Goal: Task Accomplishment & Management: Use online tool/utility

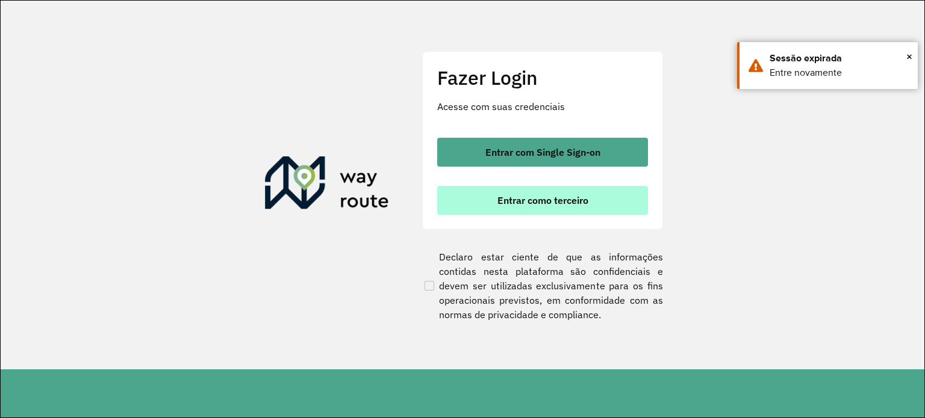
click at [542, 206] on button "Entrar como terceiro" at bounding box center [542, 200] width 211 height 29
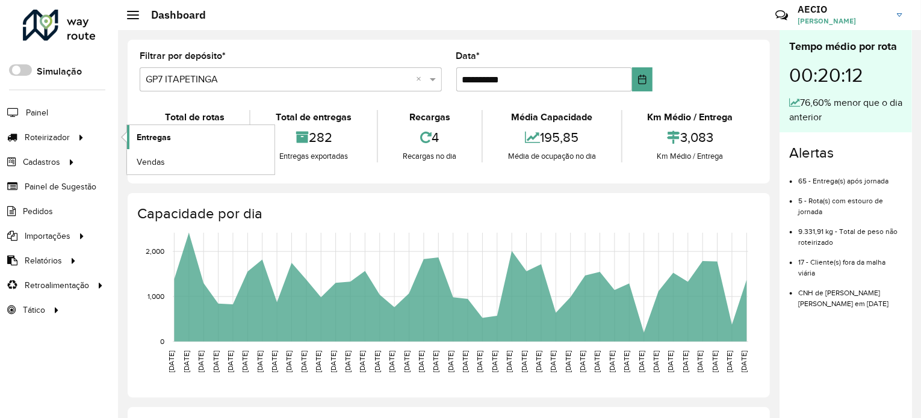
click at [172, 134] on link "Entregas" at bounding box center [200, 137] width 147 height 24
click at [165, 136] on span "Entregas" at bounding box center [154, 137] width 34 height 13
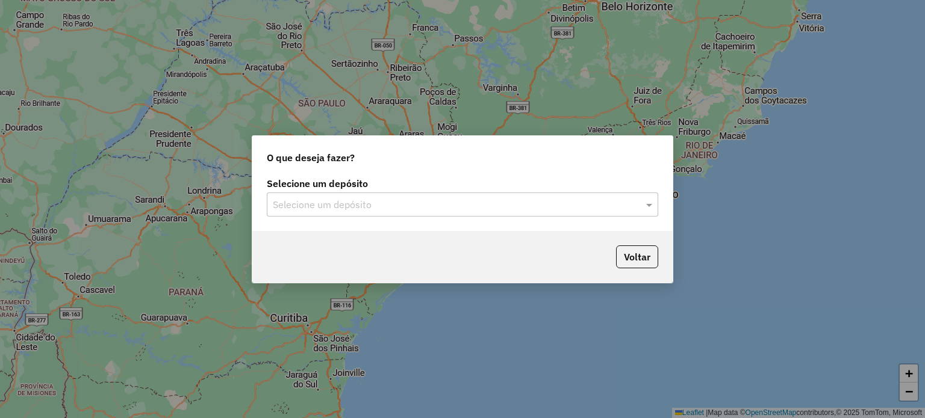
click at [400, 198] on input "text" at bounding box center [450, 205] width 355 height 14
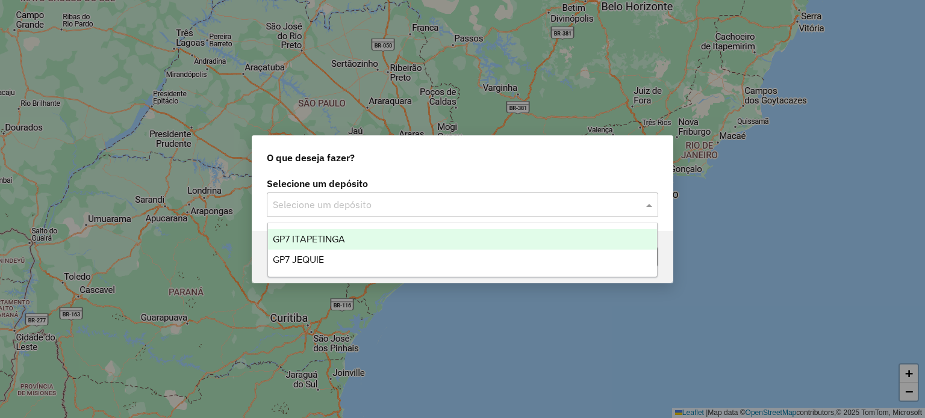
click at [329, 241] on span "GP7 ITAPETINGA" at bounding box center [309, 239] width 72 height 10
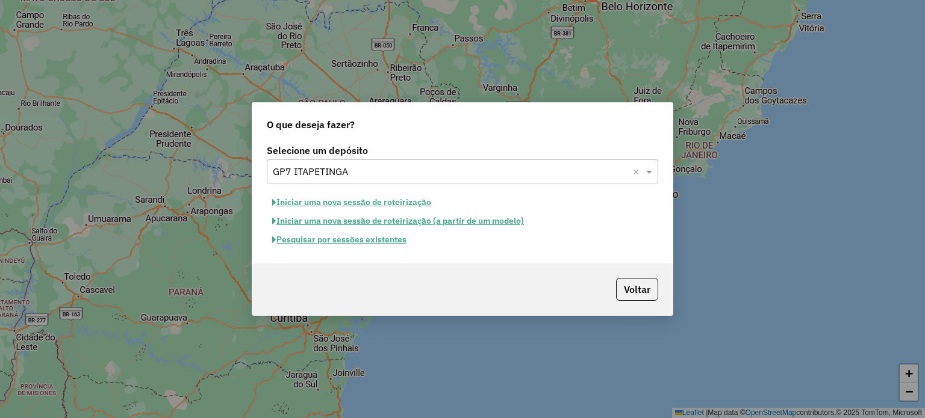
click at [341, 243] on button "Pesquisar por sessões existentes" at bounding box center [339, 240] width 145 height 19
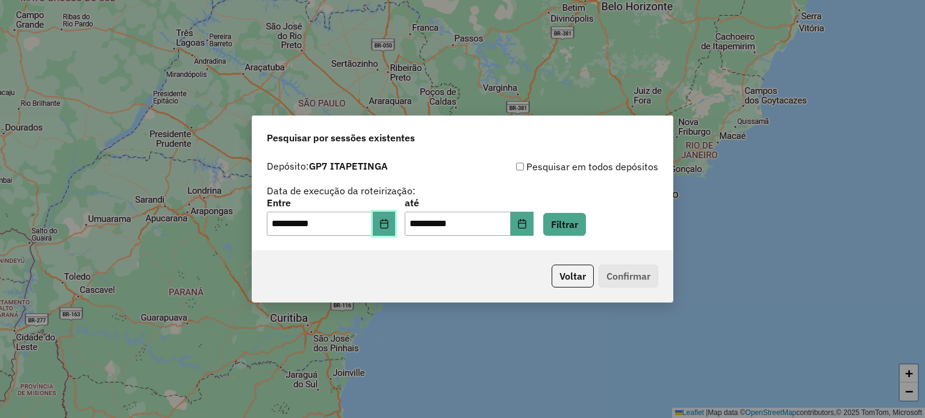
click at [396, 227] on button "Choose Date" at bounding box center [384, 224] width 23 height 24
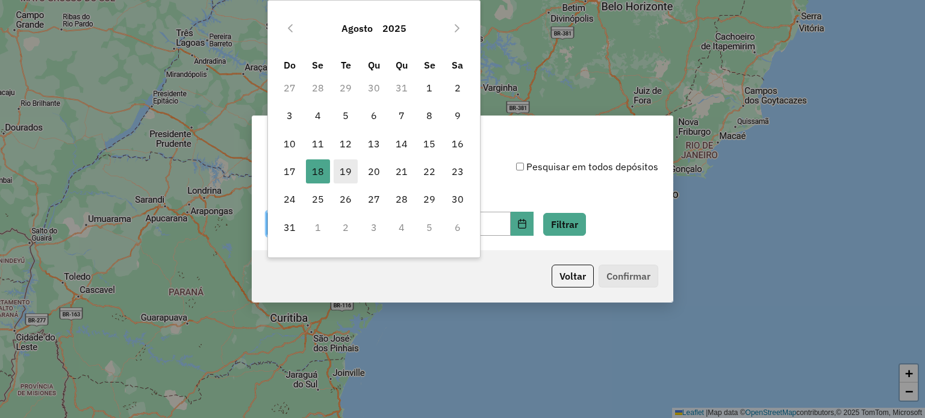
click at [350, 174] on span "19" at bounding box center [346, 172] width 24 height 24
type input "**********"
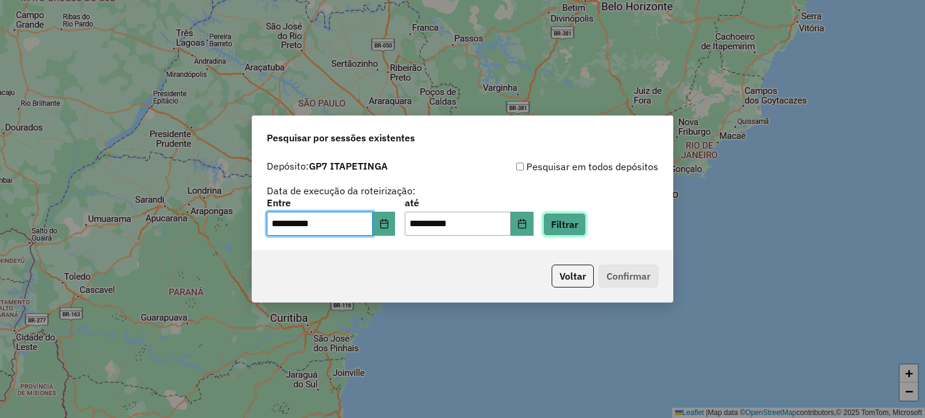
click at [586, 228] on button "Filtrar" at bounding box center [564, 224] width 43 height 23
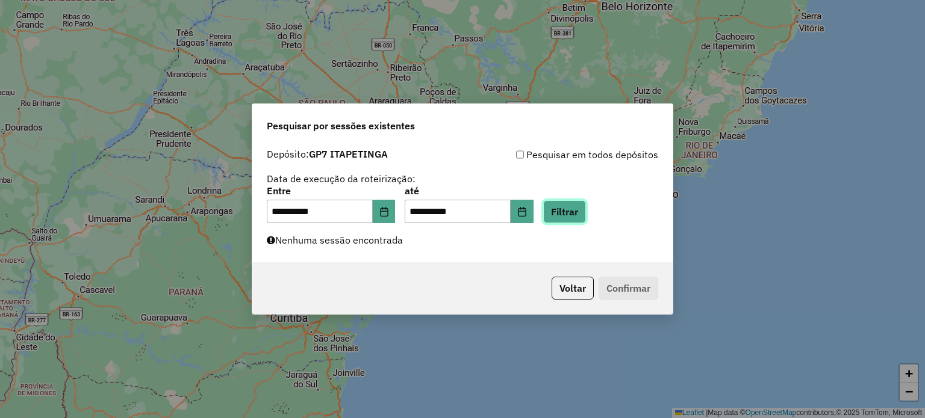
click at [576, 211] on button "Filtrar" at bounding box center [564, 211] width 43 height 23
click at [579, 216] on button "Filtrar" at bounding box center [564, 211] width 43 height 23
click at [581, 210] on button "Filtrar" at bounding box center [564, 211] width 43 height 23
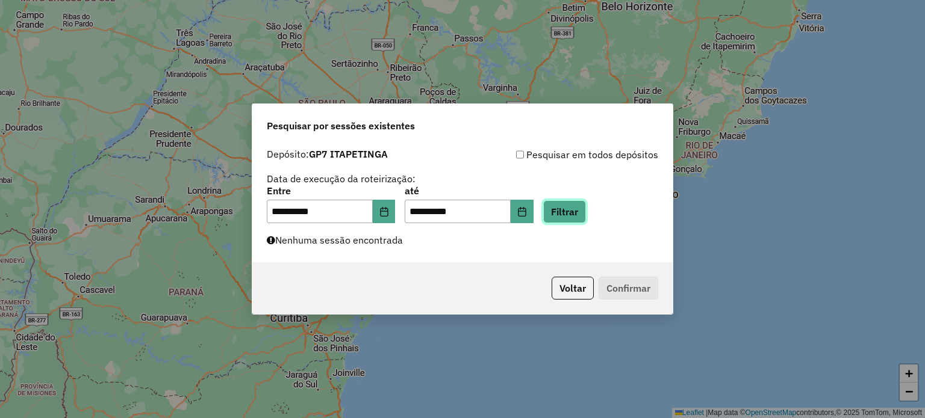
click at [572, 213] on button "Filtrar" at bounding box center [564, 211] width 43 height 23
click at [586, 217] on button "Filtrar" at bounding box center [564, 211] width 43 height 23
click at [586, 216] on button "Filtrar" at bounding box center [564, 211] width 43 height 23
click at [586, 215] on button "Filtrar" at bounding box center [564, 211] width 43 height 23
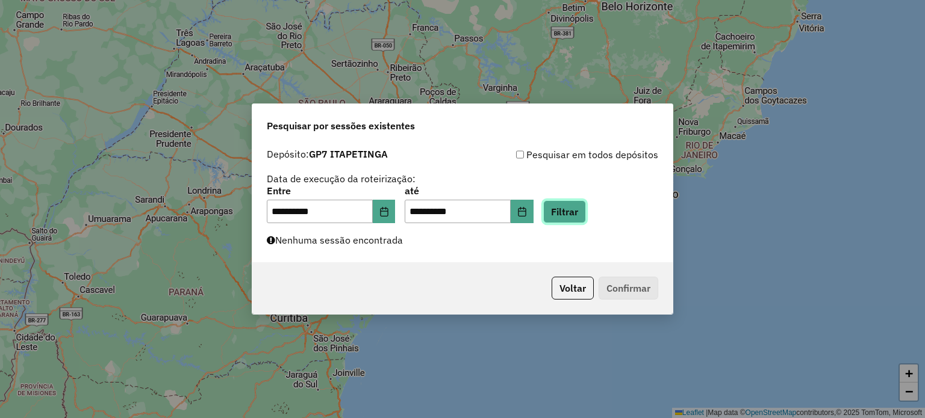
click at [586, 214] on button "Filtrar" at bounding box center [564, 211] width 43 height 23
click at [586, 213] on button "Filtrar" at bounding box center [564, 211] width 43 height 23
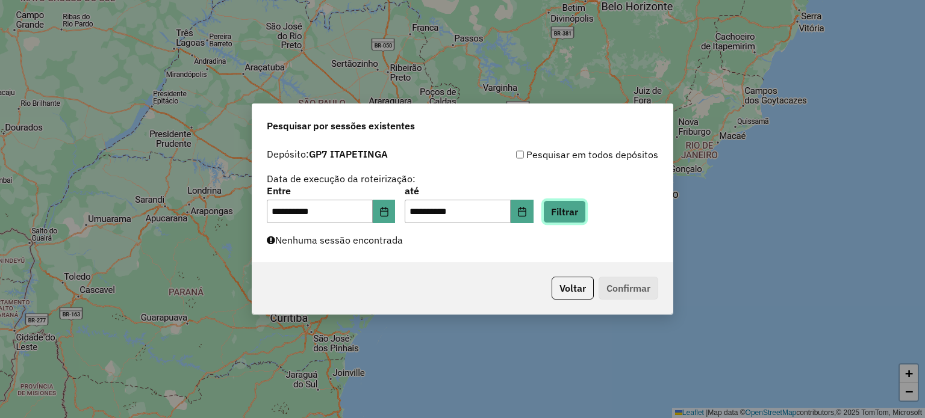
click at [586, 213] on button "Filtrar" at bounding box center [564, 211] width 43 height 23
click at [582, 202] on button "Filtrar" at bounding box center [564, 211] width 43 height 23
click at [584, 204] on button "Filtrar" at bounding box center [564, 211] width 43 height 23
click at [602, 206] on div "**********" at bounding box center [462, 205] width 391 height 37
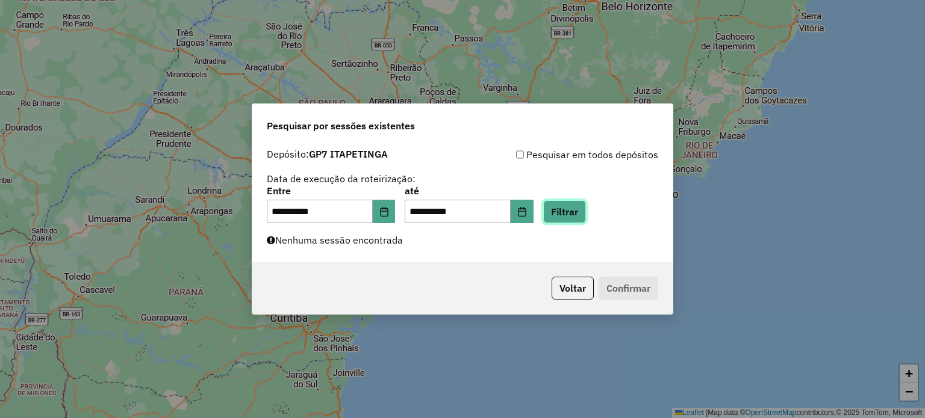
click at [586, 209] on button "Filtrar" at bounding box center [564, 211] width 43 height 23
click at [586, 208] on button "Filtrar" at bounding box center [564, 211] width 43 height 23
click at [586, 206] on button "Filtrar" at bounding box center [564, 211] width 43 height 23
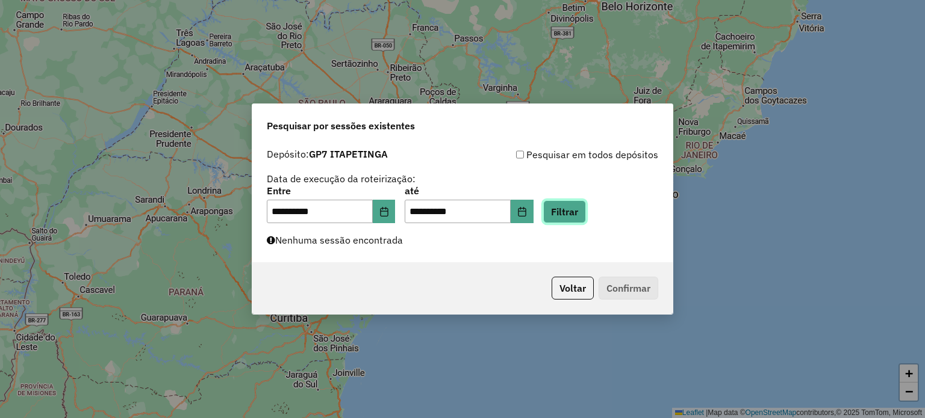
click at [586, 206] on button "Filtrar" at bounding box center [564, 211] width 43 height 23
click at [525, 259] on div "**********" at bounding box center [462, 203] width 420 height 120
click at [586, 214] on button "Filtrar" at bounding box center [564, 211] width 43 height 23
click at [586, 213] on button "Filtrar" at bounding box center [564, 211] width 43 height 23
click at [585, 213] on button "Filtrar" at bounding box center [564, 211] width 43 height 23
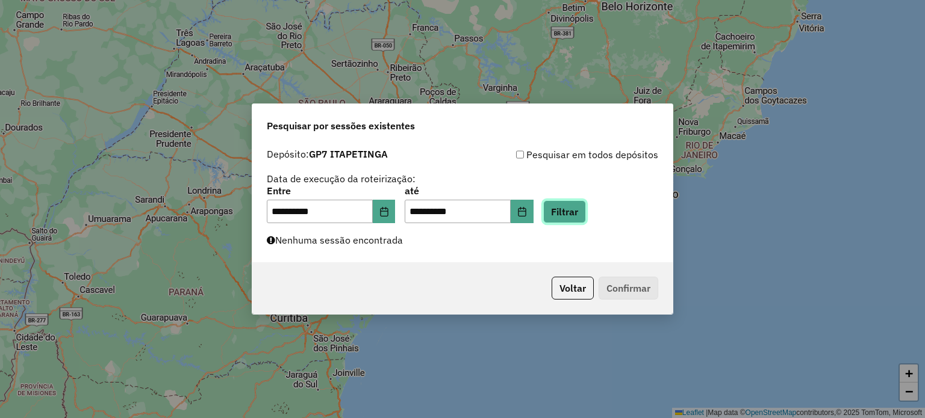
click at [578, 216] on button "Filtrar" at bounding box center [564, 211] width 43 height 23
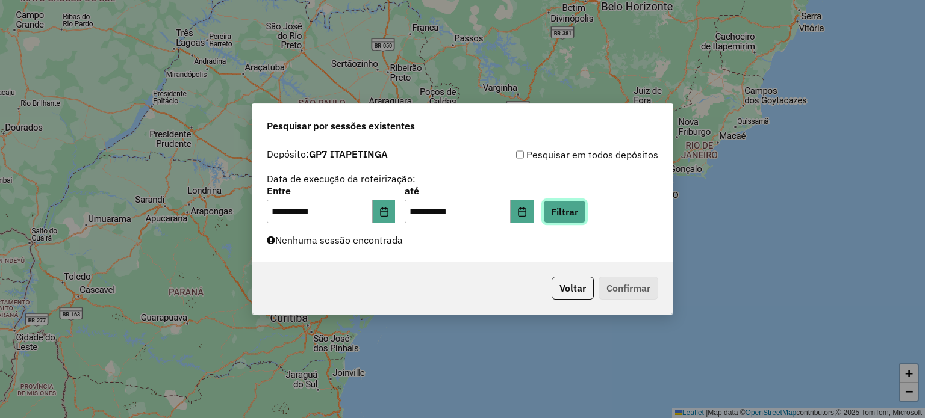
click at [571, 209] on button "Filtrar" at bounding box center [564, 211] width 43 height 23
click at [583, 212] on button "Filtrar" at bounding box center [564, 211] width 43 height 23
click at [580, 207] on button "Filtrar" at bounding box center [564, 211] width 43 height 23
click at [569, 215] on button "Filtrar" at bounding box center [564, 211] width 43 height 23
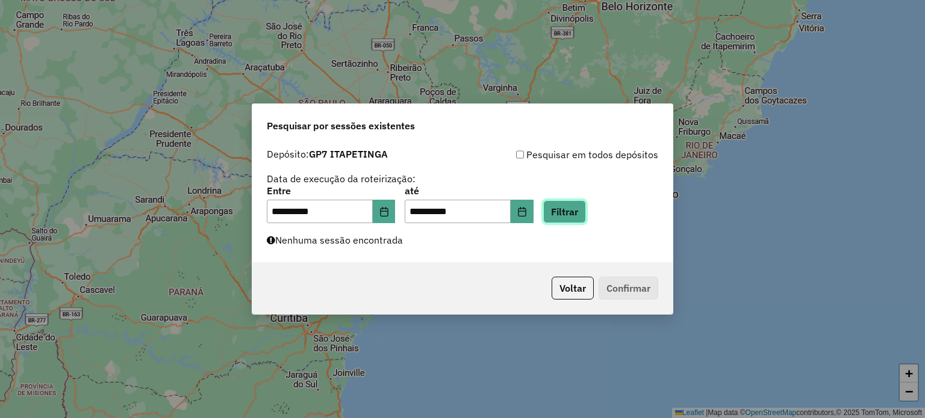
click at [567, 219] on button "Filtrar" at bounding box center [564, 211] width 43 height 23
click at [578, 209] on button "Filtrar" at bounding box center [564, 211] width 43 height 23
click at [586, 211] on button "Filtrar" at bounding box center [564, 211] width 43 height 23
click at [586, 219] on button "Filtrar" at bounding box center [564, 211] width 43 height 23
click at [576, 213] on button "Filtrar" at bounding box center [564, 211] width 43 height 23
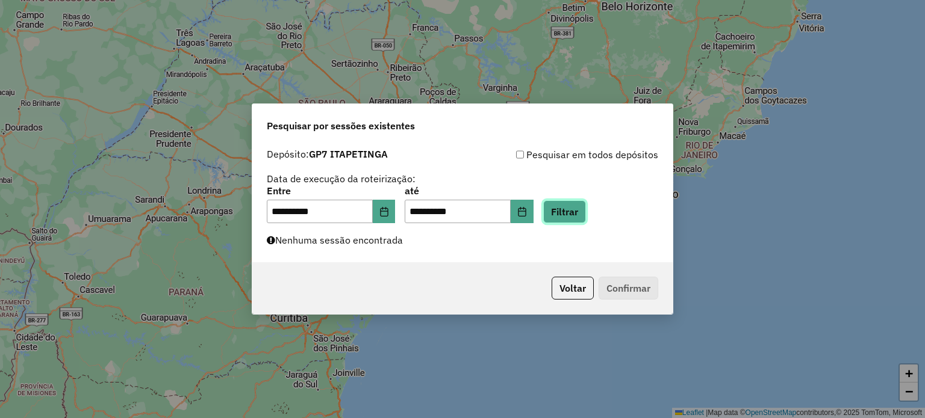
click at [576, 213] on button "Filtrar" at bounding box center [564, 211] width 43 height 23
click at [570, 211] on button "Filtrar" at bounding box center [564, 211] width 43 height 23
click at [580, 211] on button "Filtrar" at bounding box center [564, 211] width 43 height 23
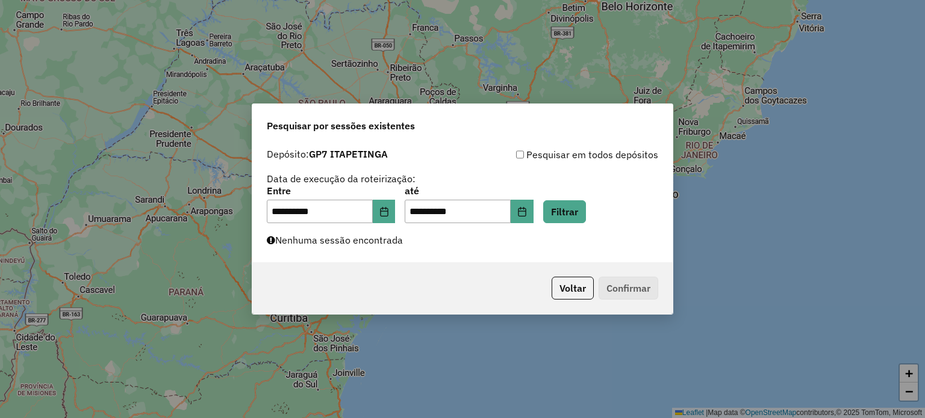
click at [568, 185] on div "**********" at bounding box center [462, 185] width 391 height 76
click at [579, 209] on button "Filtrar" at bounding box center [564, 211] width 43 height 23
click at [578, 210] on button "Filtrar" at bounding box center [564, 211] width 43 height 23
click at [575, 217] on button "Filtrar" at bounding box center [564, 211] width 43 height 23
click at [576, 217] on button "Filtrar" at bounding box center [564, 211] width 43 height 23
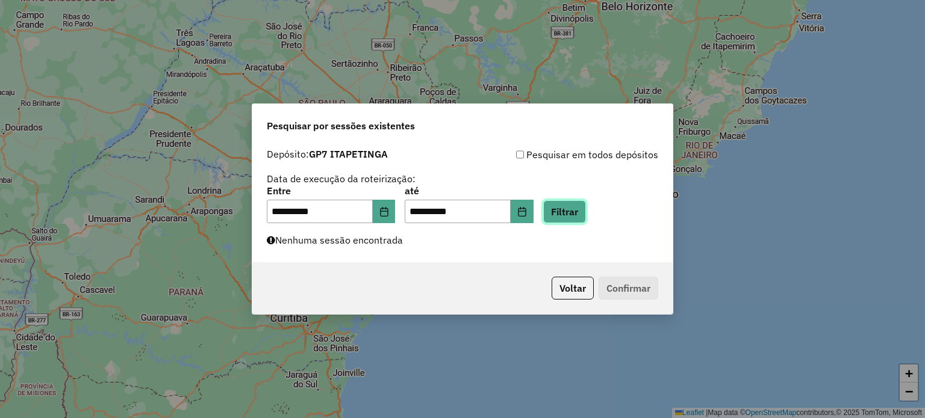
click at [574, 219] on button "Filtrar" at bounding box center [564, 211] width 43 height 23
click at [576, 202] on button "Filtrar" at bounding box center [564, 211] width 43 height 23
click at [577, 214] on button "Filtrar" at bounding box center [564, 211] width 43 height 23
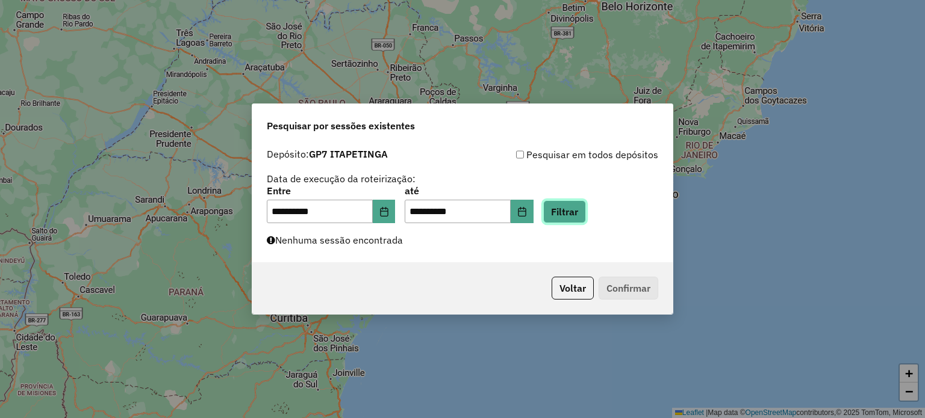
click at [577, 214] on button "Filtrar" at bounding box center [564, 211] width 43 height 23
click at [586, 205] on button "Filtrar" at bounding box center [564, 211] width 43 height 23
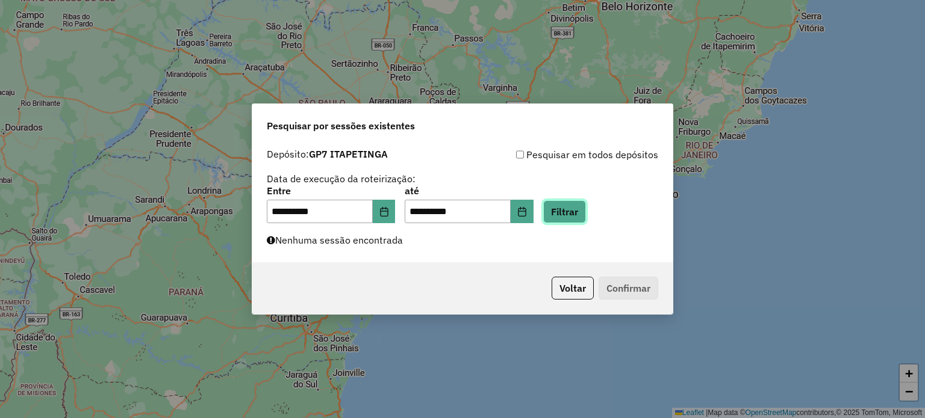
click at [586, 205] on button "Filtrar" at bounding box center [564, 211] width 43 height 23
click at [591, 193] on div "**********" at bounding box center [462, 205] width 391 height 37
click at [583, 209] on button "Filtrar" at bounding box center [564, 211] width 43 height 23
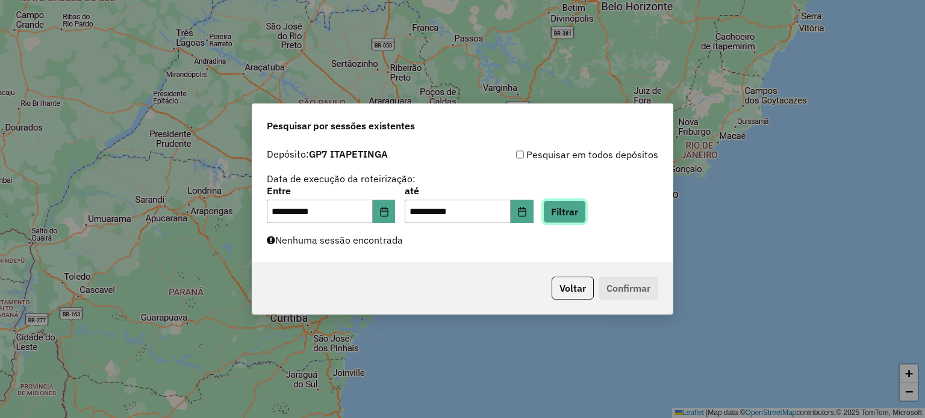
click at [576, 213] on button "Filtrar" at bounding box center [564, 211] width 43 height 23
click at [579, 204] on button "Filtrar" at bounding box center [564, 211] width 43 height 23
click at [585, 209] on button "Filtrar" at bounding box center [564, 211] width 43 height 23
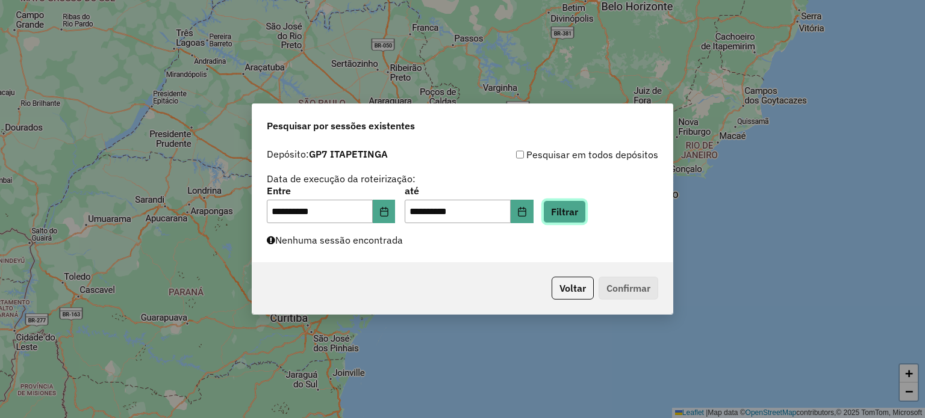
click at [583, 214] on button "Filtrar" at bounding box center [564, 211] width 43 height 23
click at [586, 214] on button "Filtrar" at bounding box center [564, 211] width 43 height 23
click at [586, 203] on button "Filtrar" at bounding box center [564, 211] width 43 height 23
click at [573, 206] on button "Filtrar" at bounding box center [564, 211] width 43 height 23
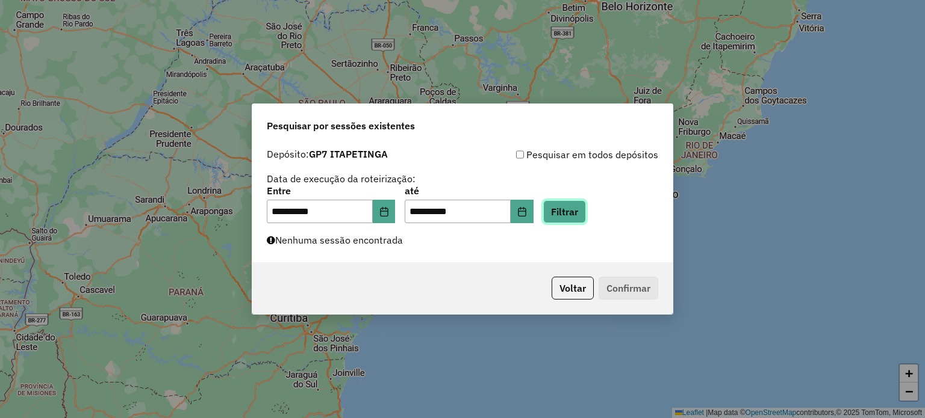
click at [573, 206] on button "Filtrar" at bounding box center [564, 211] width 43 height 23
click at [565, 203] on button "Filtrar" at bounding box center [564, 211] width 43 height 23
click at [586, 216] on button "Filtrar" at bounding box center [564, 211] width 43 height 23
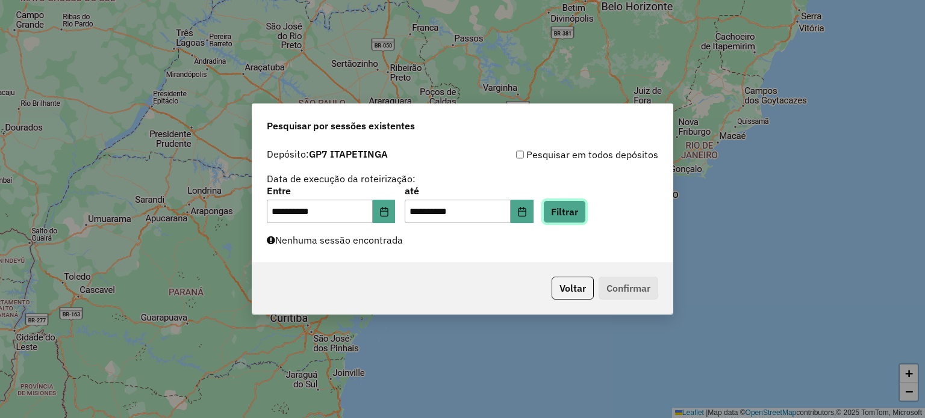
click at [586, 216] on button "Filtrar" at bounding box center [564, 211] width 43 height 23
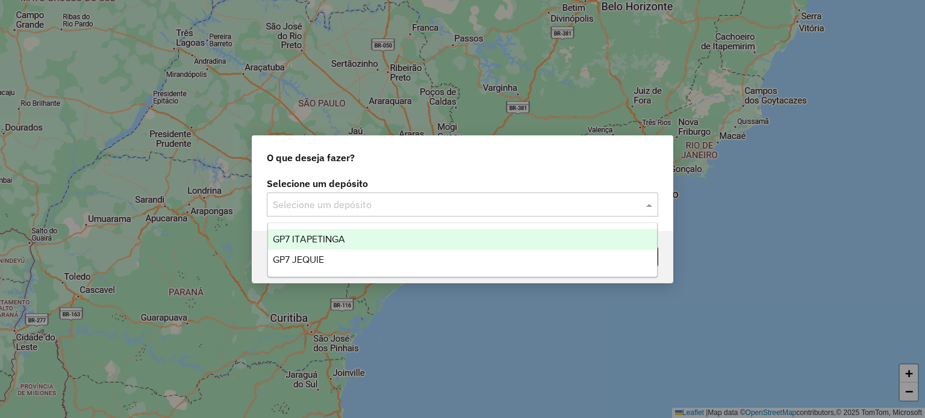
click at [420, 208] on input "text" at bounding box center [450, 205] width 355 height 14
click at [324, 241] on span "GP7 ITAPETINGA" at bounding box center [309, 239] width 72 height 10
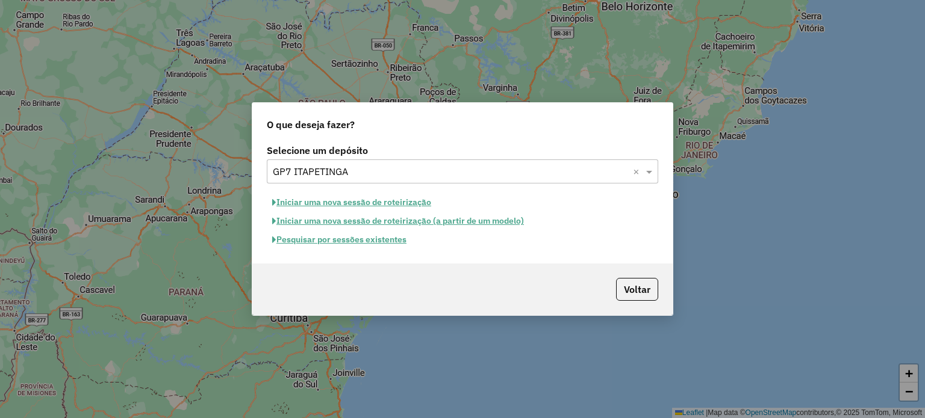
click at [354, 239] on button "Pesquisar por sessões existentes" at bounding box center [339, 240] width 145 height 19
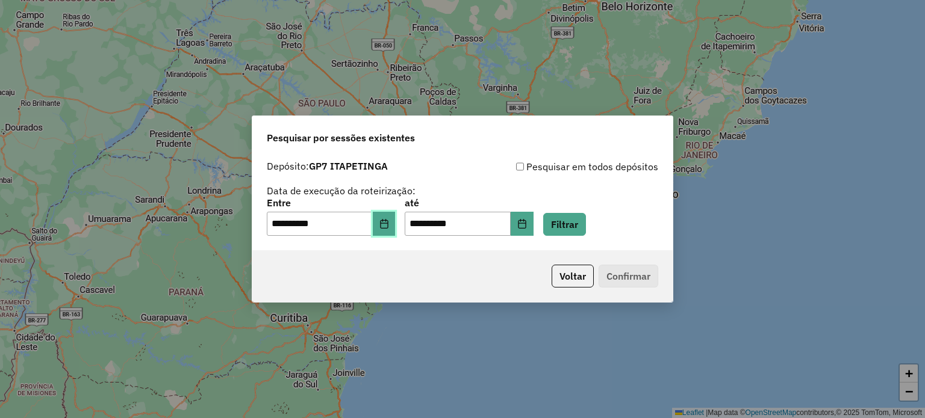
click at [389, 228] on icon "Choose Date" at bounding box center [384, 224] width 10 height 10
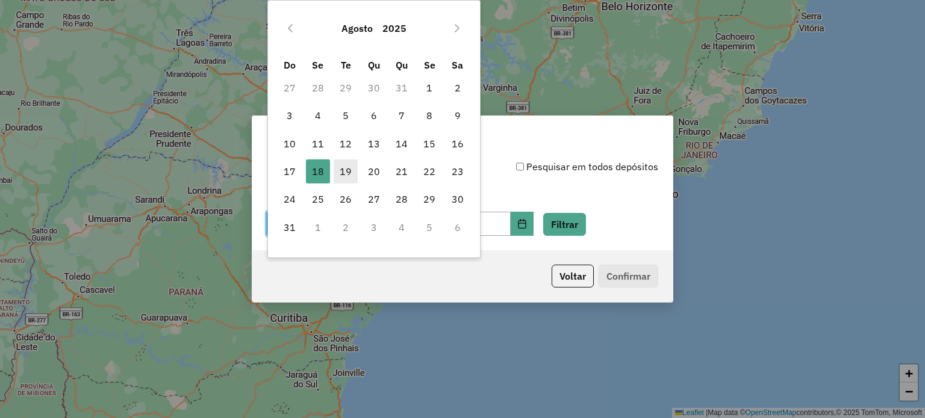
click at [352, 171] on span "19" at bounding box center [346, 172] width 24 height 24
type input "**********"
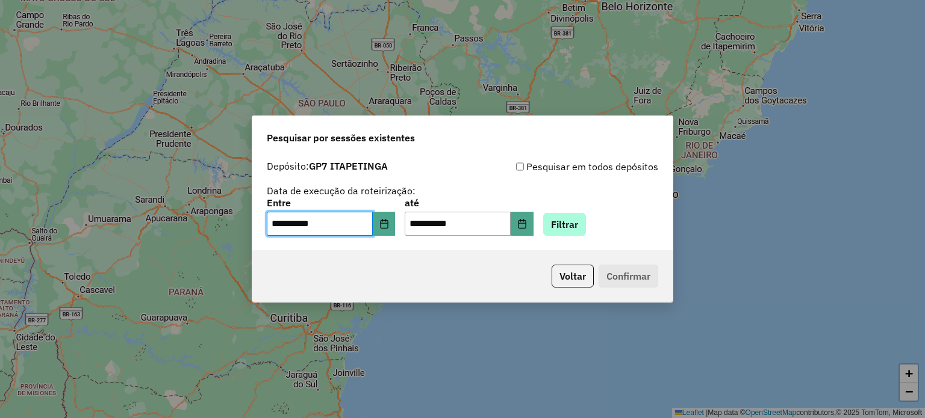
click at [602, 223] on div "**********" at bounding box center [462, 217] width 391 height 37
click at [582, 226] on button "Filtrar" at bounding box center [564, 224] width 43 height 23
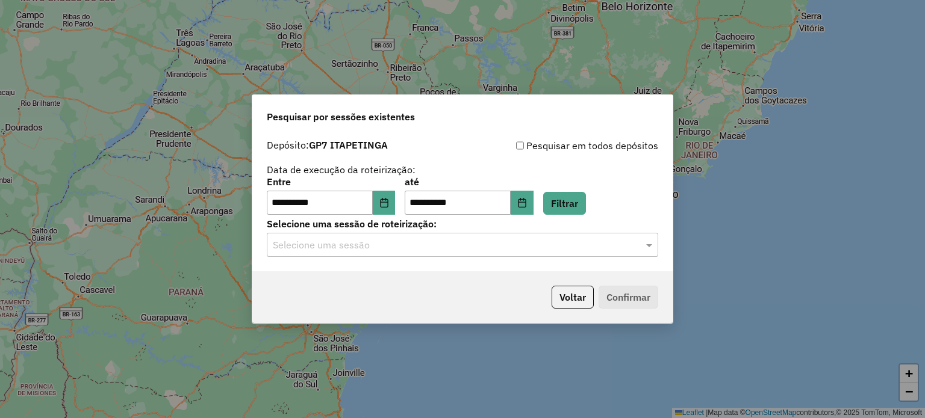
click at [448, 259] on div "**********" at bounding box center [462, 203] width 420 height 138
click at [420, 240] on input "text" at bounding box center [450, 245] width 355 height 14
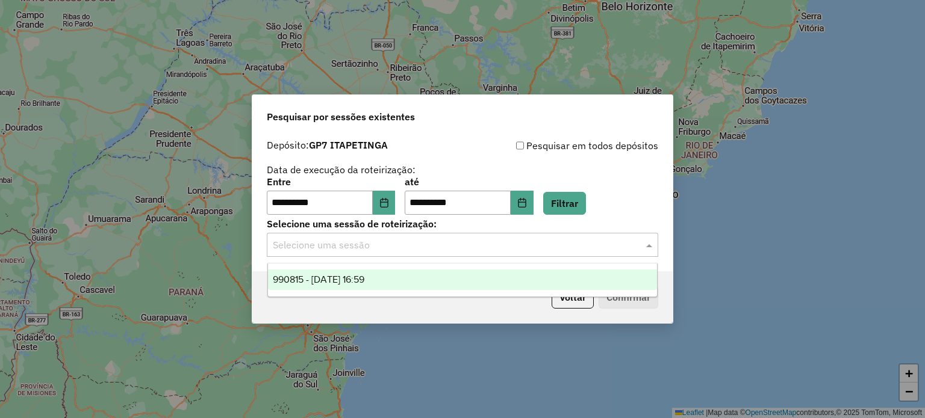
click at [364, 279] on span "990815 - 19/08/2025 16:59" at bounding box center [319, 280] width 92 height 10
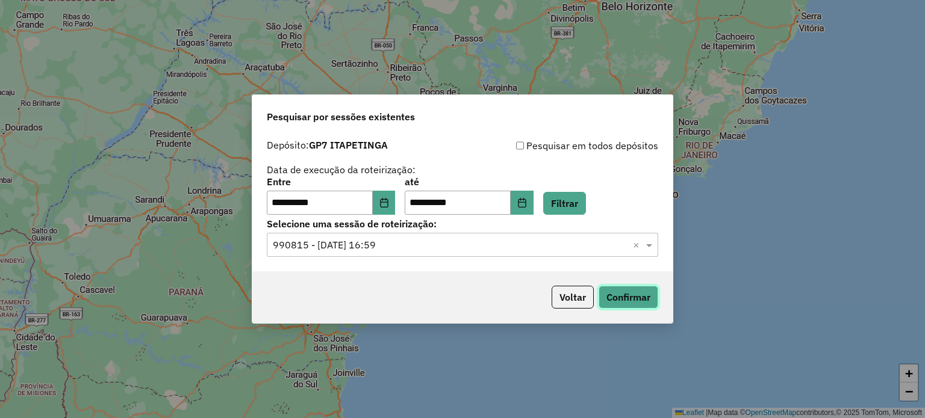
click at [646, 296] on button "Confirmar" at bounding box center [628, 297] width 60 height 23
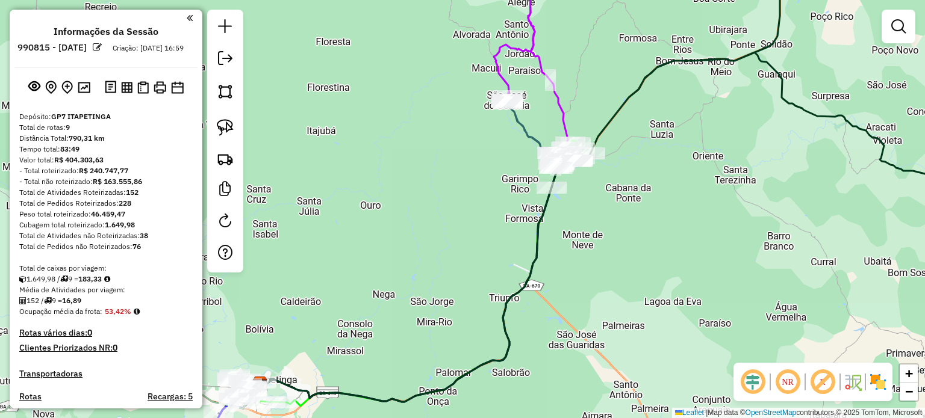
select select "**********"
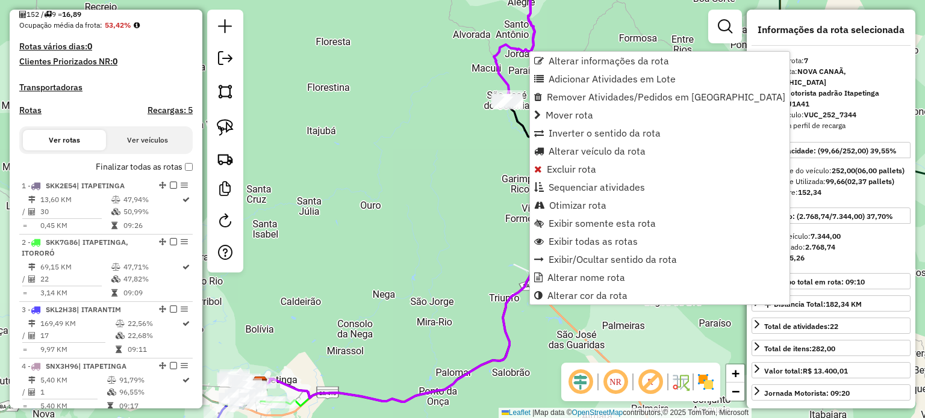
scroll to position [816, 0]
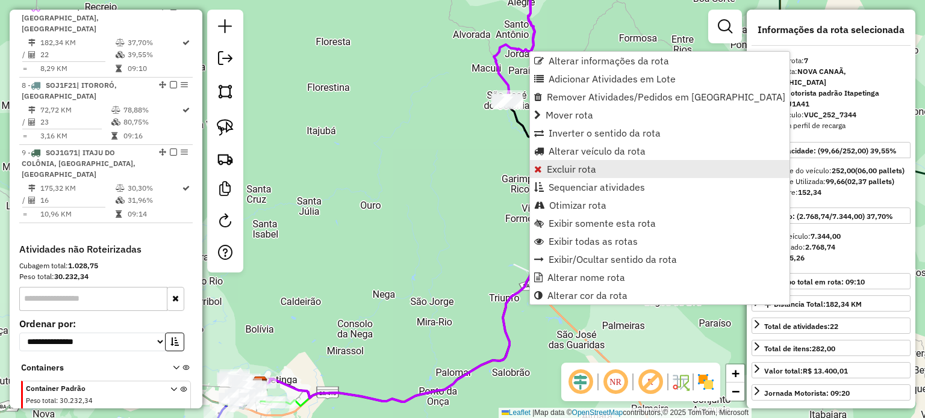
click at [578, 173] on span "Excluir rota" at bounding box center [571, 169] width 49 height 10
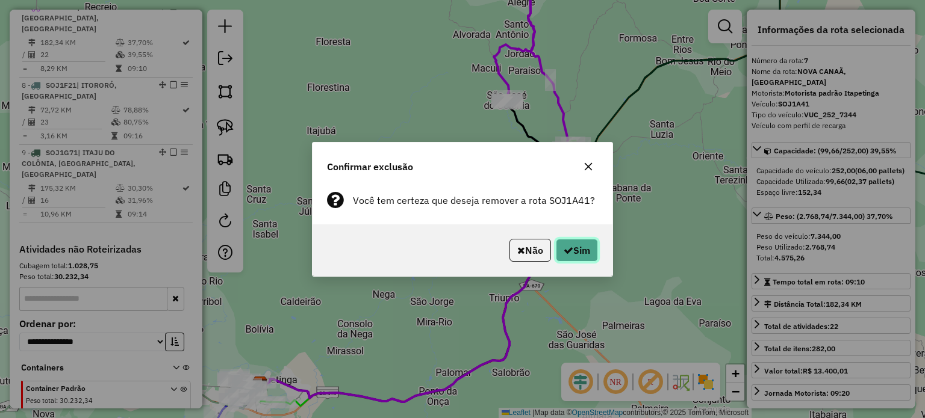
click at [587, 248] on button "Sim" at bounding box center [577, 250] width 42 height 23
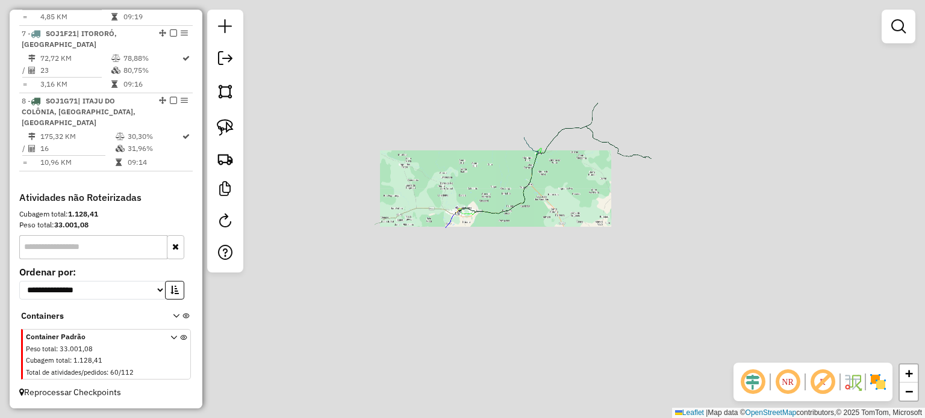
scroll to position [749, 0]
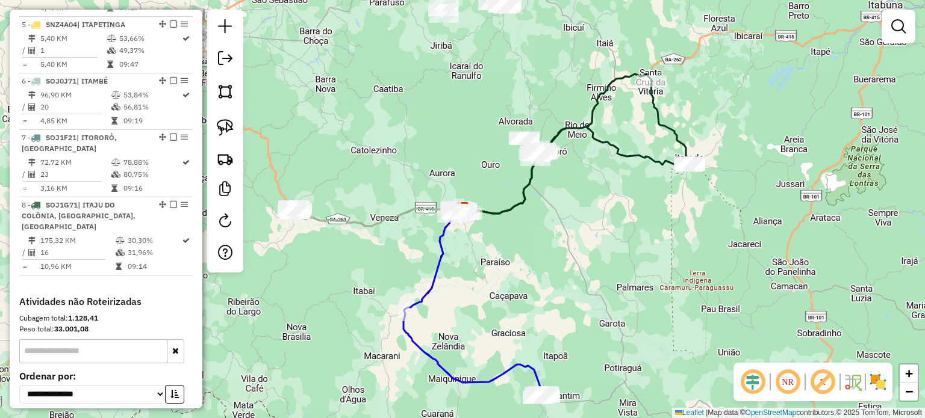
select select "**********"
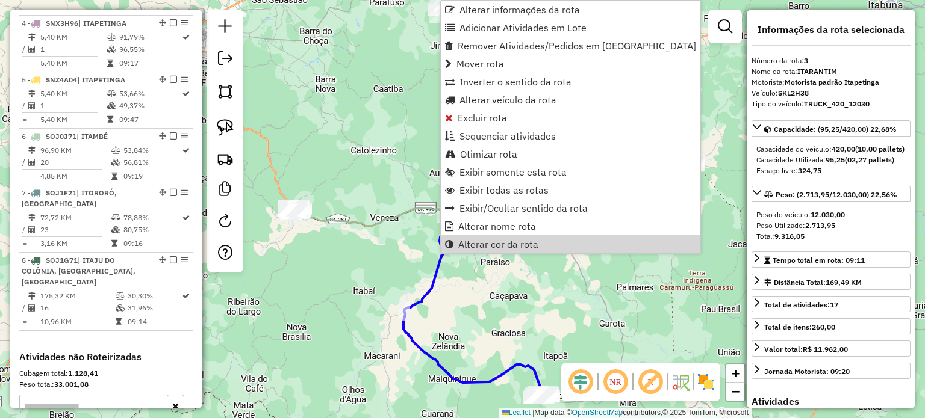
scroll to position [590, 0]
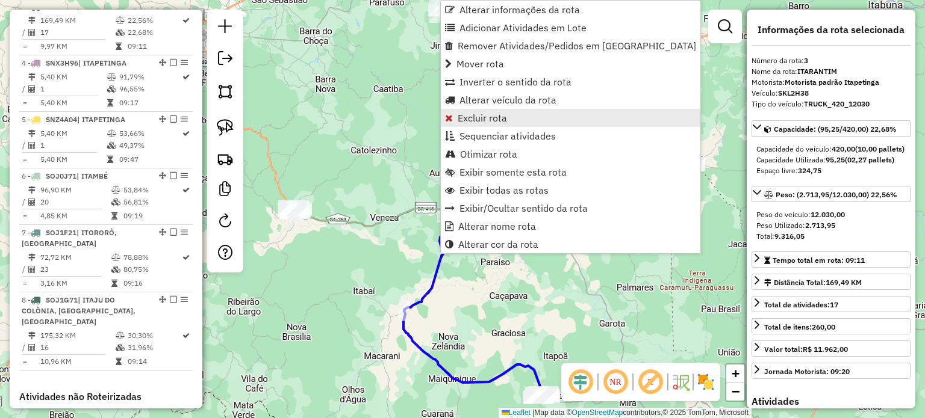
click at [498, 116] on span "Excluir rota" at bounding box center [482, 118] width 49 height 10
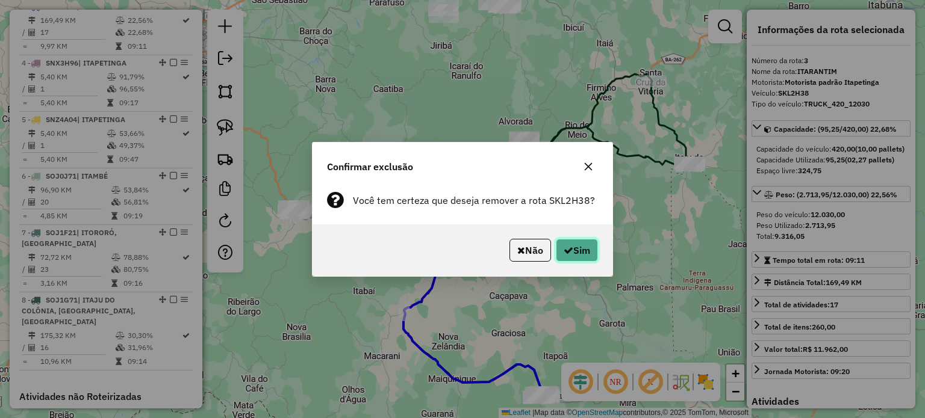
click at [582, 253] on button "Sim" at bounding box center [577, 250] width 42 height 23
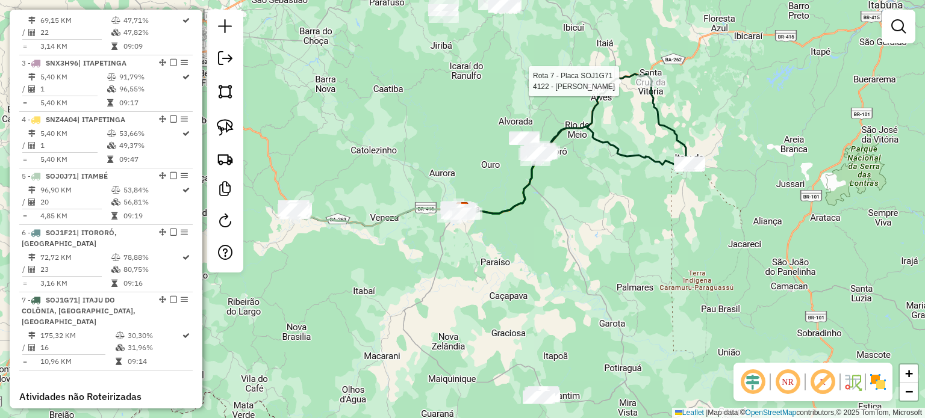
select select "**********"
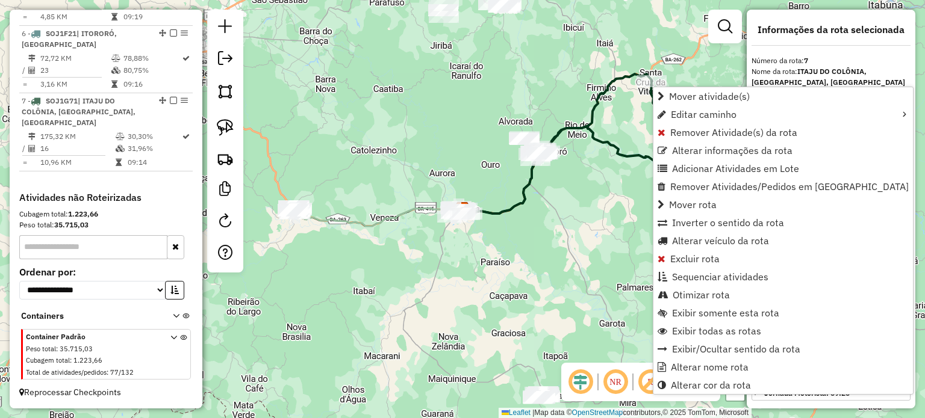
scroll to position [742, 0]
click at [667, 259] on link "Excluir rota" at bounding box center [782, 259] width 259 height 18
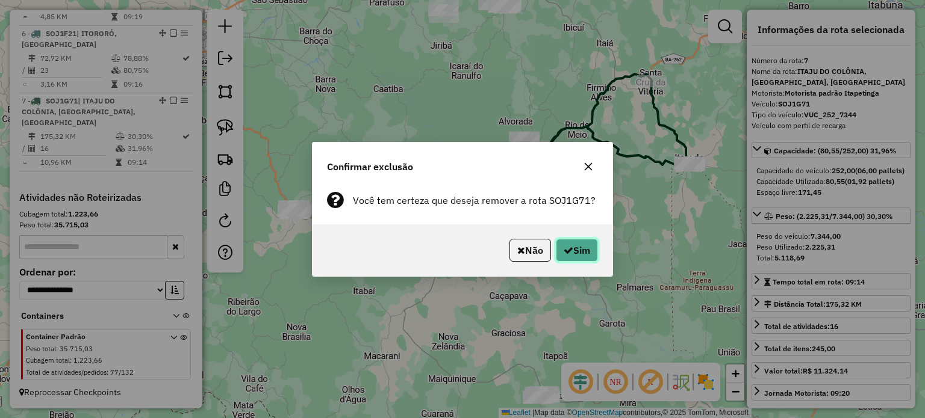
click at [585, 249] on button "Sim" at bounding box center [577, 250] width 42 height 23
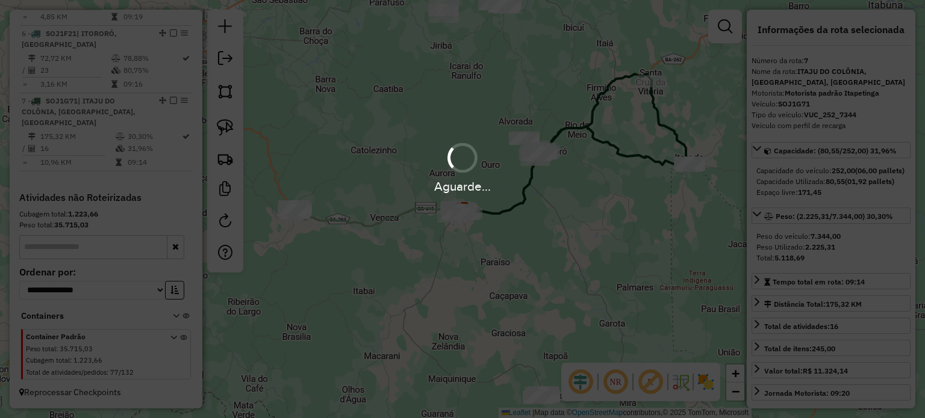
scroll to position [663, 0]
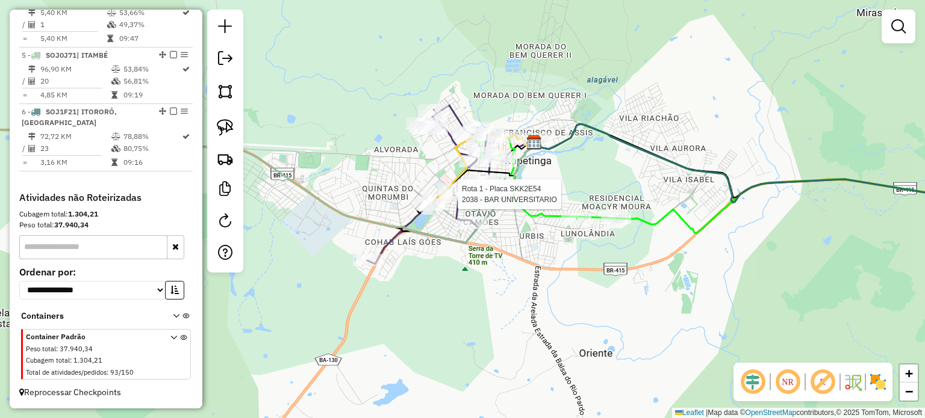
select select "**********"
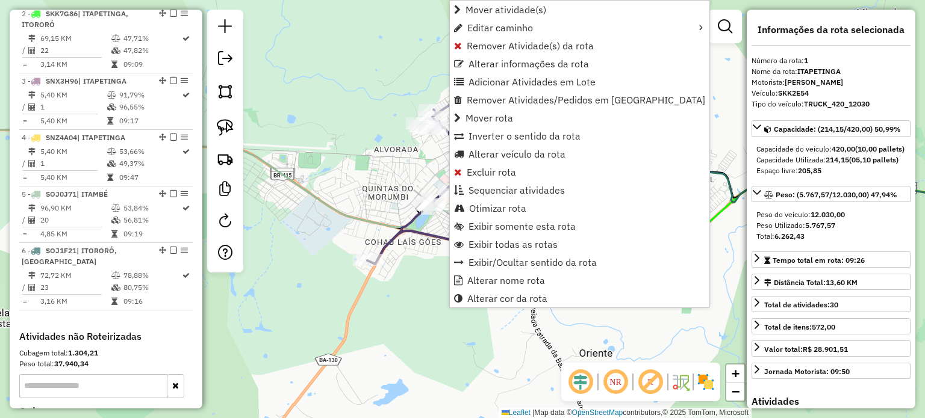
scroll to position [466, 0]
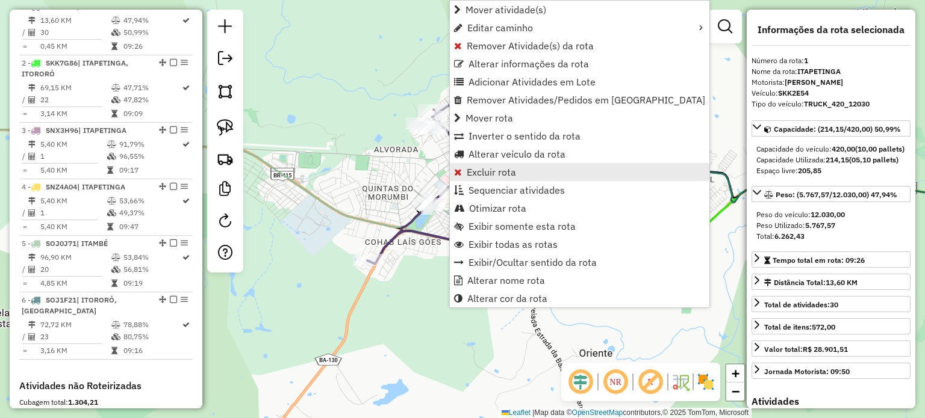
click at [479, 172] on span "Excluir rota" at bounding box center [491, 172] width 49 height 10
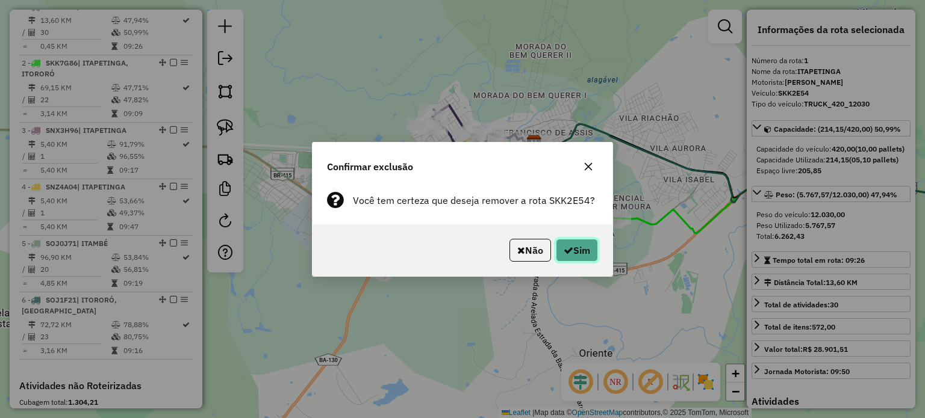
click at [567, 255] on button "Sim" at bounding box center [577, 250] width 42 height 23
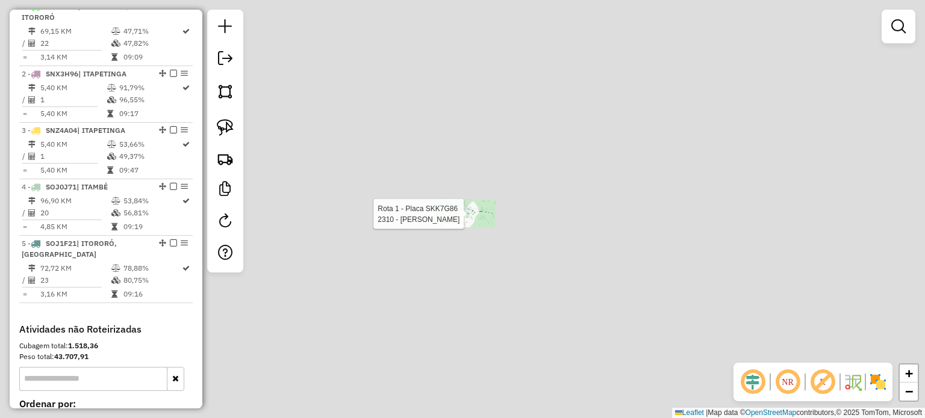
scroll to position [409, 0]
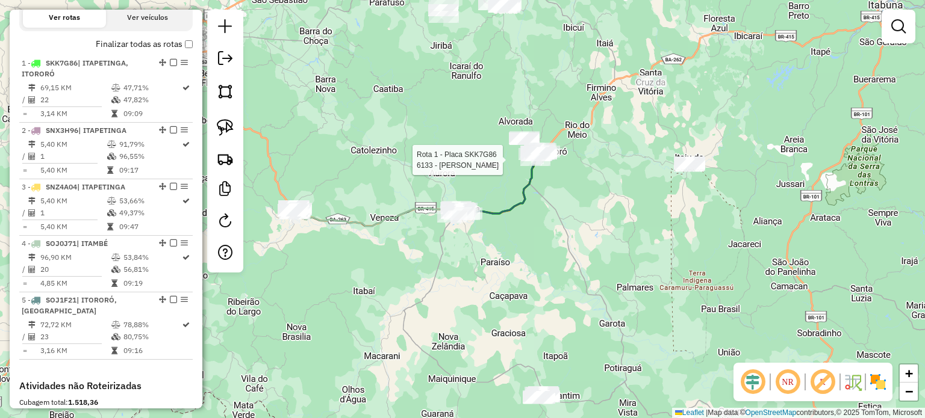
select select "**********"
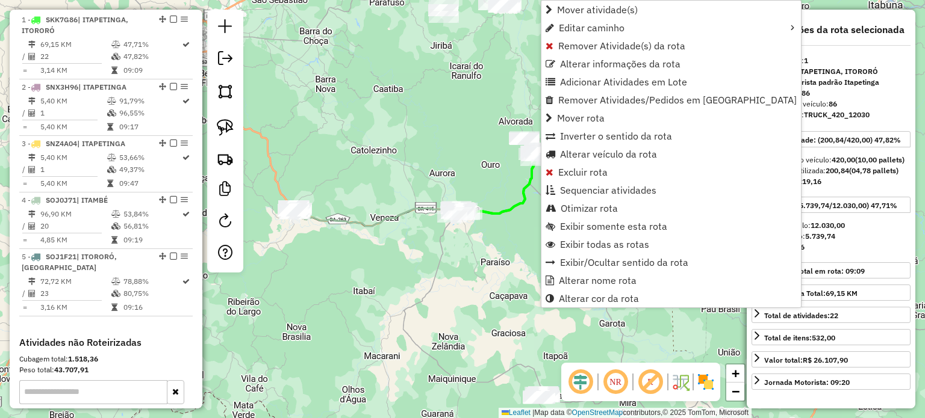
scroll to position [466, 0]
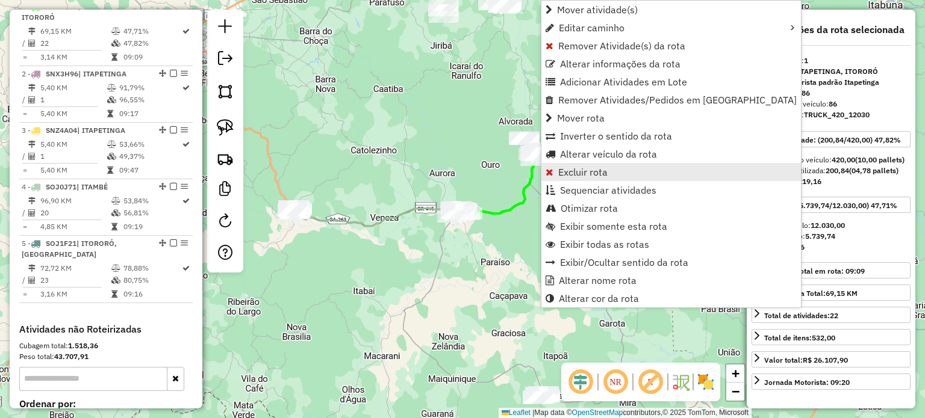
click at [566, 177] on span "Excluir rota" at bounding box center [582, 172] width 49 height 10
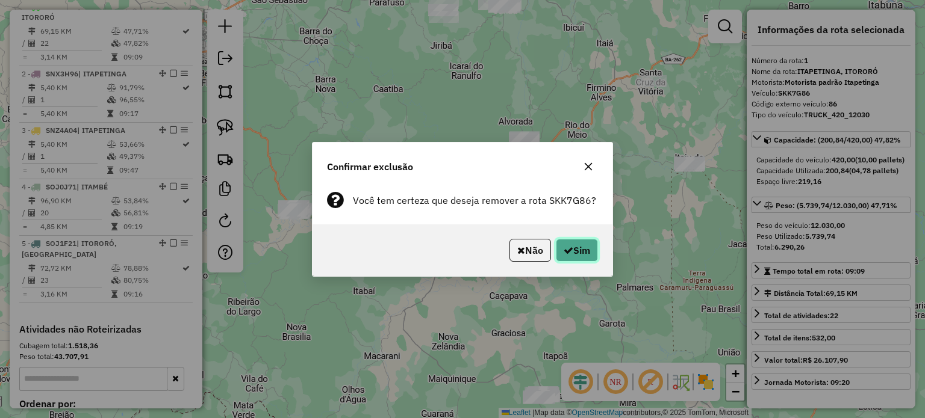
click at [566, 253] on icon "button" at bounding box center [568, 251] width 10 height 10
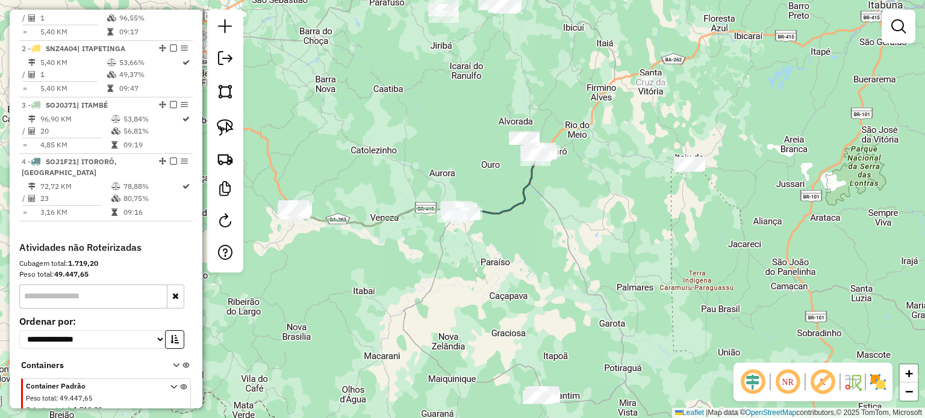
scroll to position [384, 0]
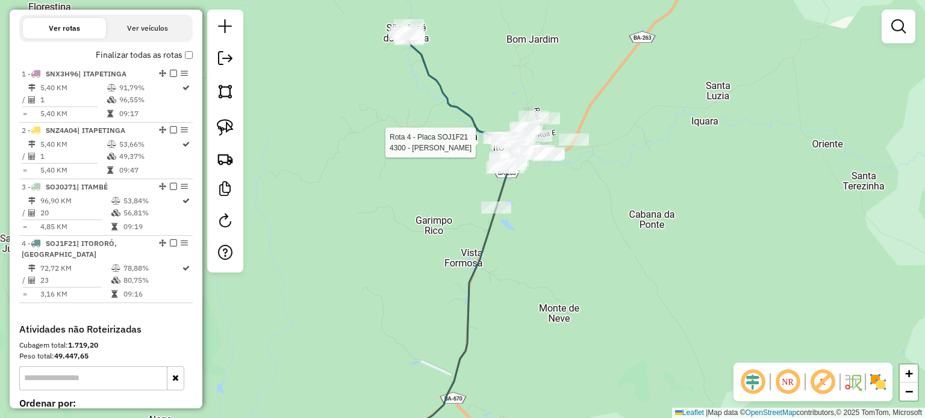
select select "**********"
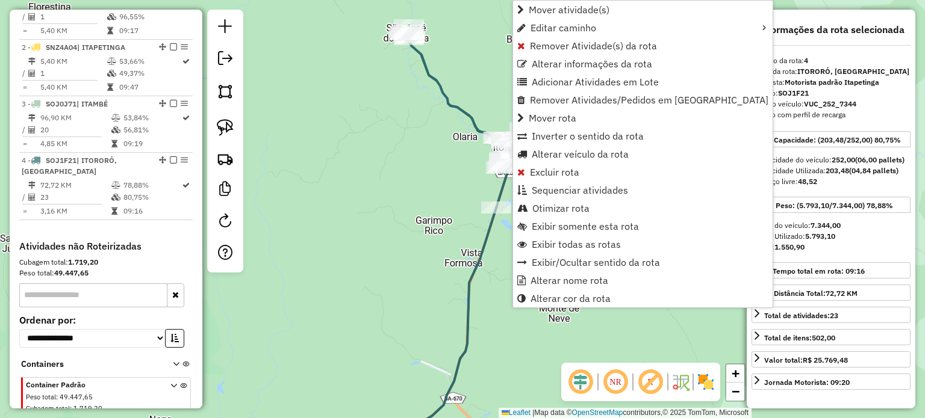
scroll to position [525, 0]
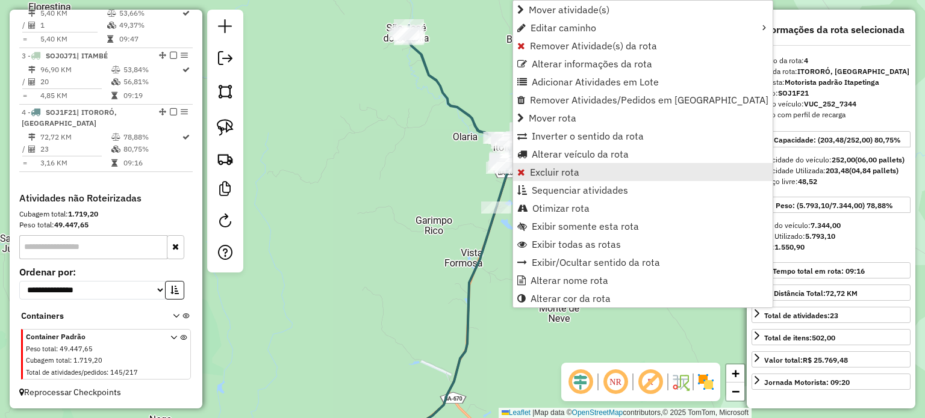
click at [558, 179] on link "Excluir rota" at bounding box center [642, 172] width 259 height 18
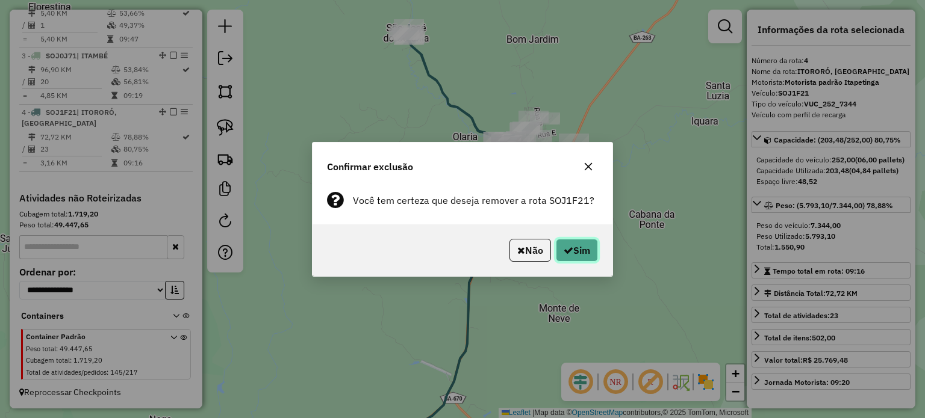
click at [574, 255] on button "Sim" at bounding box center [577, 250] width 42 height 23
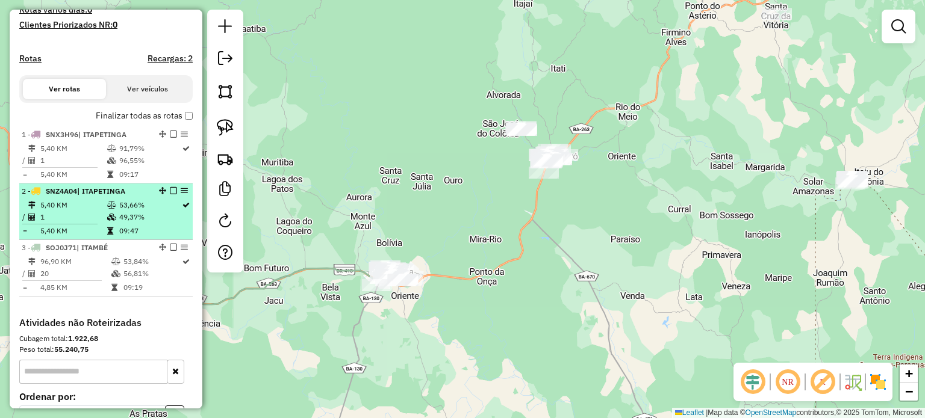
scroll to position [337, 0]
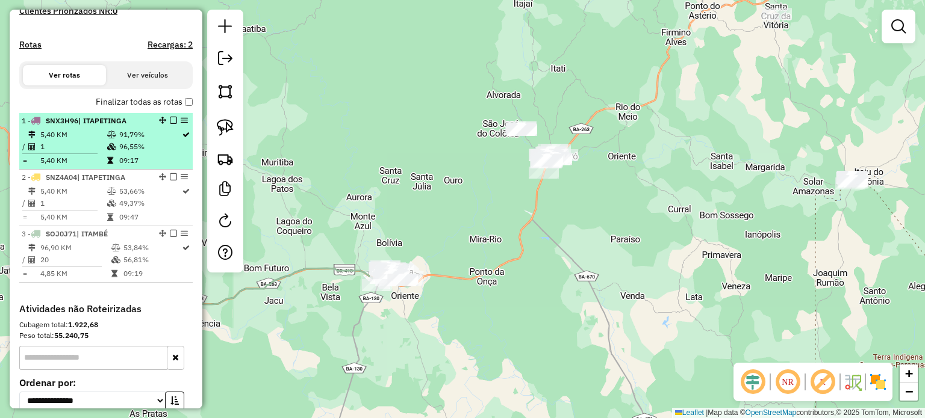
click at [107, 138] on icon at bounding box center [111, 134] width 9 height 7
select select "**********"
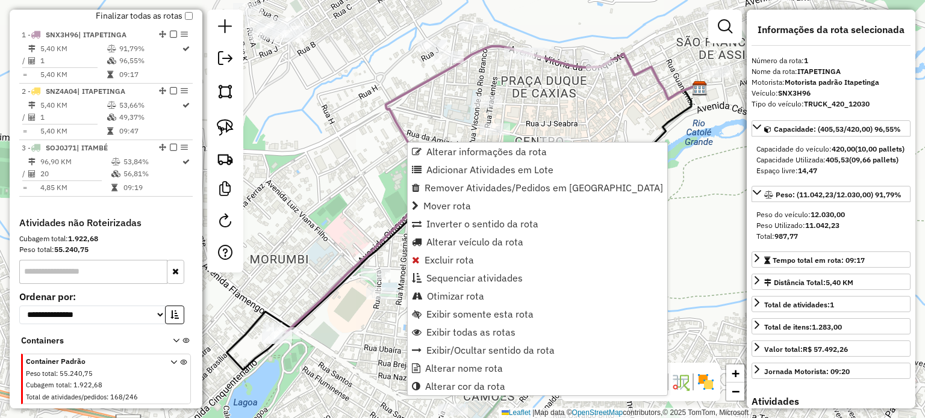
scroll to position [450, 0]
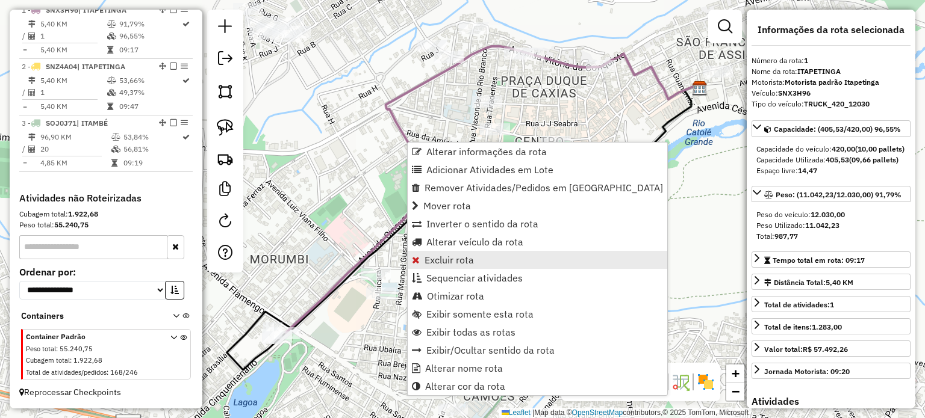
click at [443, 256] on span "Excluir rota" at bounding box center [448, 260] width 49 height 10
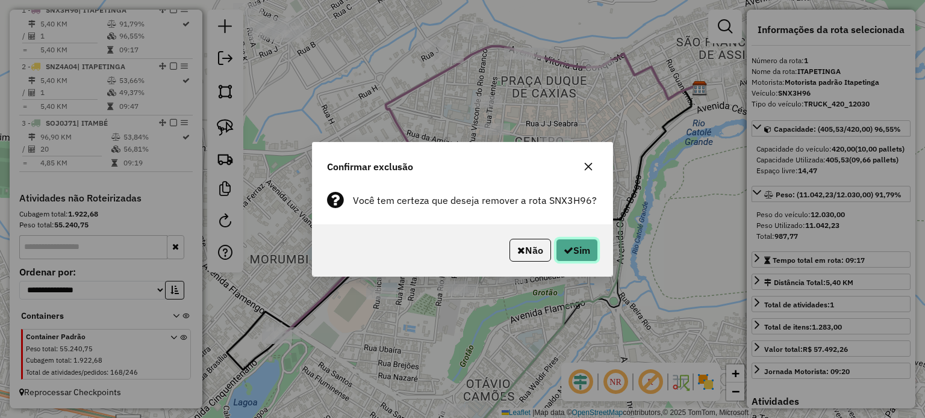
click at [590, 240] on button "Sim" at bounding box center [577, 250] width 42 height 23
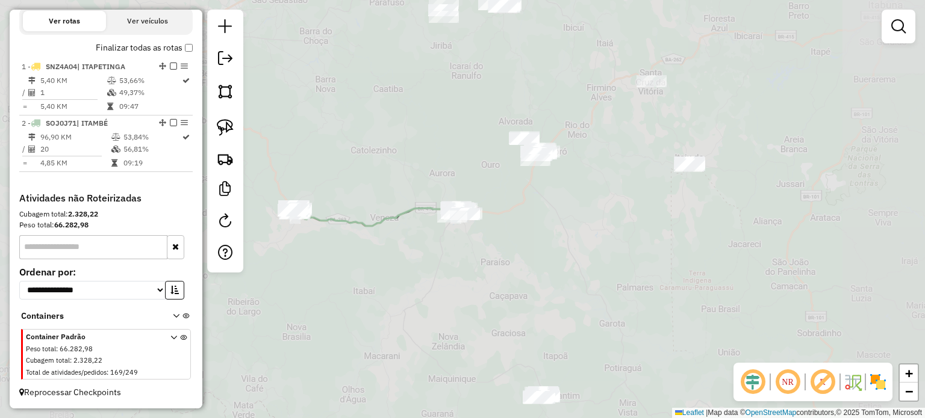
scroll to position [401, 0]
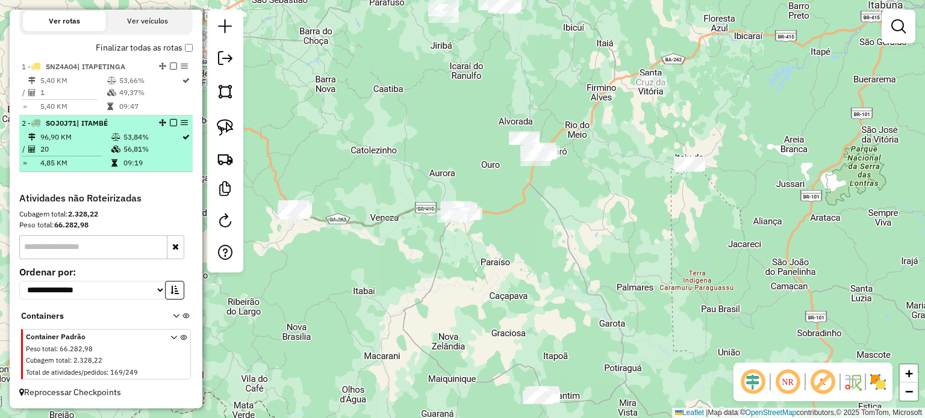
click at [82, 127] on span "| ITAMBÉ" at bounding box center [91, 123] width 31 height 9
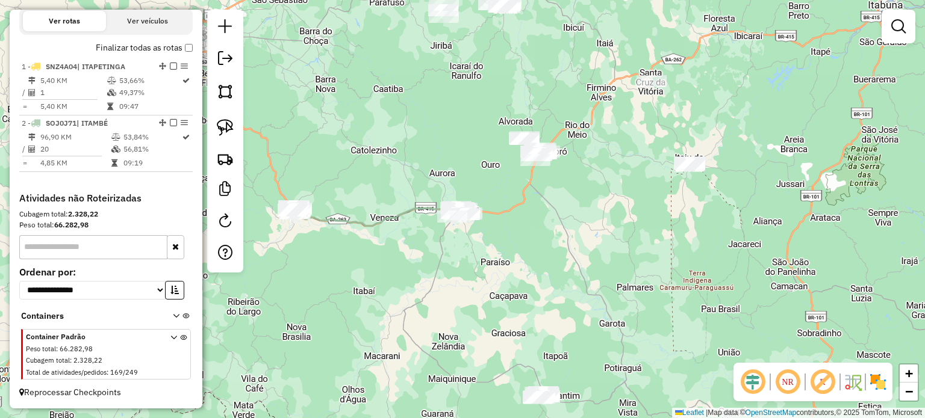
select select "**********"
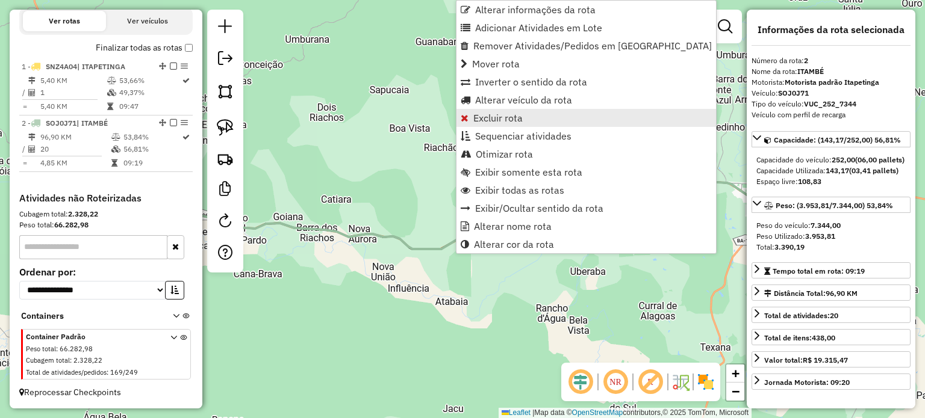
click at [477, 117] on span "Excluir rota" at bounding box center [497, 118] width 49 height 10
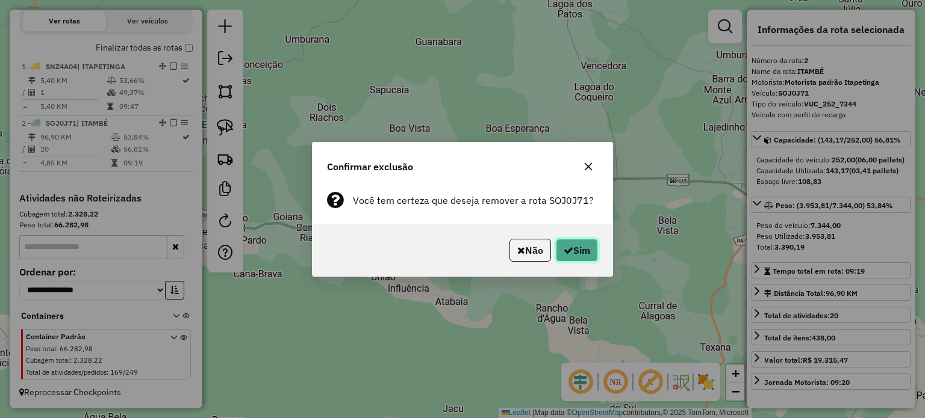
click at [565, 247] on icon "button" at bounding box center [568, 251] width 10 height 10
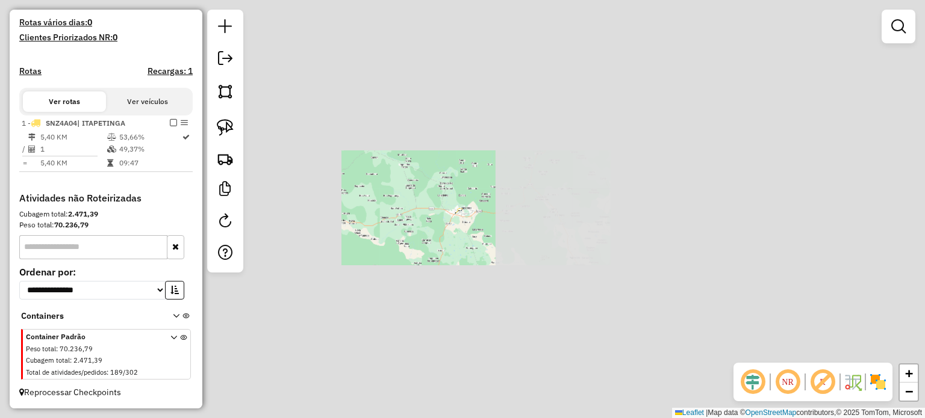
scroll to position [320, 0]
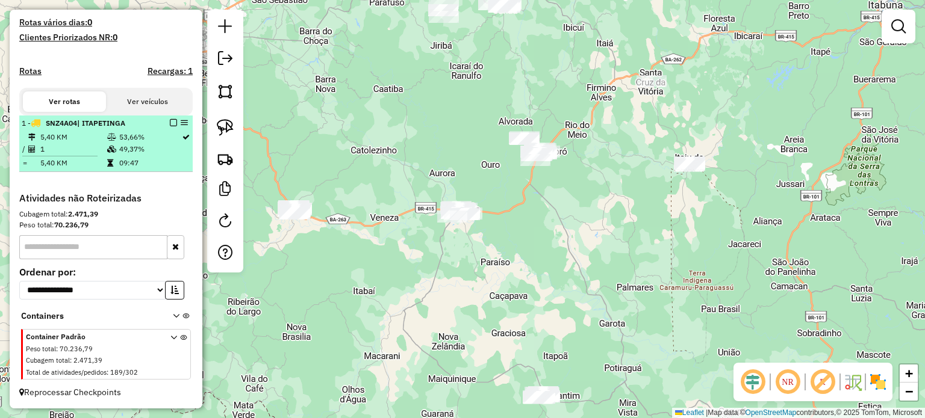
click at [95, 149] on td "1" at bounding box center [73, 149] width 67 height 12
select select "**********"
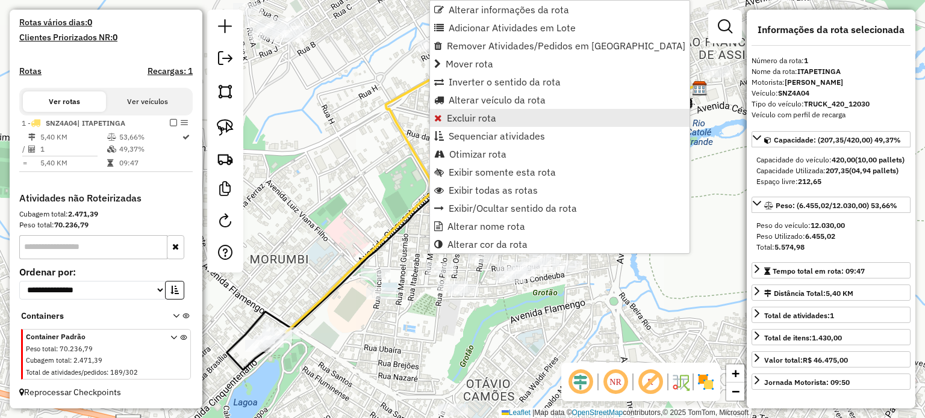
click at [459, 119] on span "Excluir rota" at bounding box center [471, 118] width 49 height 10
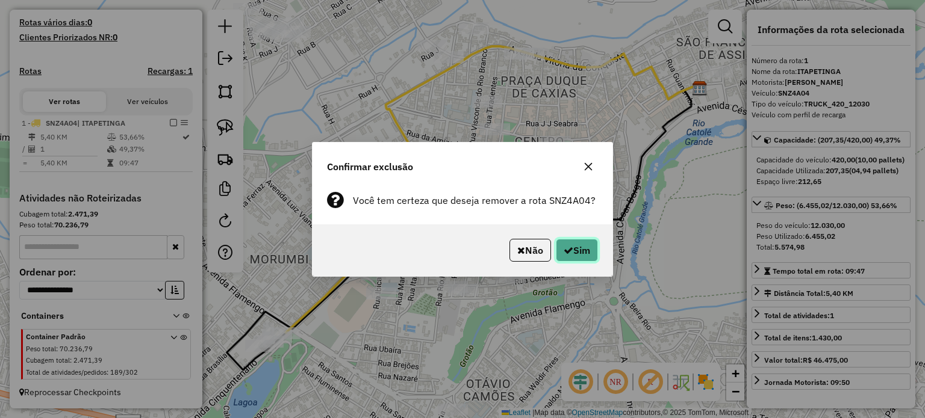
click at [571, 250] on button "Sim" at bounding box center [577, 250] width 42 height 23
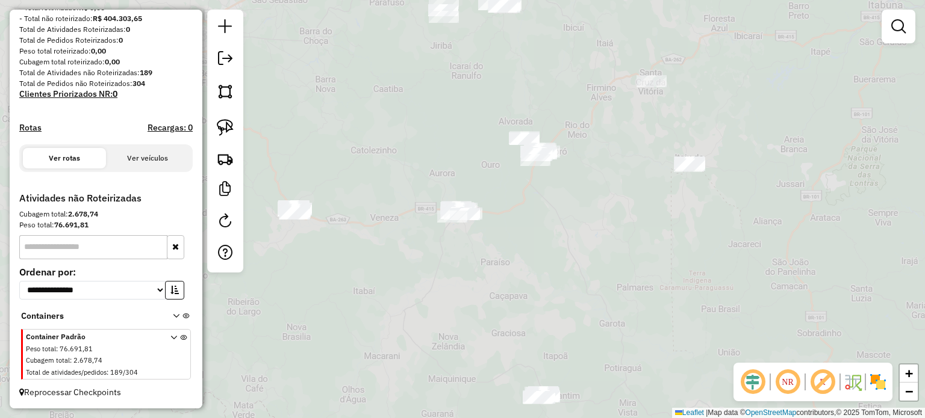
scroll to position [173, 0]
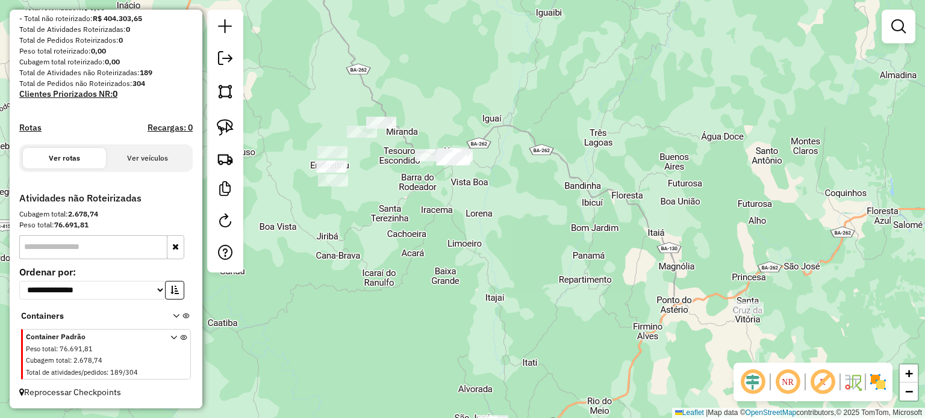
drag, startPoint x: 443, startPoint y: 107, endPoint x: 379, endPoint y: 75, distance: 71.3
click at [380, 76] on div "Janela de atendimento Grade de atendimento Capacidade Transportadoras Veículos …" at bounding box center [462, 209] width 925 height 418
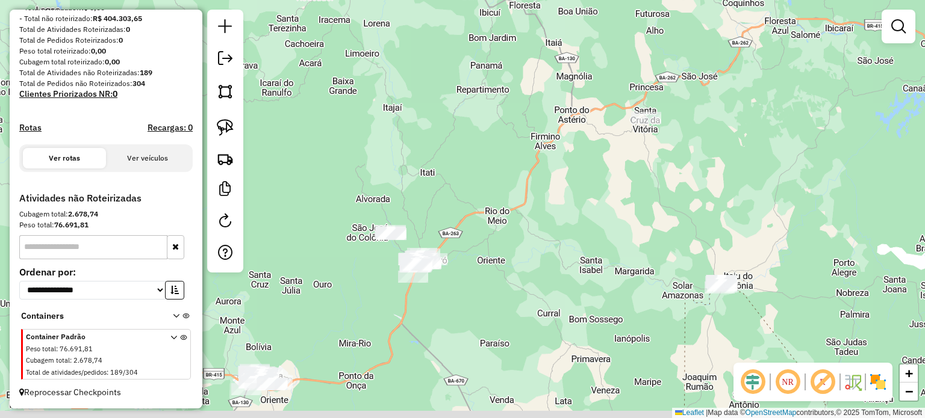
drag, startPoint x: 656, startPoint y: 257, endPoint x: 515, endPoint y: 93, distance: 215.6
click at [517, 92] on div "Janela de atendimento Grade de atendimento Capacidade Transportadoras Veículos …" at bounding box center [462, 209] width 925 height 418
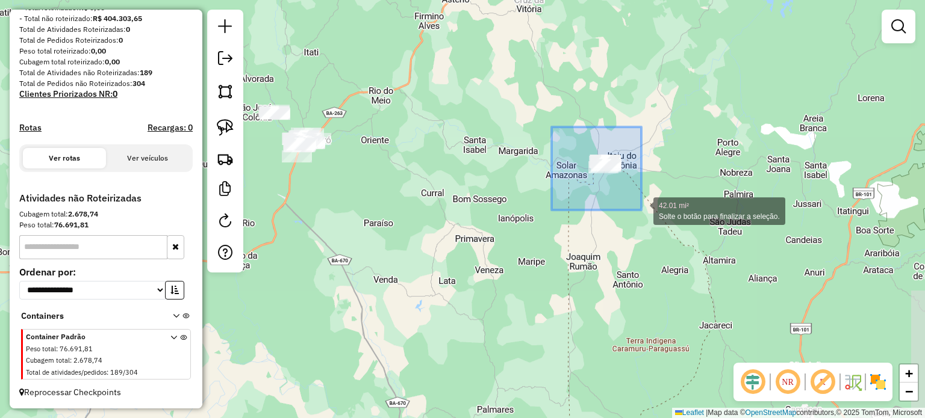
drag, startPoint x: 562, startPoint y: 138, endPoint x: 649, endPoint y: 219, distance: 118.4
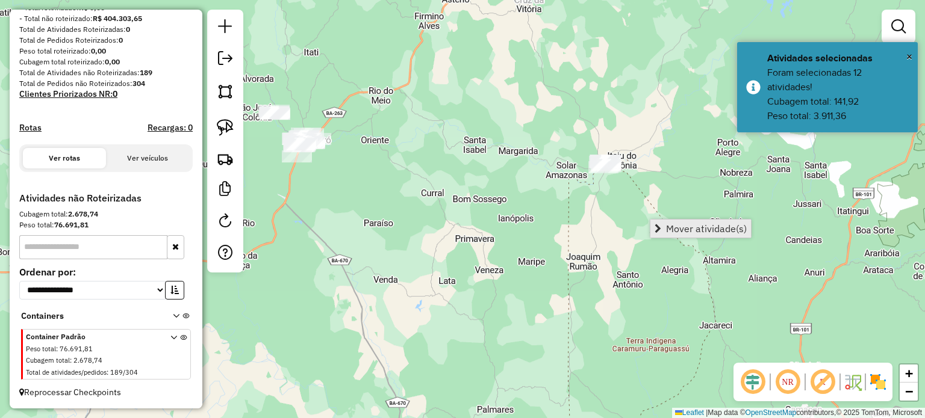
click at [689, 226] on span "Mover atividade(s)" at bounding box center [706, 229] width 81 height 10
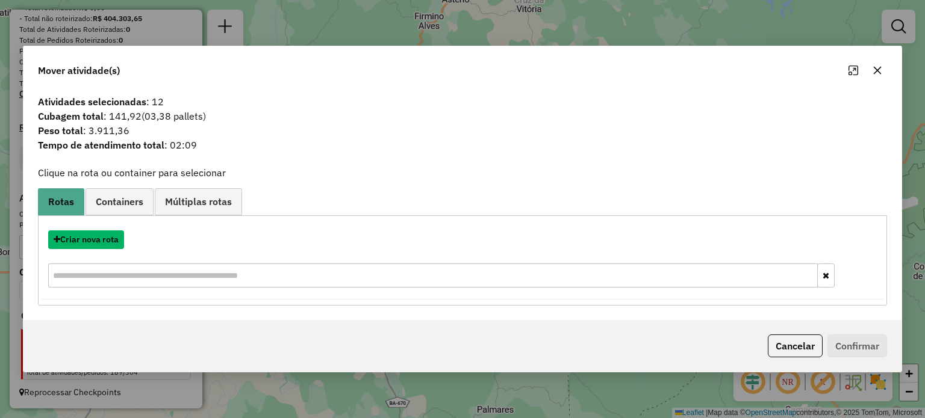
click at [99, 242] on button "Criar nova rota" at bounding box center [86, 240] width 76 height 19
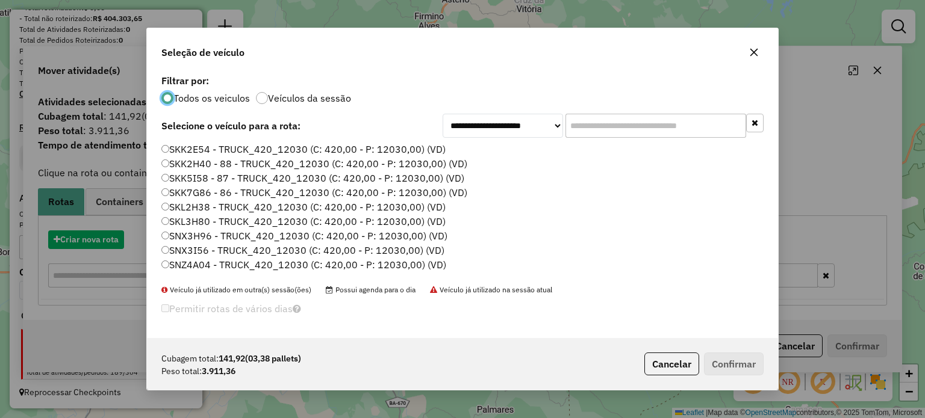
scroll to position [6, 4]
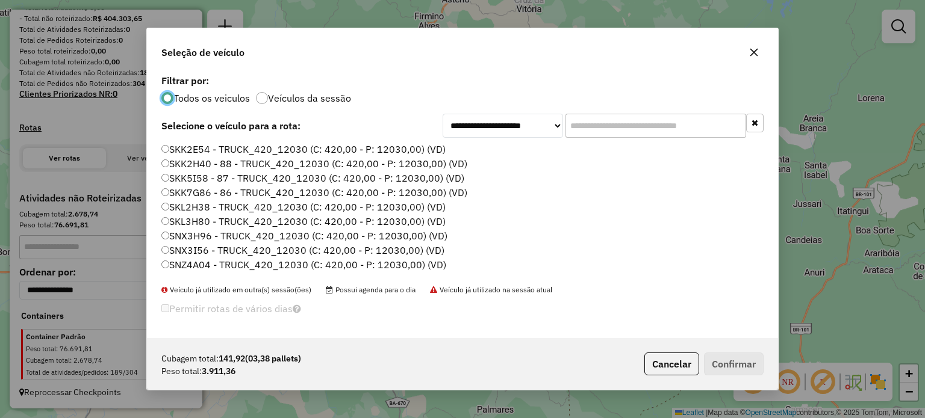
click at [602, 126] on input "text" at bounding box center [655, 126] width 181 height 24
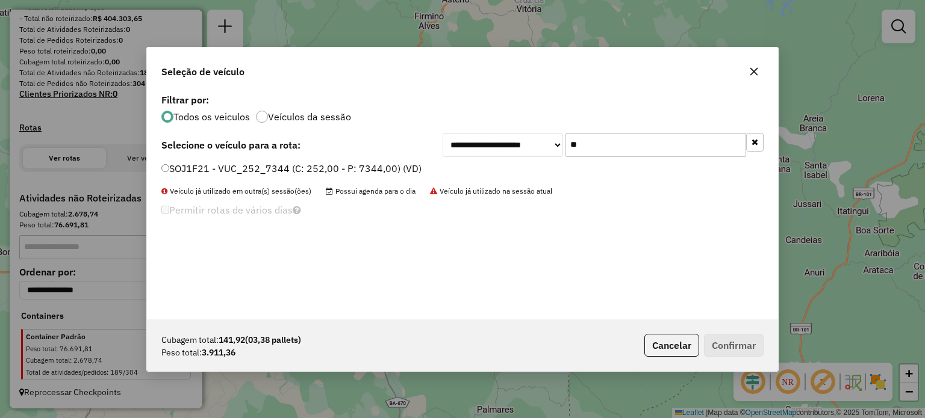
type input "**"
drag, startPoint x: 209, startPoint y: 167, endPoint x: 241, endPoint y: 173, distance: 31.9
click at [209, 167] on label "SOJ1F21 - VUC_252_7344 (C: 252,00 - P: 7344,00) (VD)" at bounding box center [291, 168] width 260 height 14
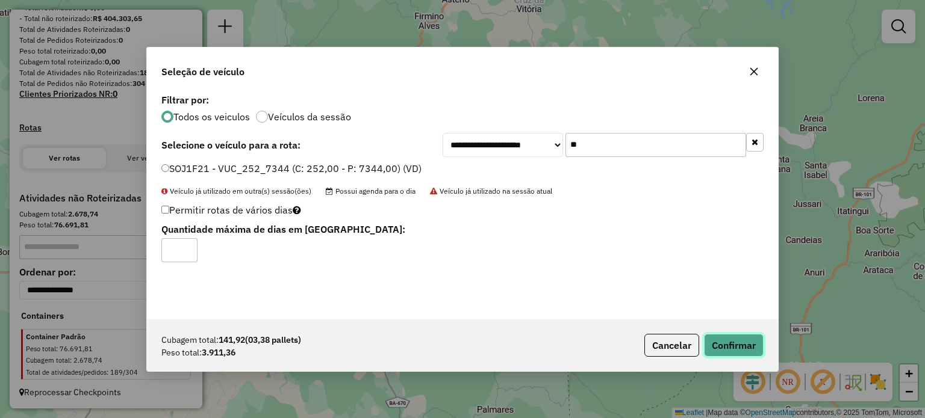
click at [742, 345] on button "Confirmar" at bounding box center [734, 345] width 60 height 23
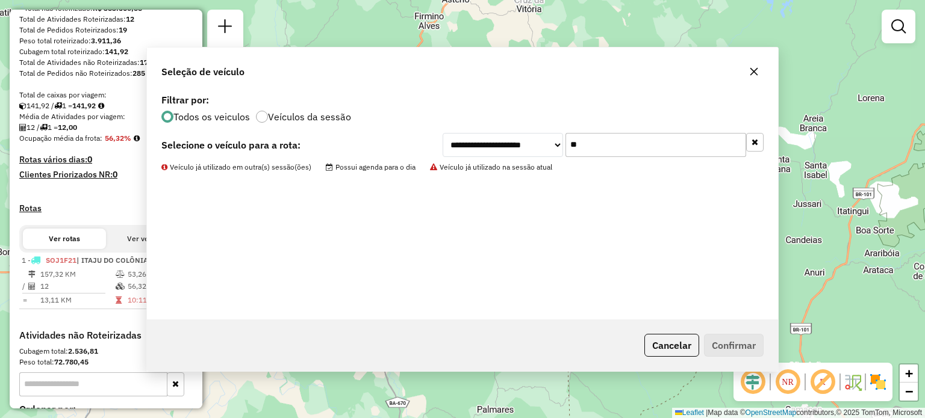
scroll to position [331, 0]
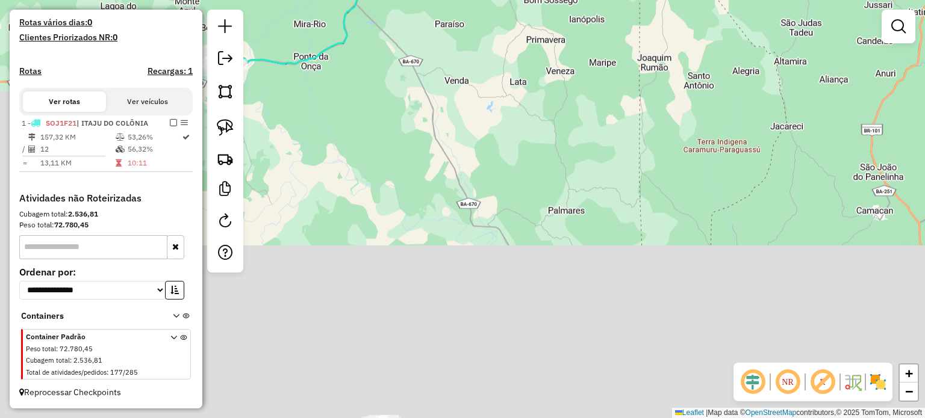
drag, startPoint x: 531, startPoint y: 333, endPoint x: 621, endPoint y: 74, distance: 274.0
click at [615, 92] on div "Janela de atendimento Grade de atendimento Capacidade Transportadoras Veículos …" at bounding box center [462, 209] width 925 height 418
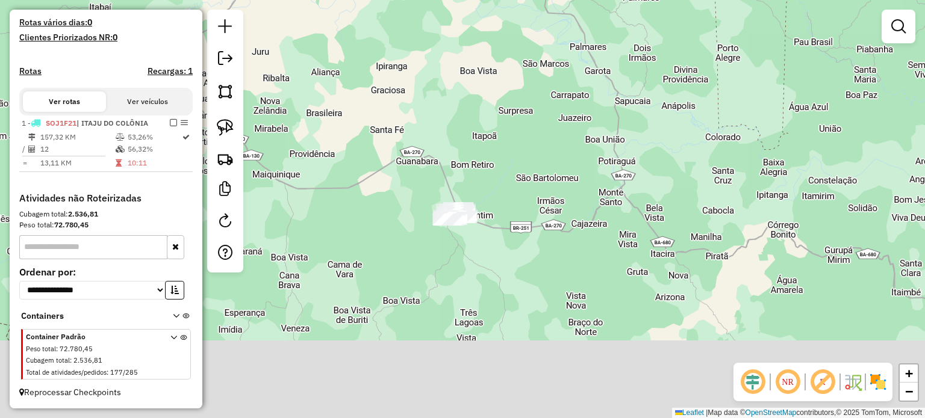
drag, startPoint x: 456, startPoint y: 348, endPoint x: 494, endPoint y: 205, distance: 147.5
click at [507, 211] on div "Janela de atendimento Grade de atendimento Capacidade Transportadoras Veículos …" at bounding box center [462, 209] width 925 height 418
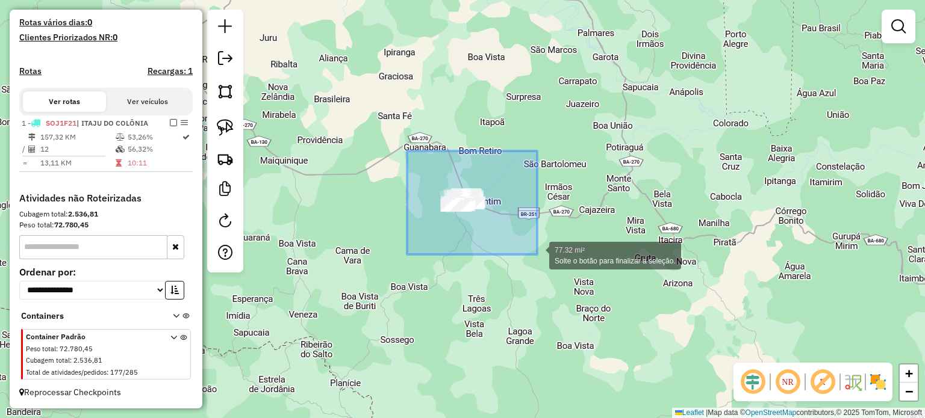
drag, startPoint x: 407, startPoint y: 151, endPoint x: 536, endPoint y: 254, distance: 165.4
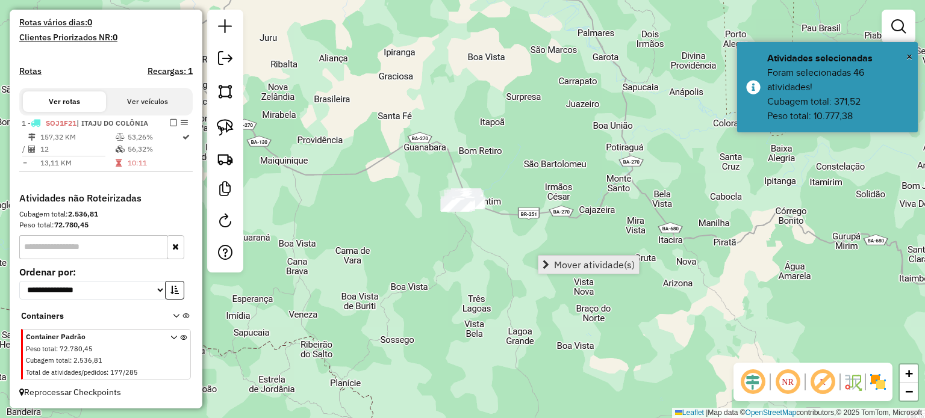
click at [564, 267] on span "Mover atividade(s)" at bounding box center [594, 265] width 81 height 10
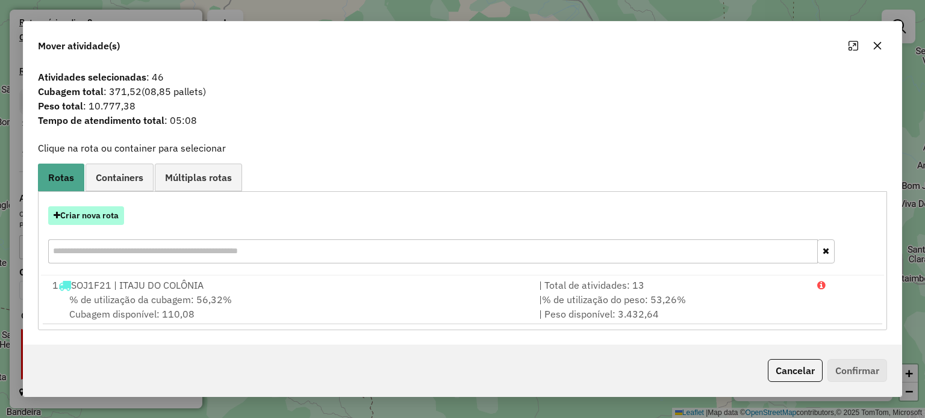
click at [105, 219] on button "Criar nova rota" at bounding box center [86, 215] width 76 height 19
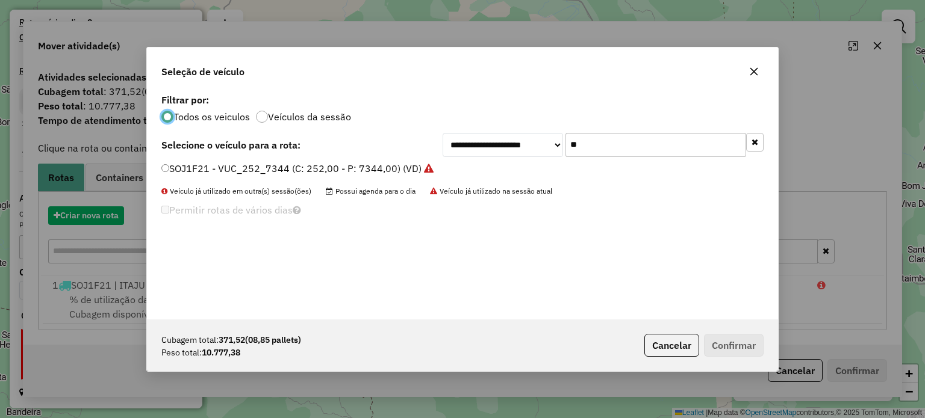
scroll to position [6, 4]
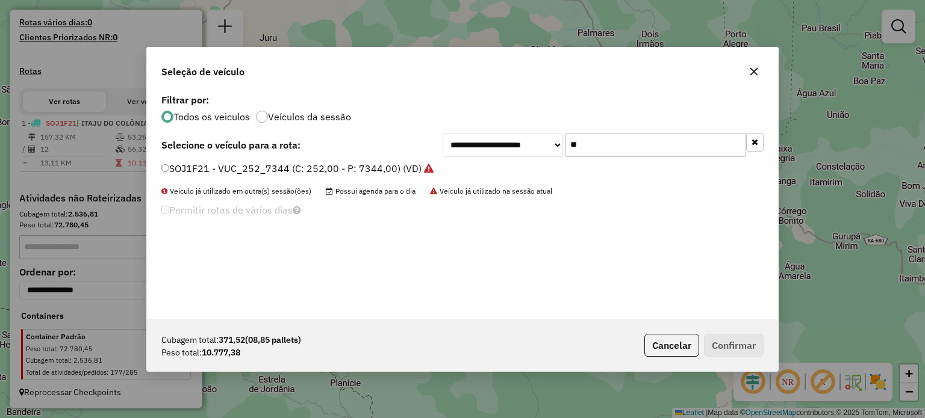
click at [594, 147] on input "**" at bounding box center [655, 145] width 181 height 24
type input "***"
click at [184, 167] on label "SKL2H38 - TRUCK_420_12030 (C: 420,00 - P: 12030,00) (VD)" at bounding box center [303, 168] width 284 height 14
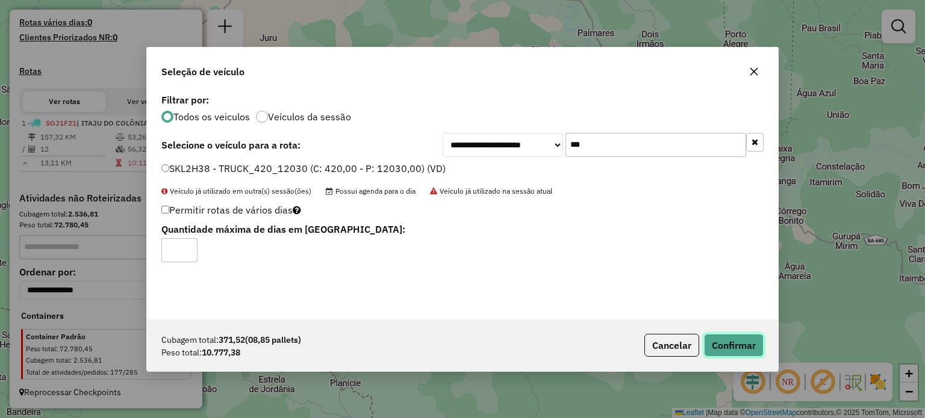
click at [719, 343] on button "Confirmar" at bounding box center [734, 345] width 60 height 23
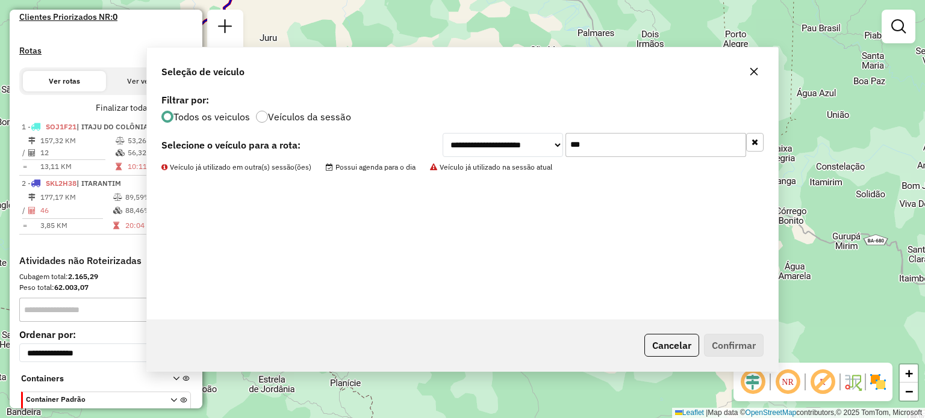
scroll to position [401, 0]
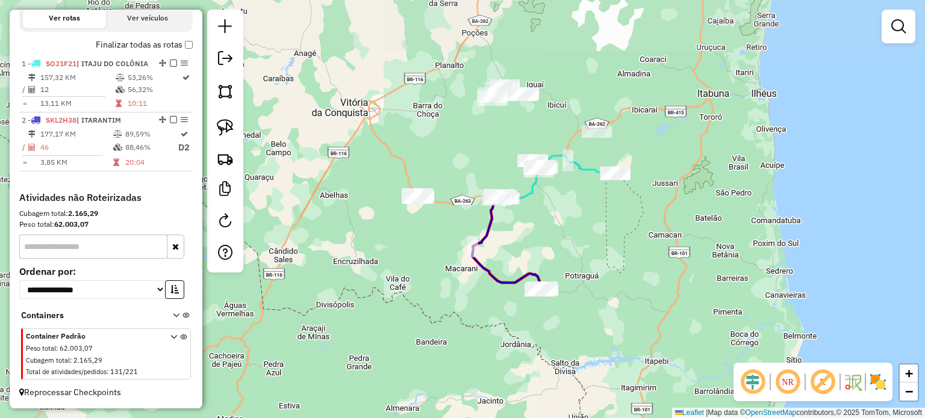
drag, startPoint x: 364, startPoint y: 176, endPoint x: 464, endPoint y: 253, distance: 126.3
click at [523, 251] on div "Janela de atendimento Grade de atendimento Capacidade Transportadoras Veículos …" at bounding box center [462, 209] width 925 height 418
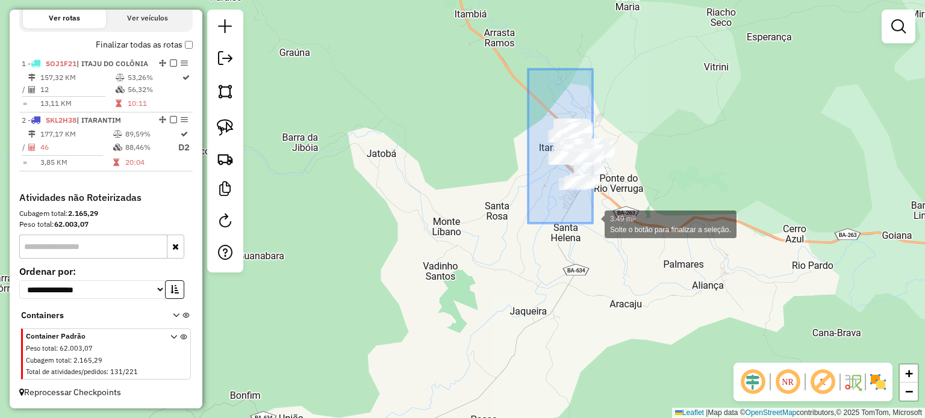
drag, startPoint x: 528, startPoint y: 69, endPoint x: 624, endPoint y: 233, distance: 190.0
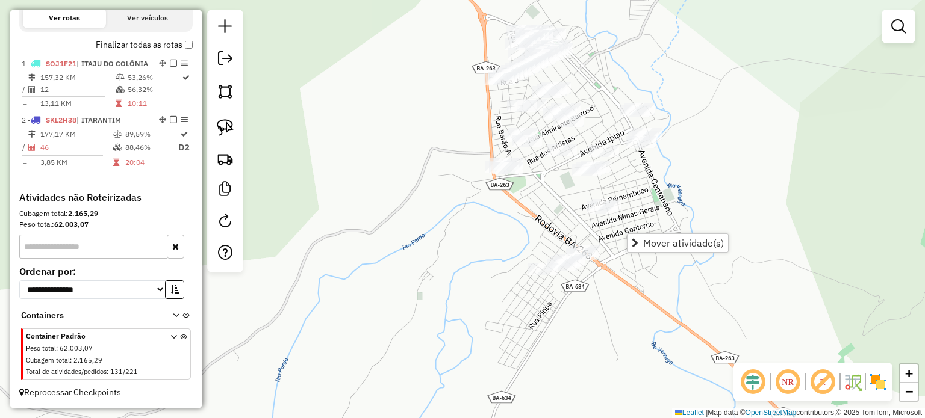
drag, startPoint x: 554, startPoint y: 177, endPoint x: 527, endPoint y: 235, distance: 64.4
click at [530, 235] on div "Janela de atendimento Grade de atendimento Capacidade Transportadoras Veículos …" at bounding box center [462, 209] width 925 height 418
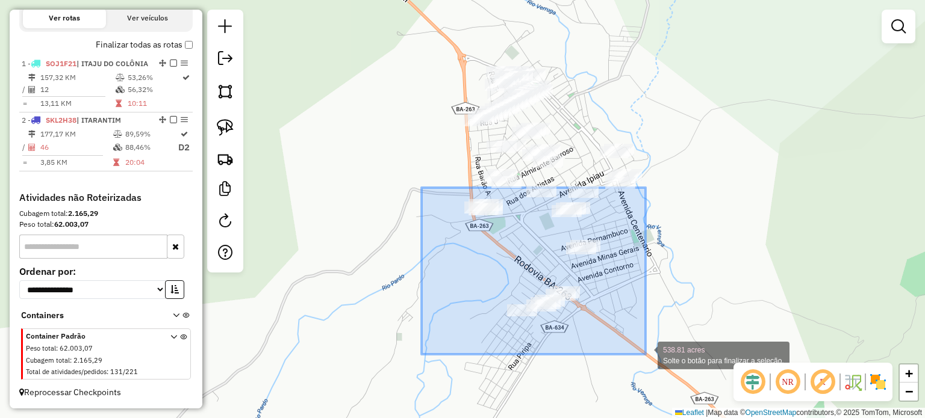
drag, startPoint x: 421, startPoint y: 188, endPoint x: 645, endPoint y: 355, distance: 279.2
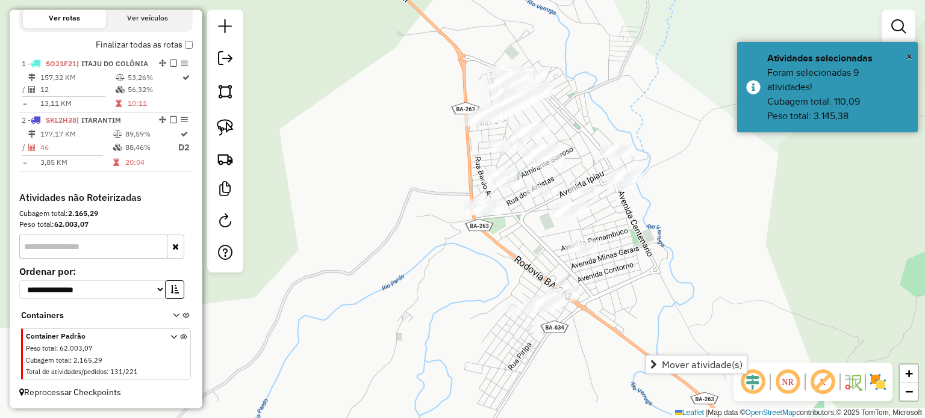
click at [432, 74] on div "Janela de atendimento Grade de atendimento Capacidade Transportadoras Veículos …" at bounding box center [462, 209] width 925 height 418
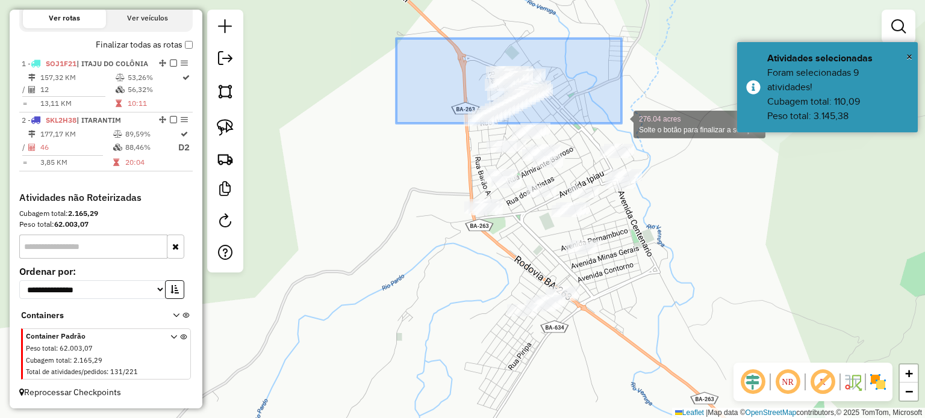
drag, startPoint x: 396, startPoint y: 39, endPoint x: 621, endPoint y: 123, distance: 240.6
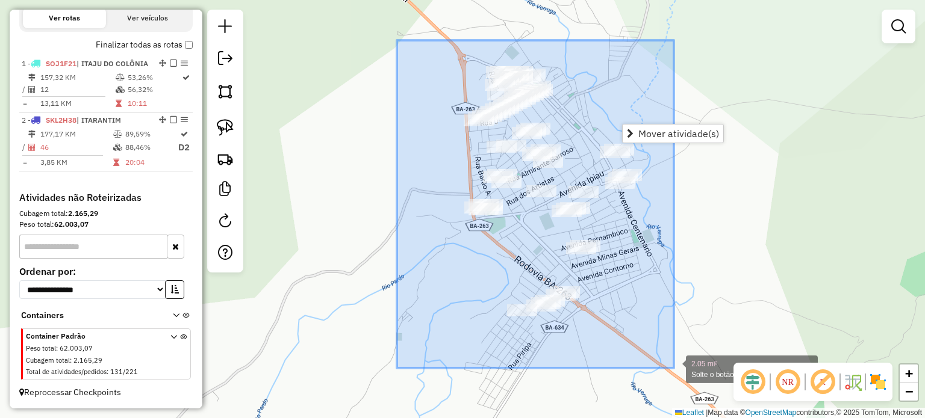
drag, startPoint x: 397, startPoint y: 40, endPoint x: 674, endPoint y: 370, distance: 430.3
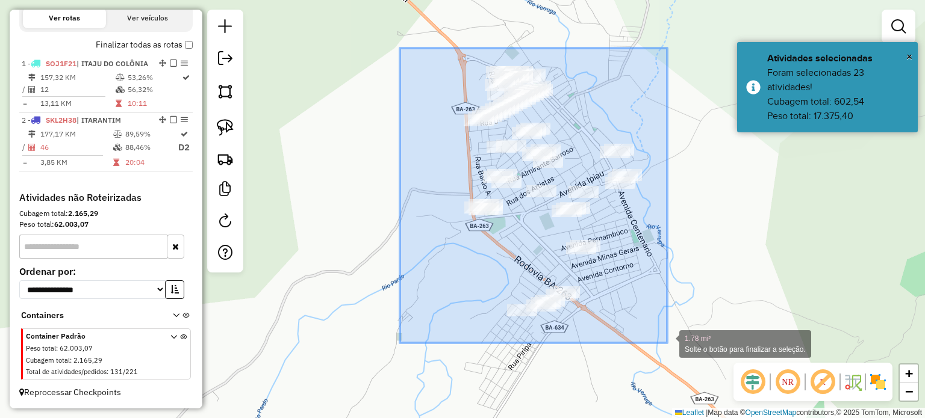
drag, startPoint x: 400, startPoint y: 48, endPoint x: 667, endPoint y: 343, distance: 398.1
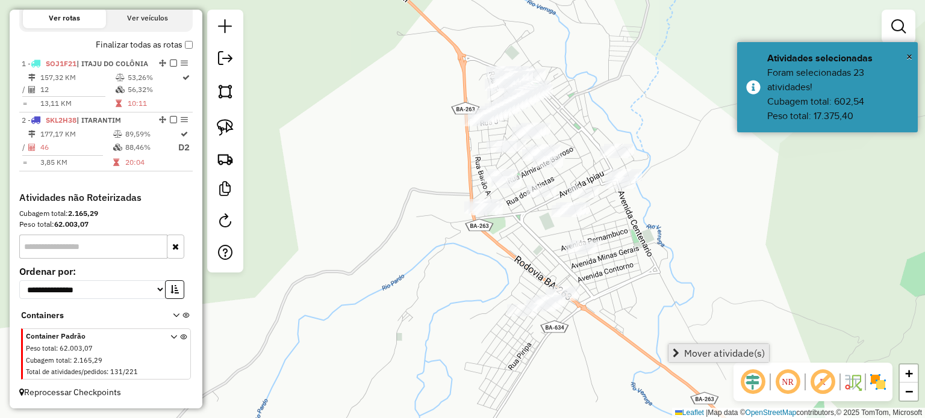
click at [689, 353] on span "Mover atividade(s)" at bounding box center [724, 354] width 81 height 10
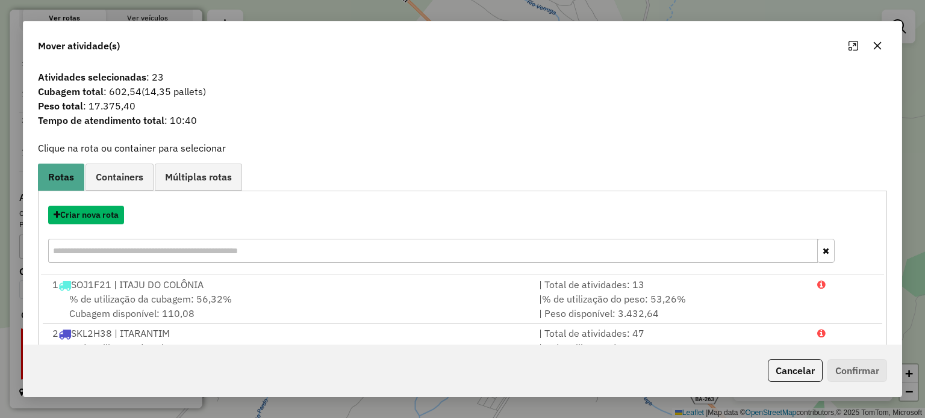
click at [81, 215] on button "Criar nova rota" at bounding box center [86, 215] width 76 height 19
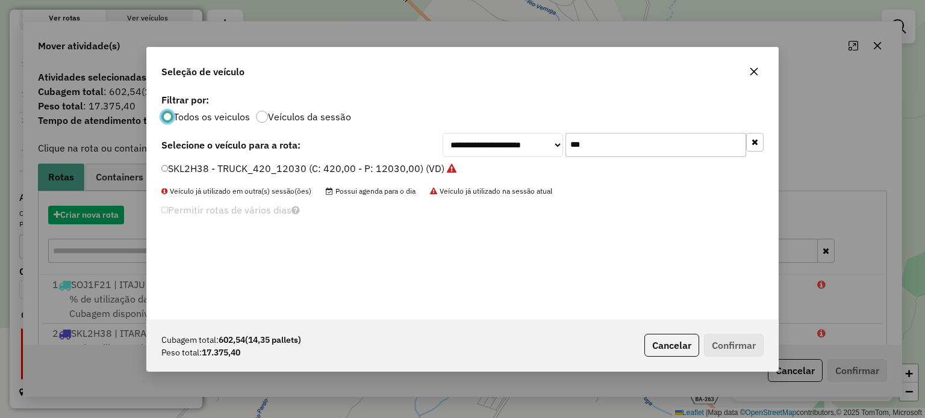
scroll to position [6, 4]
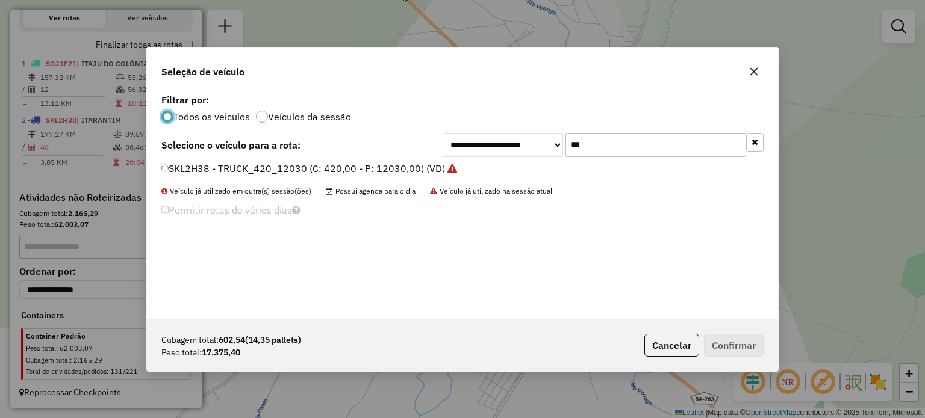
click at [624, 150] on input "***" at bounding box center [655, 145] width 181 height 24
type input "***"
click at [206, 162] on label "SKK5I58 - 87 - TRUCK_420_12030 (C: 420,00 - P: 12030,00) (VD)" at bounding box center [312, 168] width 303 height 14
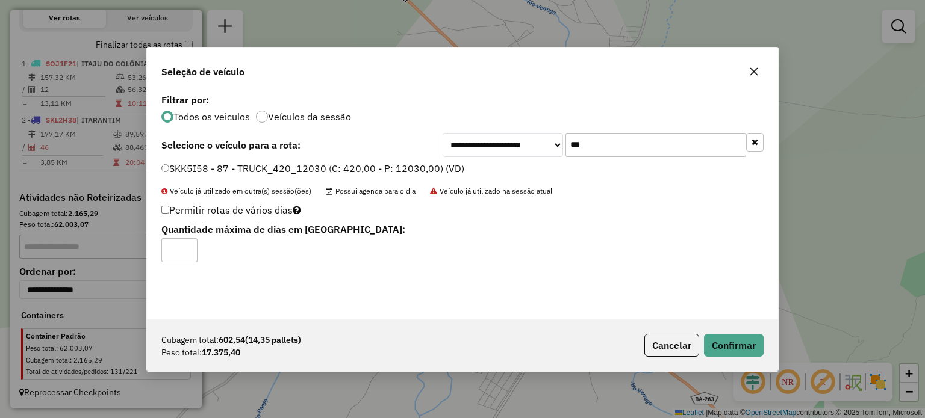
click at [716, 332] on div "Cubagem total: 602,54 (14,35 pallets) Peso total: 17.375,40 Cancelar Confirmar" at bounding box center [462, 346] width 631 height 52
click at [722, 341] on button "Confirmar" at bounding box center [734, 345] width 60 height 23
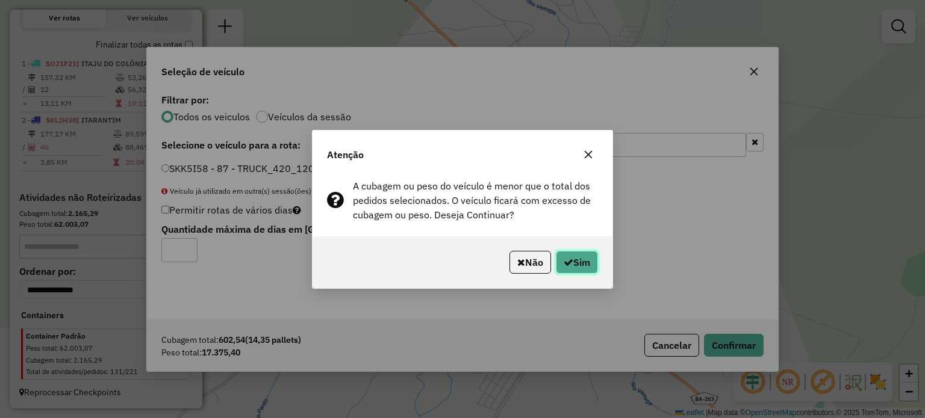
click at [579, 261] on button "Sim" at bounding box center [577, 262] width 42 height 23
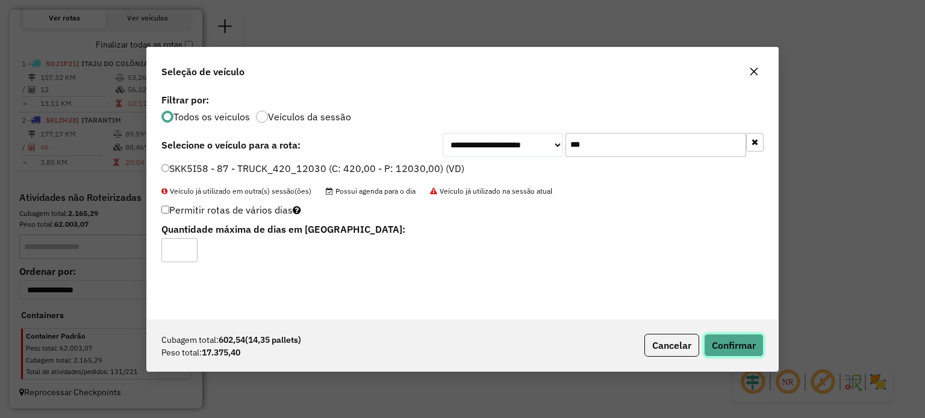
click at [730, 347] on button "Confirmar" at bounding box center [734, 345] width 60 height 23
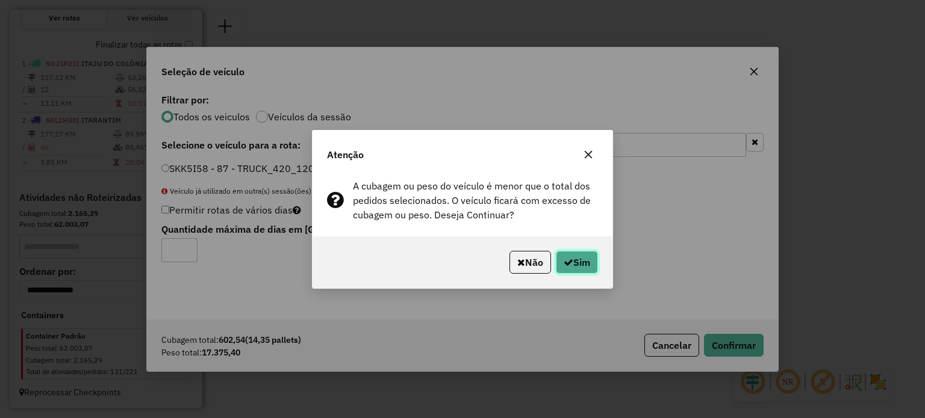
click at [574, 262] on button "Sim" at bounding box center [577, 262] width 42 height 23
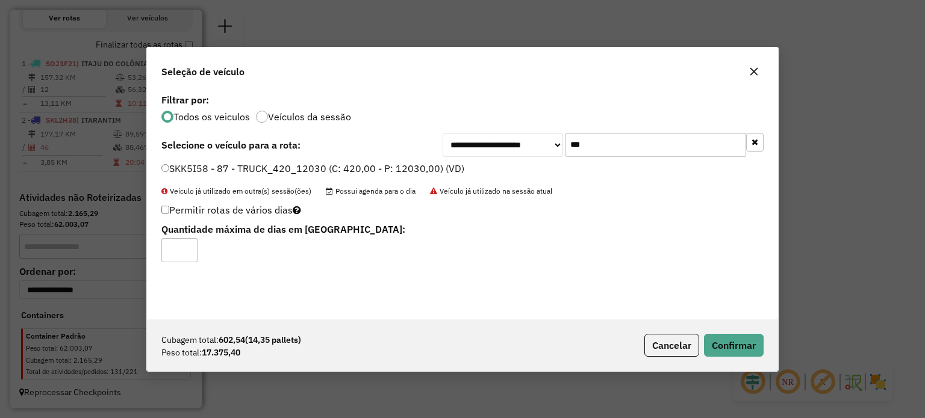
click at [170, 210] on label "Permitir rotas de vários dias" at bounding box center [231, 210] width 140 height 23
click at [192, 257] on input "*" at bounding box center [179, 250] width 36 height 24
type input "*"
click at [185, 247] on input "*" at bounding box center [179, 250] width 36 height 24
click at [727, 347] on button "Confirmar" at bounding box center [734, 345] width 60 height 23
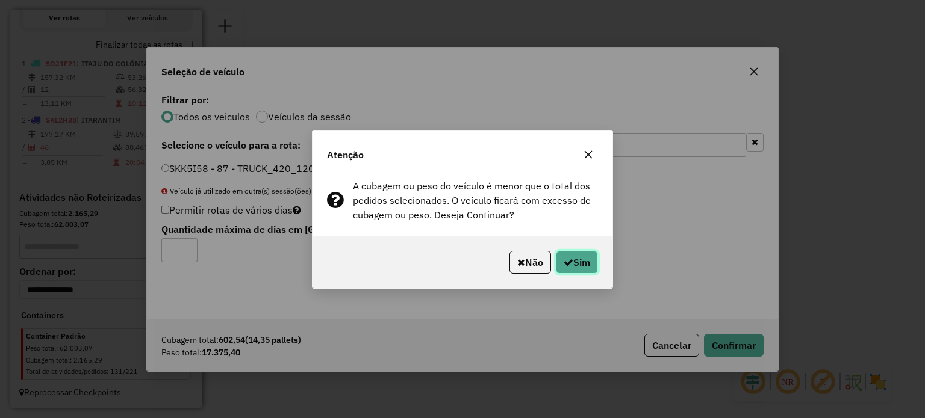
click at [568, 254] on button "Sim" at bounding box center [577, 262] width 42 height 23
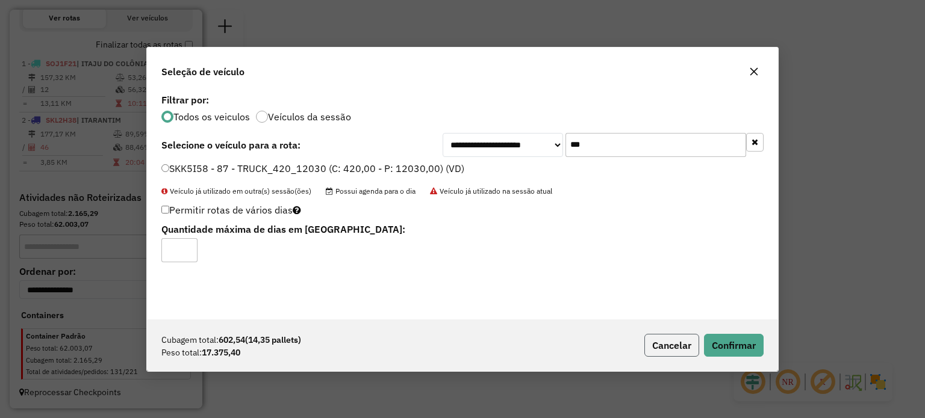
click at [674, 343] on button "Cancelar" at bounding box center [671, 345] width 55 height 23
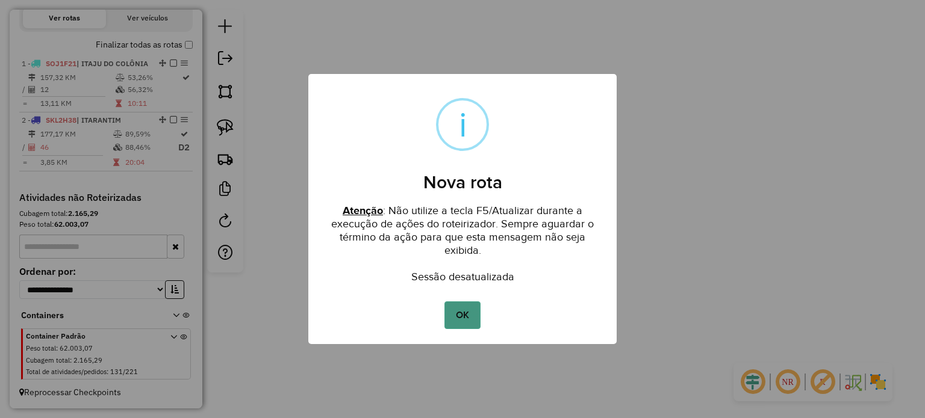
click at [474, 311] on button "OK" at bounding box center [462, 316] width 36 height 28
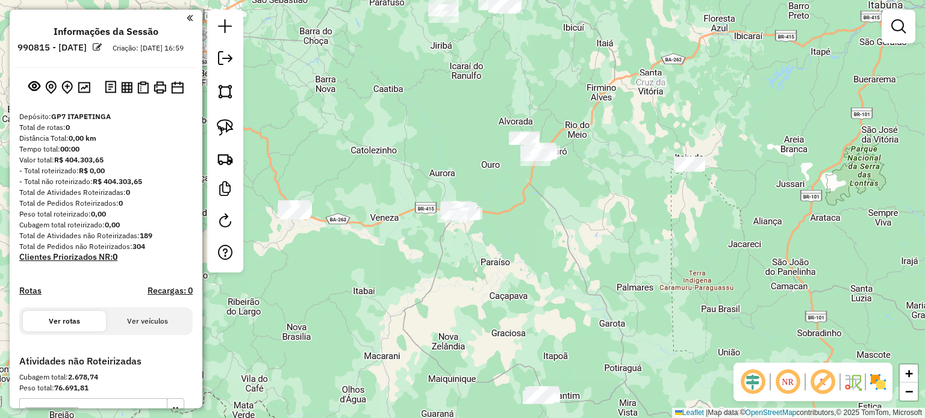
scroll to position [173, 0]
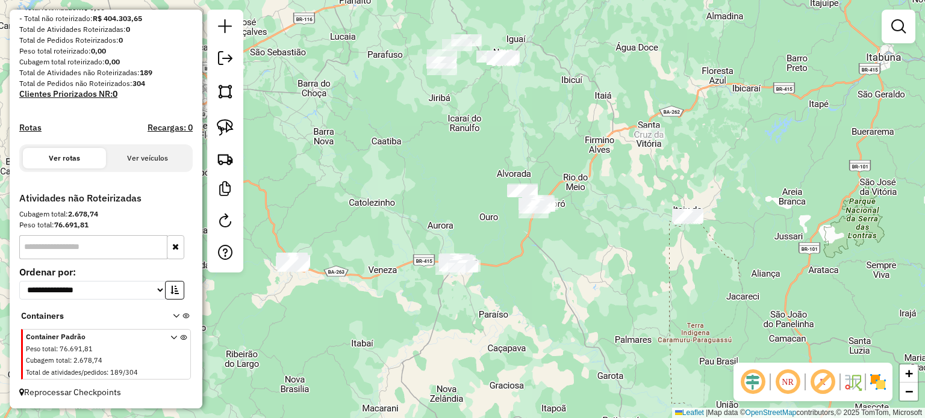
drag, startPoint x: 551, startPoint y: 341, endPoint x: 503, endPoint y: 187, distance: 161.5
click at [503, 187] on div "Janela de atendimento Grade de atendimento Capacidade Transportadoras Veículos …" at bounding box center [462, 209] width 925 height 418
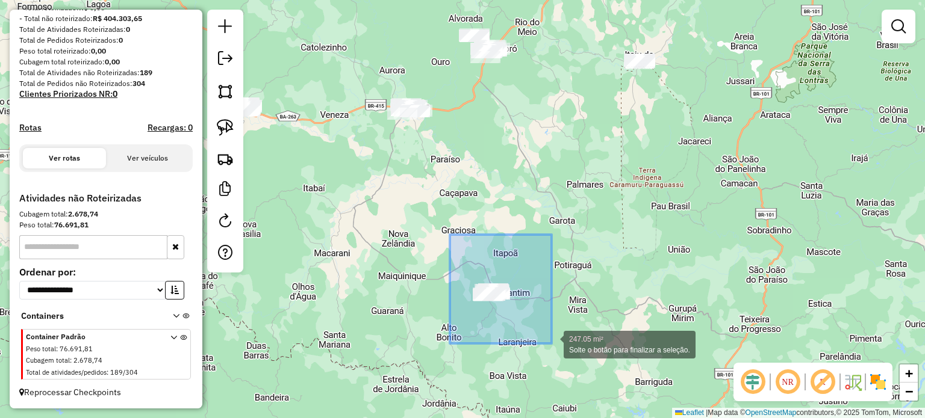
drag, startPoint x: 450, startPoint y: 235, endPoint x: 551, endPoint y: 341, distance: 146.5
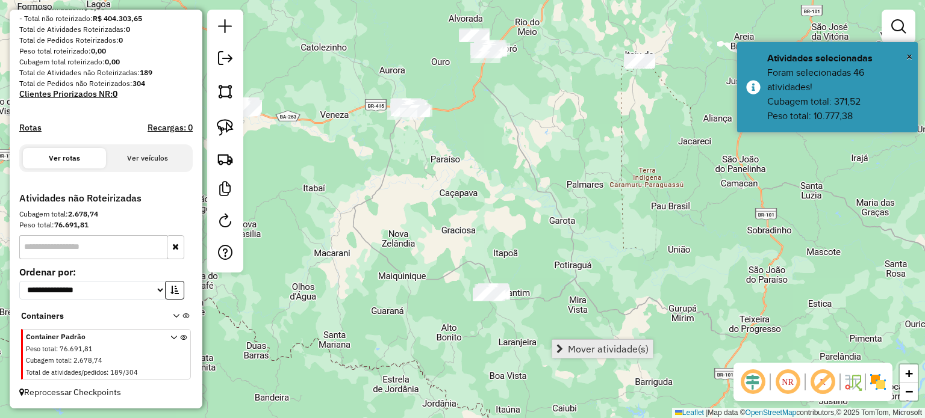
click at [589, 351] on span "Mover atividade(s)" at bounding box center [608, 349] width 81 height 10
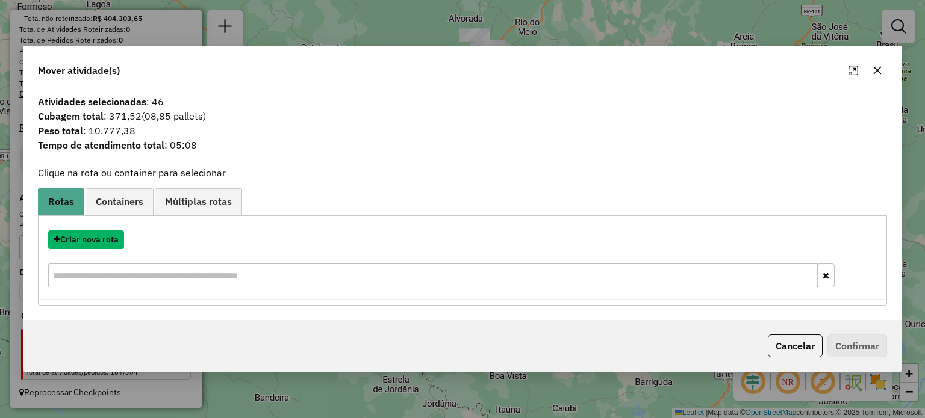
click at [102, 240] on button "Criar nova rota" at bounding box center [86, 240] width 76 height 19
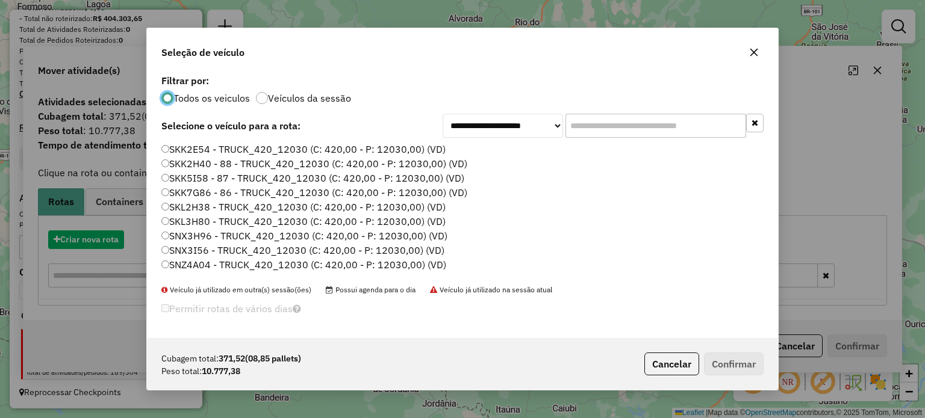
scroll to position [6, 4]
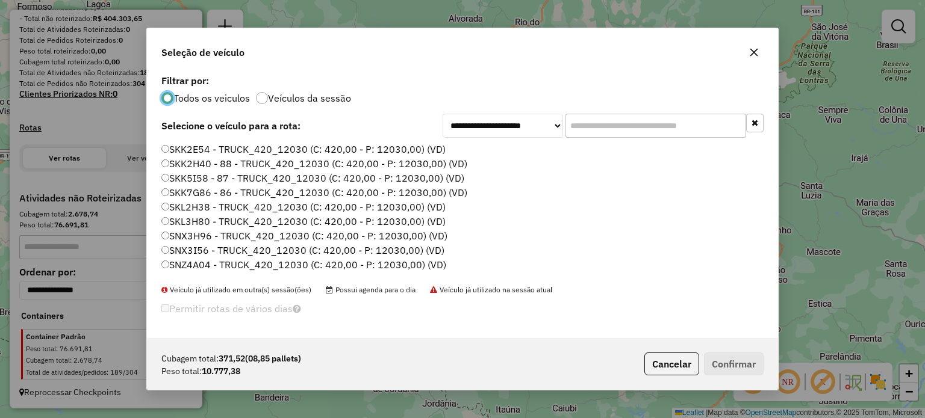
click at [582, 115] on input "text" at bounding box center [655, 126] width 181 height 24
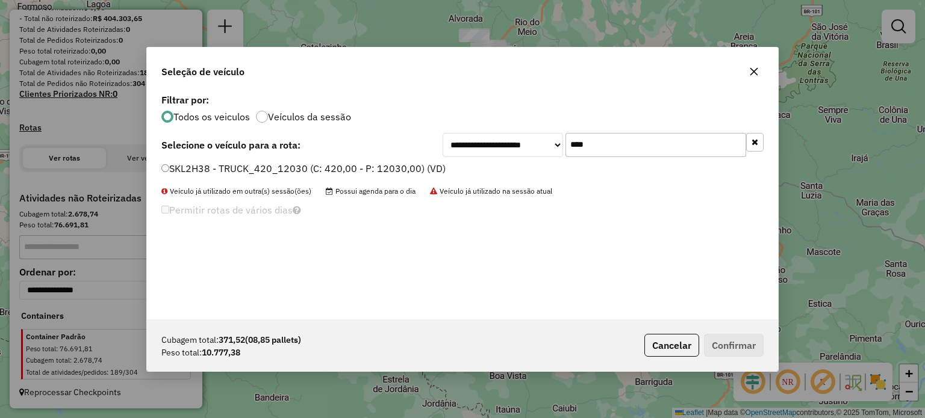
type input "****"
click at [243, 169] on label "SKL2H38 - TRUCK_420_12030 (C: 420,00 - P: 12030,00) (VD)" at bounding box center [303, 168] width 284 height 14
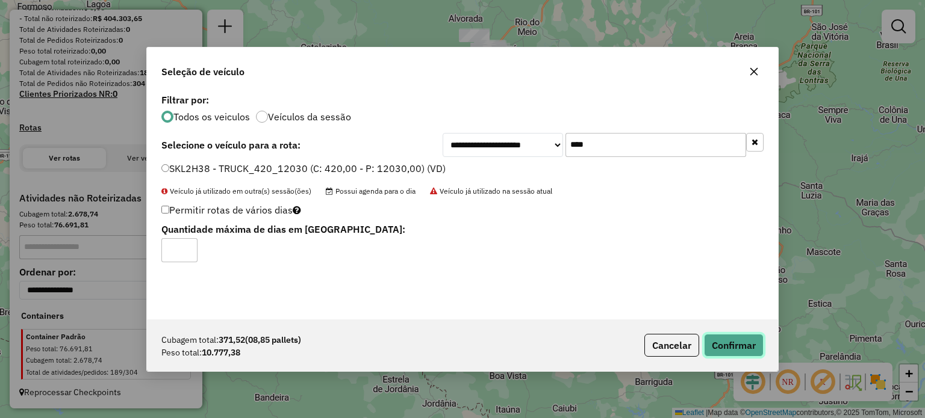
click at [731, 349] on button "Confirmar" at bounding box center [734, 345] width 60 height 23
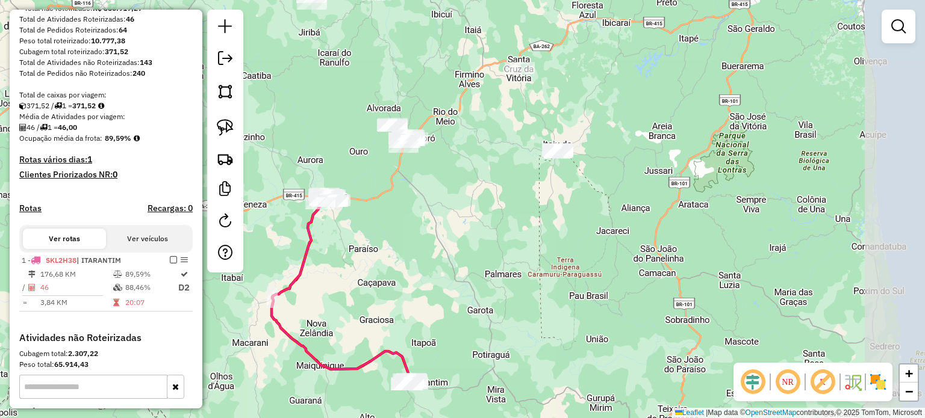
drag, startPoint x: 734, startPoint y: 92, endPoint x: 594, endPoint y: 219, distance: 189.6
click at [597, 219] on div "Janela de atendimento Grade de atendimento Capacidade Transportadoras Veículos …" at bounding box center [462, 209] width 925 height 418
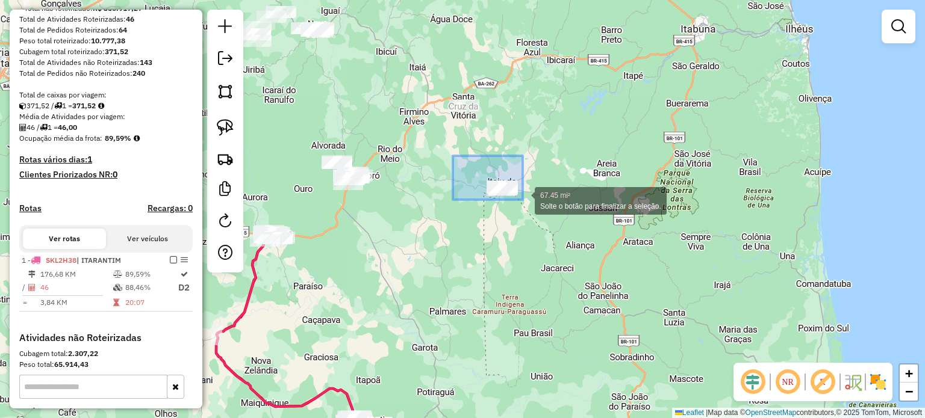
drag, startPoint x: 453, startPoint y: 156, endPoint x: 530, endPoint y: 207, distance: 92.5
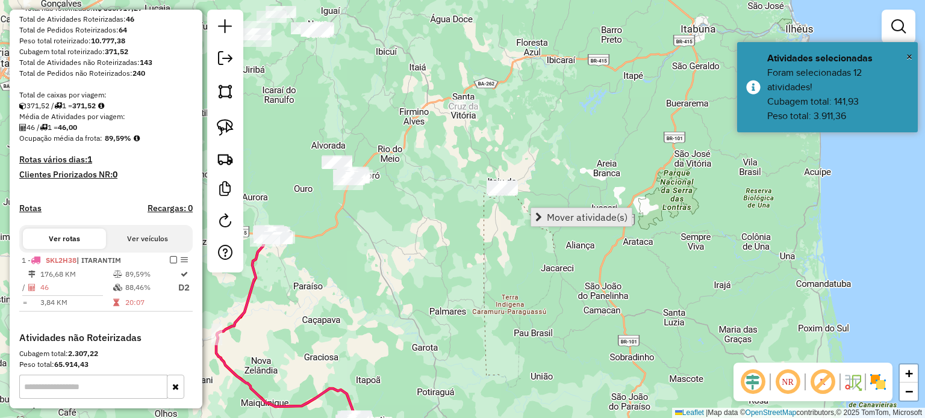
click at [561, 221] on span "Mover atividade(s)" at bounding box center [587, 218] width 81 height 10
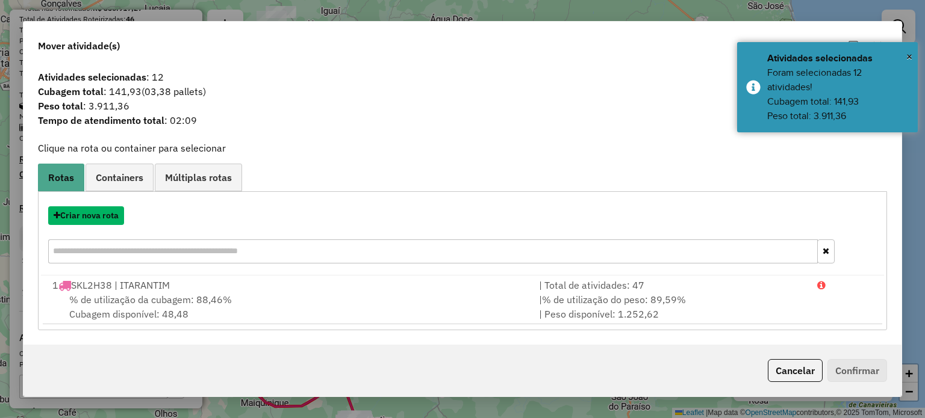
click at [82, 219] on button "Criar nova rota" at bounding box center [86, 215] width 76 height 19
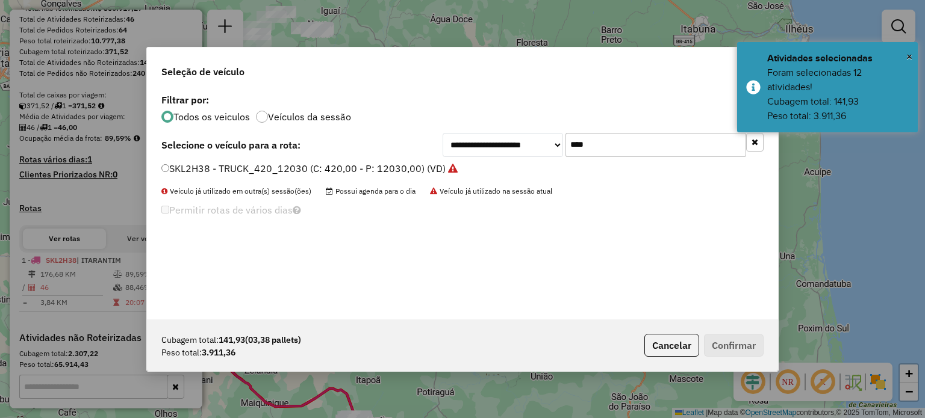
click at [594, 142] on input "****" at bounding box center [655, 145] width 181 height 24
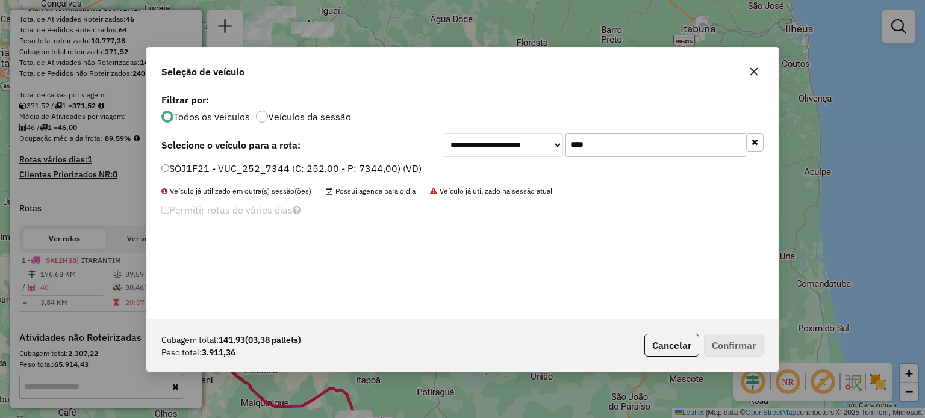
type input "****"
click at [198, 169] on label "SOJ1F21 - VUC_252_7344 (C: 252,00 - P: 7344,00) (VD)" at bounding box center [291, 168] width 260 height 14
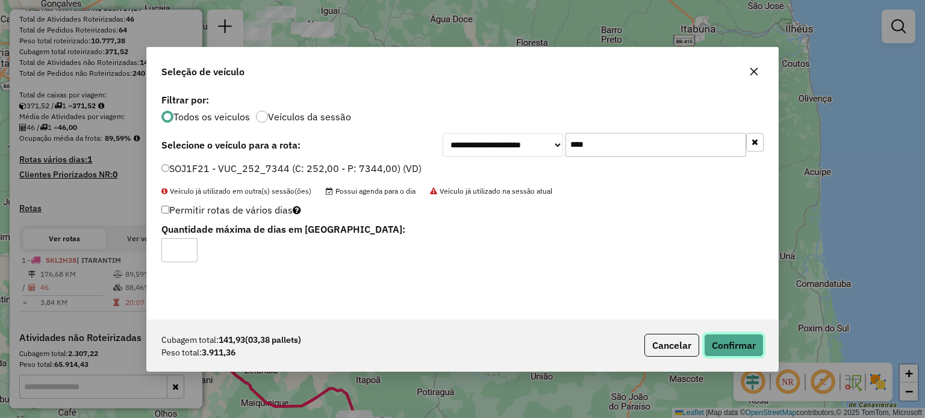
click at [725, 344] on button "Confirmar" at bounding box center [734, 345] width 60 height 23
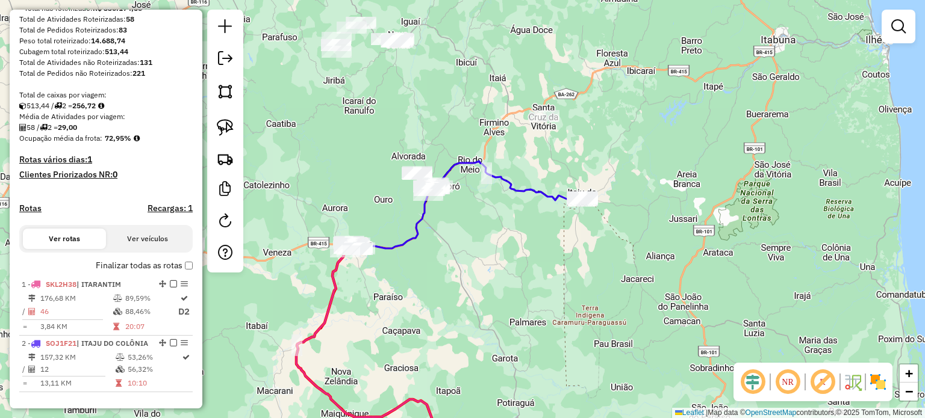
drag, startPoint x: 419, startPoint y: 238, endPoint x: 496, endPoint y: 227, distance: 77.8
click at [527, 254] on div "Janela de atendimento Grade de atendimento Capacidade Transportadoras Veículos …" at bounding box center [462, 209] width 925 height 418
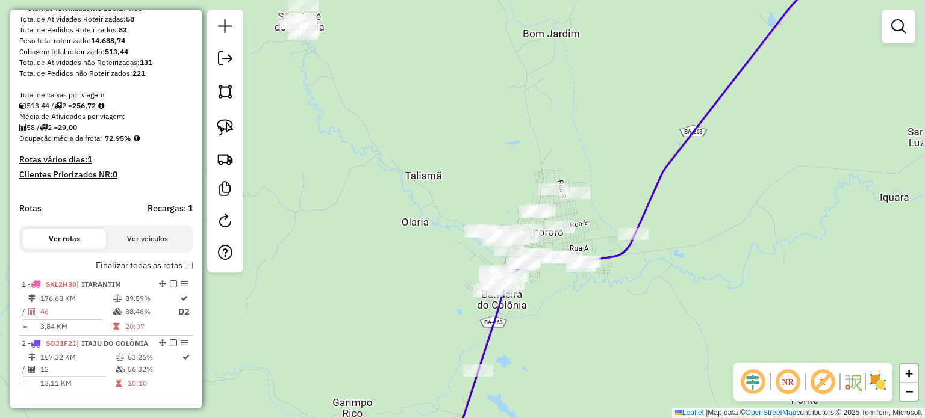
drag, startPoint x: 449, startPoint y: 214, endPoint x: 373, endPoint y: 246, distance: 82.3
click at [373, 246] on div "Janela de atendimento Grade de atendimento Capacidade Transportadoras Veículos …" at bounding box center [462, 209] width 925 height 418
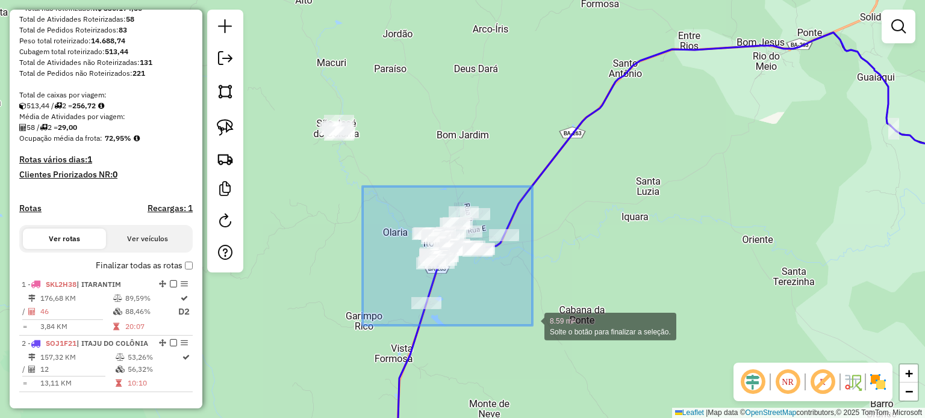
drag, startPoint x: 362, startPoint y: 187, endPoint x: 532, endPoint y: 326, distance: 219.4
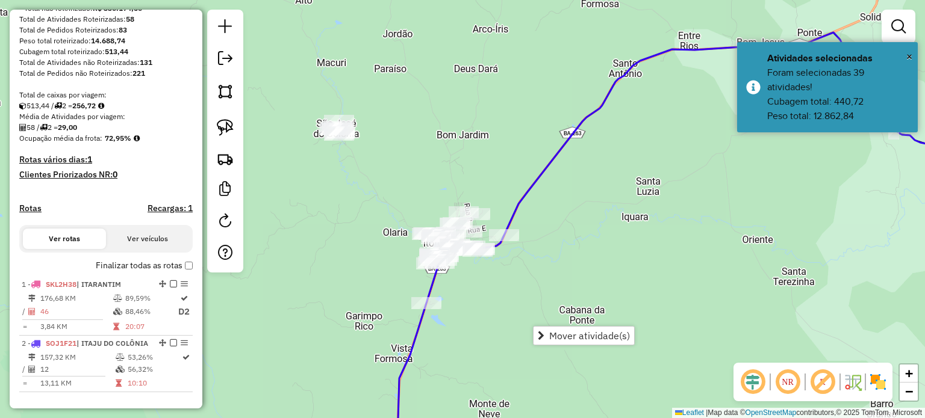
click at [336, 193] on div "Janela de atendimento Grade de atendimento Capacidade Transportadoras Veículos …" at bounding box center [462, 209] width 925 height 418
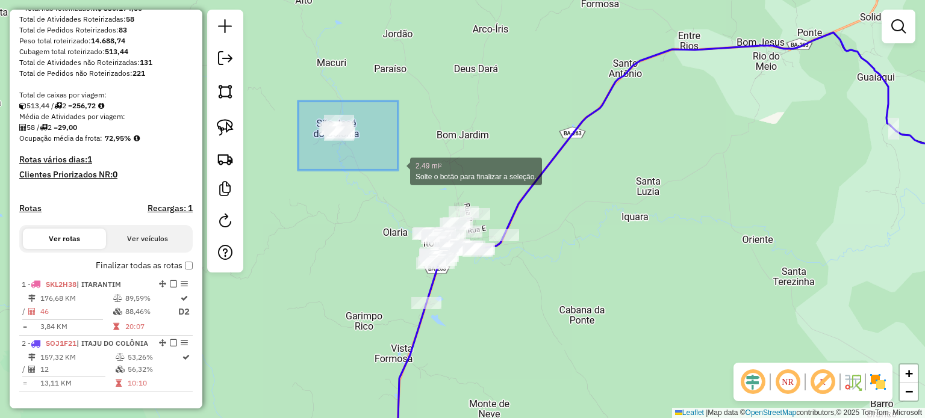
drag, startPoint x: 298, startPoint y: 101, endPoint x: 397, endPoint y: 169, distance: 120.4
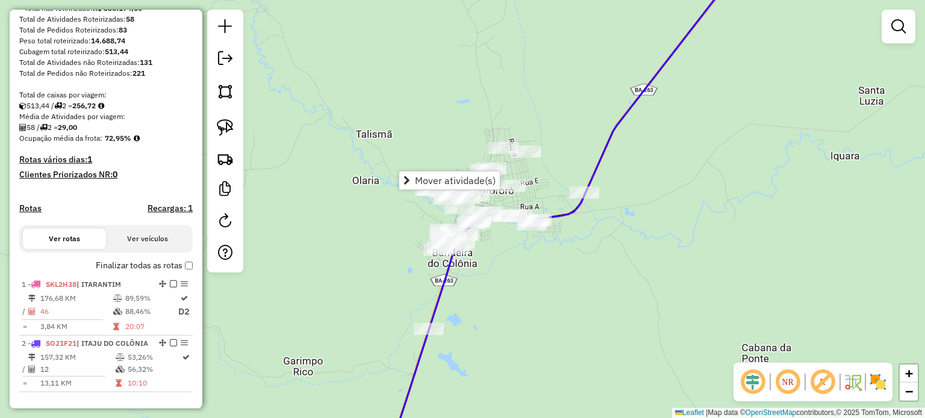
drag, startPoint x: 497, startPoint y: 305, endPoint x: 530, endPoint y: 269, distance: 48.6
click at [528, 271] on div "Janela de atendimento Grade de atendimento Capacidade Transportadoras Veículos …" at bounding box center [462, 209] width 925 height 418
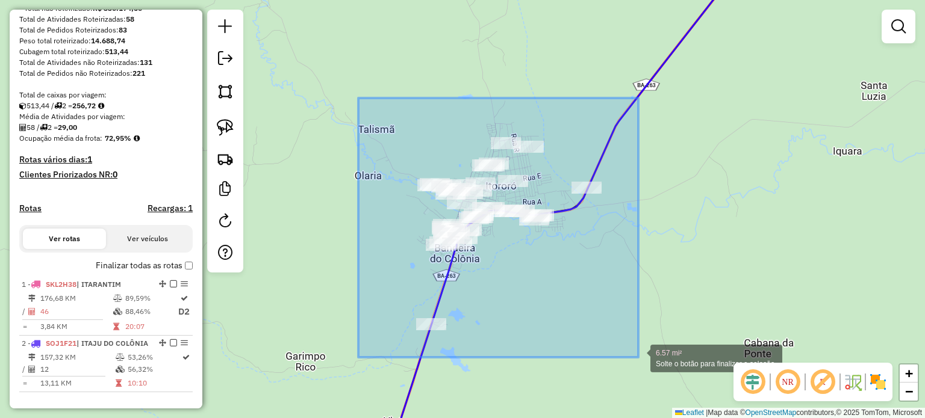
drag, startPoint x: 358, startPoint y: 98, endPoint x: 638, endPoint y: 358, distance: 381.7
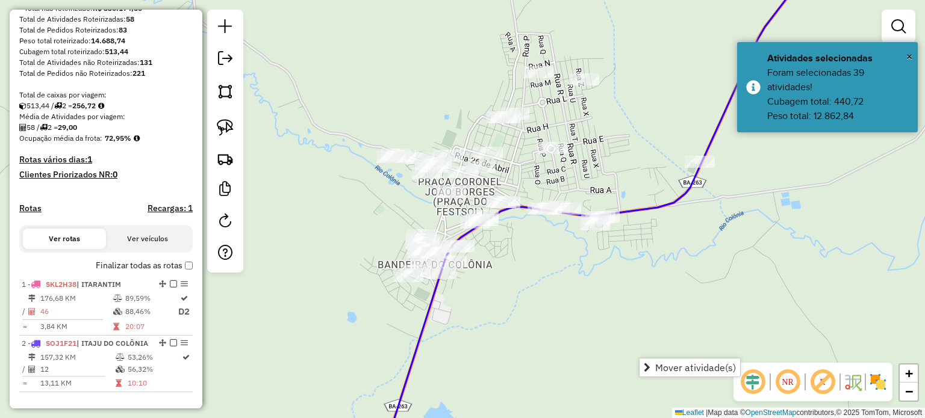
drag, startPoint x: 520, startPoint y: 236, endPoint x: 541, endPoint y: 277, distance: 46.0
click at [541, 276] on div "Janela de atendimento Grade de atendimento Capacidade Transportadoras Veículos …" at bounding box center [462, 209] width 925 height 418
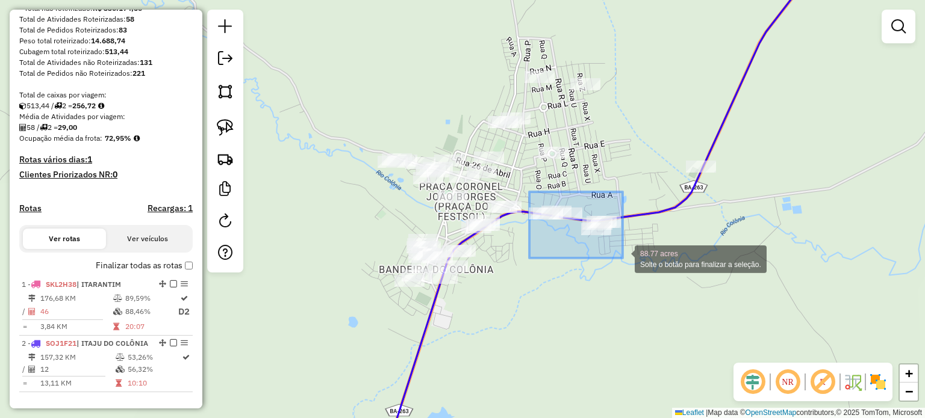
drag, startPoint x: 529, startPoint y: 192, endPoint x: 622, endPoint y: 258, distance: 114.4
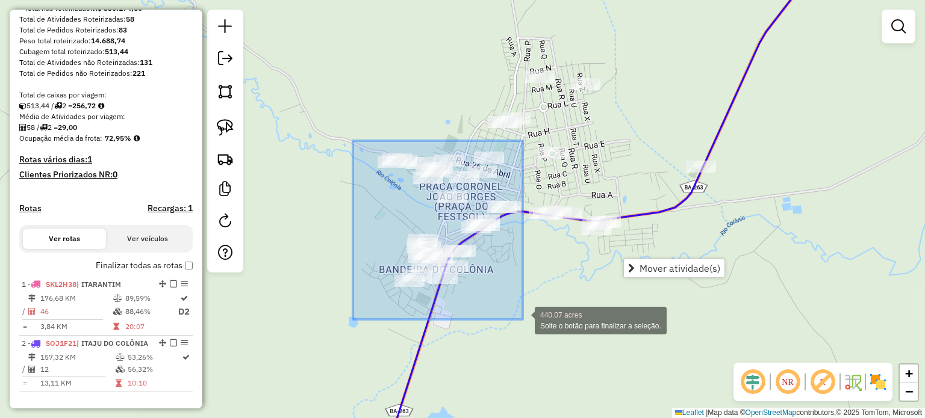
drag, startPoint x: 353, startPoint y: 141, endPoint x: 523, endPoint y: 320, distance: 247.0
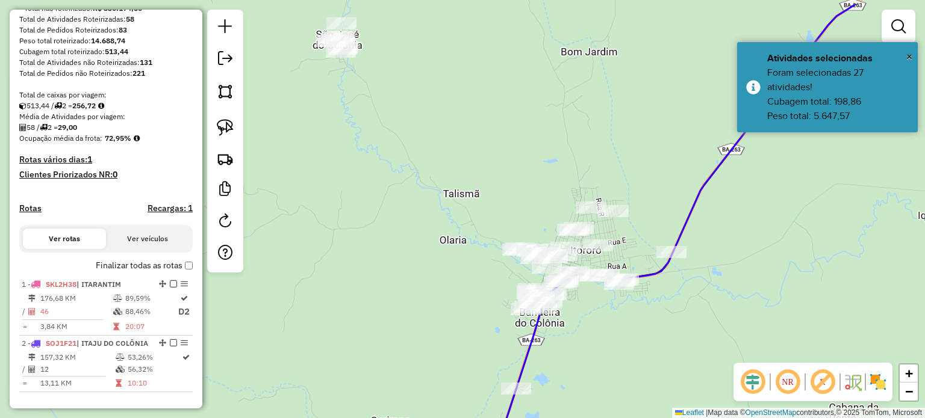
drag, startPoint x: 330, startPoint y: 165, endPoint x: 414, endPoint y: 206, distance: 93.7
click at [414, 206] on div "Janela de atendimento Grade de atendimento Capacidade Transportadoras Veículos …" at bounding box center [462, 209] width 925 height 418
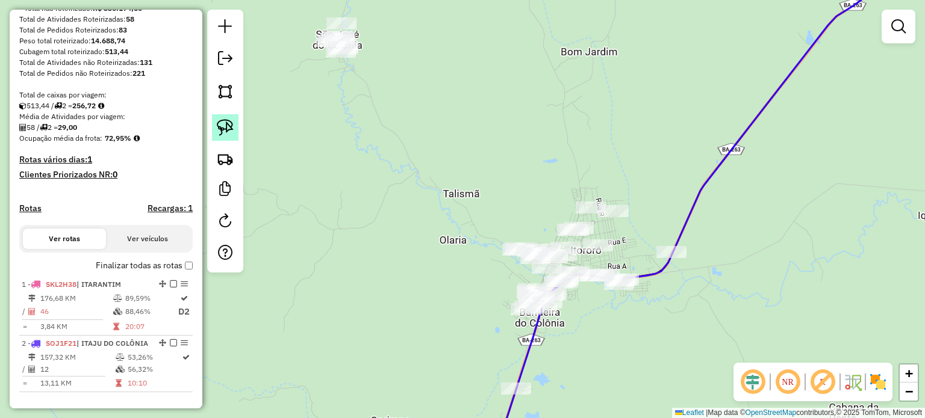
click at [222, 125] on img at bounding box center [225, 127] width 17 height 17
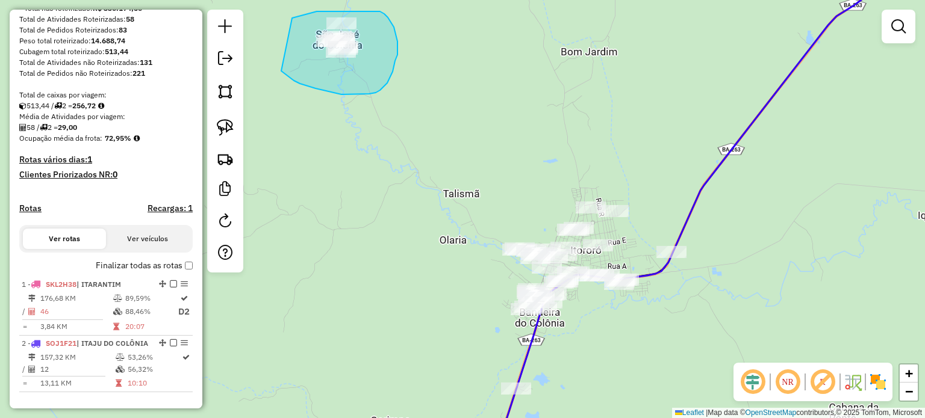
drag, startPoint x: 292, startPoint y: 18, endPoint x: 281, endPoint y: 71, distance: 54.2
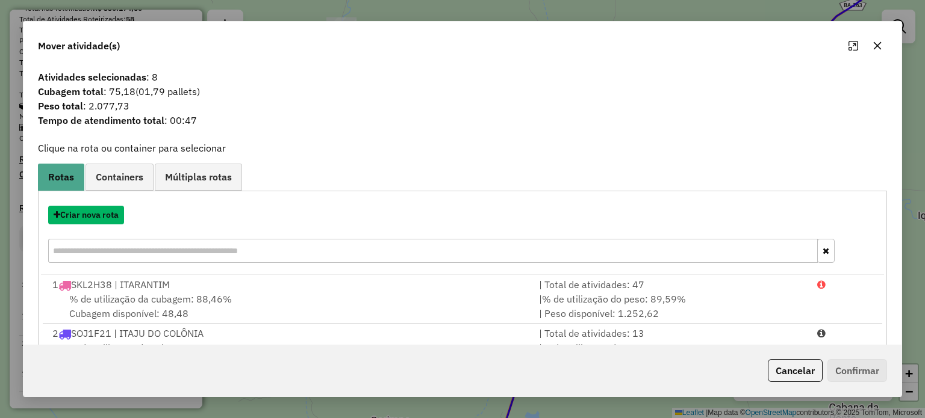
click at [100, 220] on button "Criar nova rota" at bounding box center [86, 215] width 76 height 19
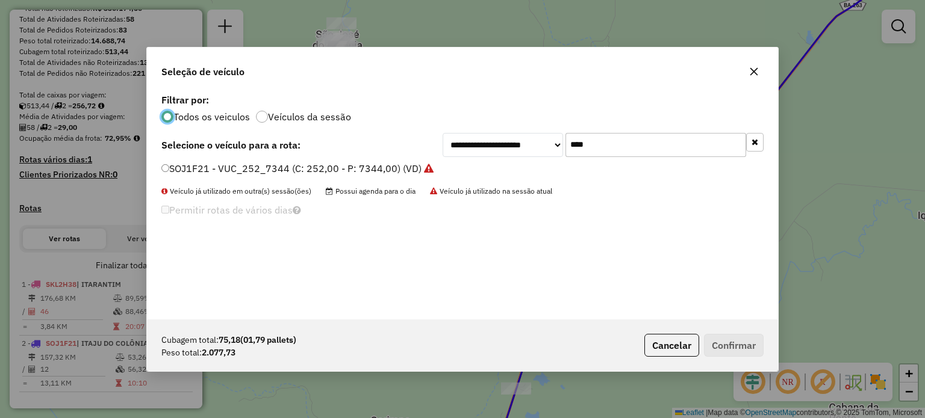
click at [612, 147] on input "****" at bounding box center [655, 145] width 181 height 24
type input "**"
click at [192, 162] on label "SKK2E54 - TRUCK_420_12030 (C: 420,00 - P: 12030,00) (VD)" at bounding box center [303, 168] width 284 height 14
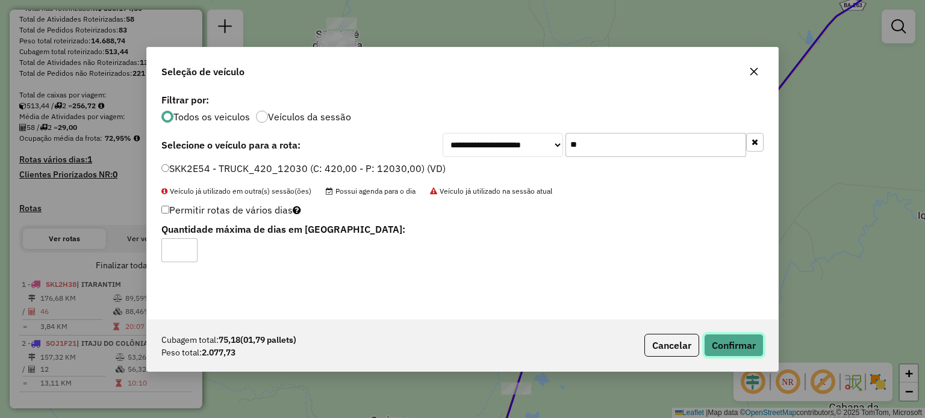
click at [722, 341] on button "Confirmar" at bounding box center [734, 345] width 60 height 23
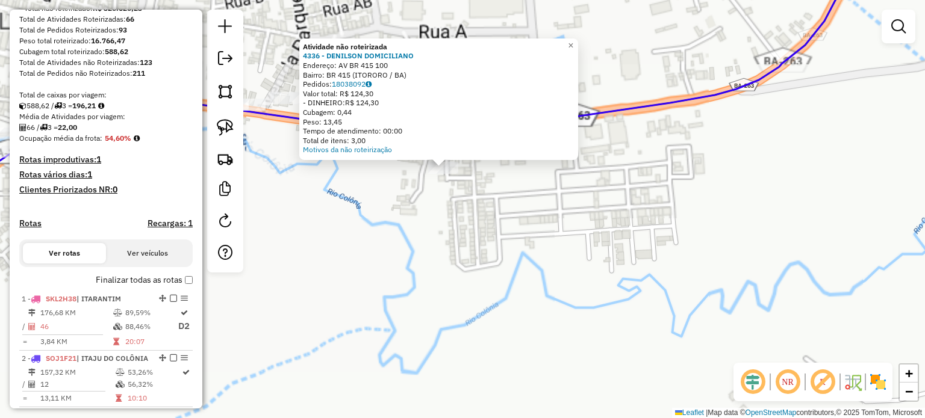
click at [455, 202] on div "Atividade não roteirizada 4336 - DENILSON DOMICILIANO Endereço: AV BR 415 100 B…" at bounding box center [462, 209] width 925 height 418
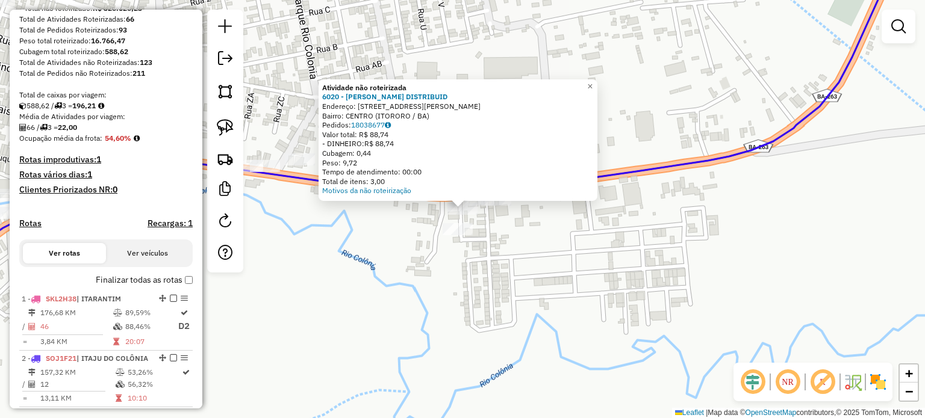
drag, startPoint x: 495, startPoint y: 228, endPoint x: 491, endPoint y: 220, distance: 8.9
click at [496, 228] on div "Atividade não roteirizada 6020 - ANDREIQUE DISTRIBUID Endereço: [STREET_ADDRESS…" at bounding box center [462, 209] width 925 height 418
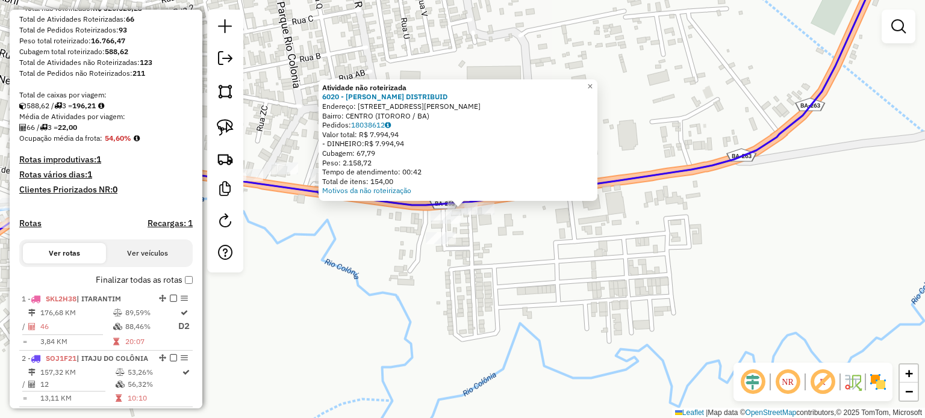
click at [483, 215] on div at bounding box center [479, 209] width 30 height 12
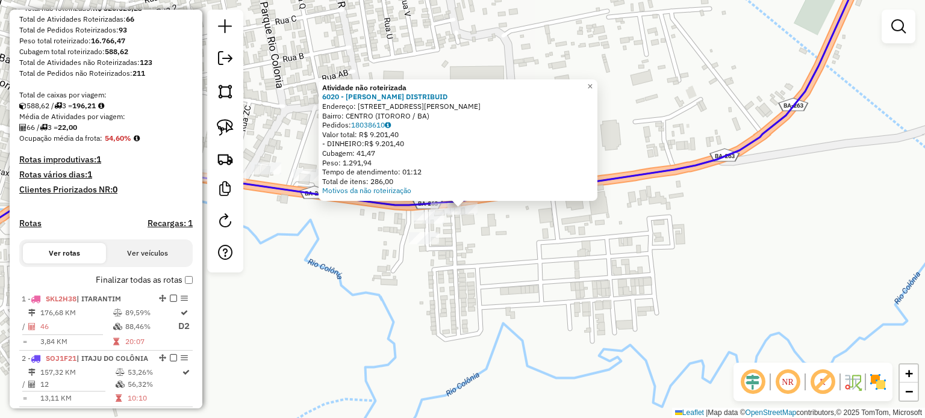
click at [461, 261] on div "Atividade não roteirizada 6020 - ANDREIQUE DISTRIBUID Endereço: [STREET_ADDRESS…" at bounding box center [462, 209] width 925 height 418
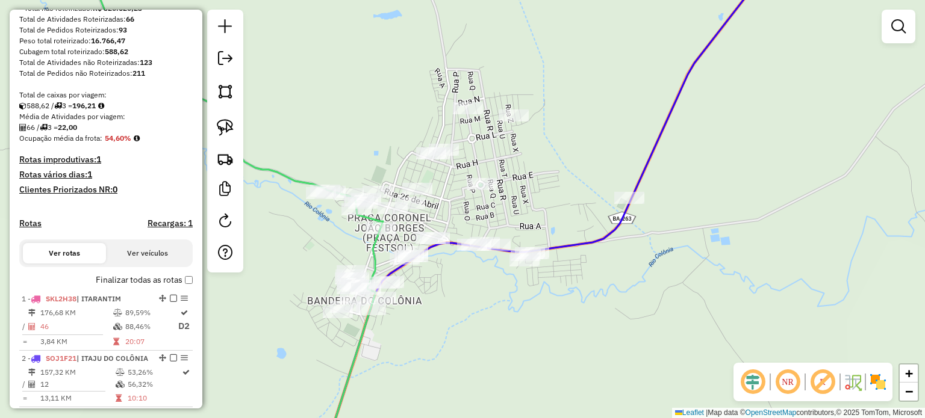
drag, startPoint x: 438, startPoint y: 317, endPoint x: 511, endPoint y: 299, distance: 75.2
click at [511, 299] on div "Janela de atendimento Grade de atendimento Capacidade Transportadoras Veículos …" at bounding box center [462, 209] width 925 height 418
click at [229, 132] on img at bounding box center [225, 127] width 17 height 17
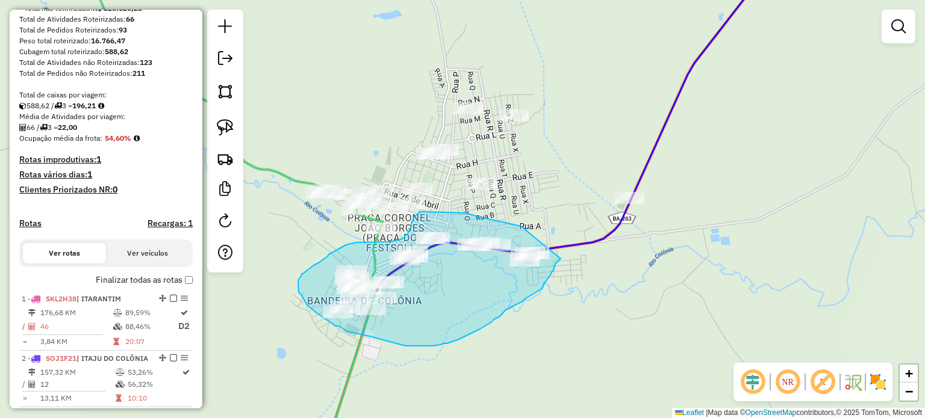
drag, startPoint x: 525, startPoint y: 230, endPoint x: 560, endPoint y: 259, distance: 45.8
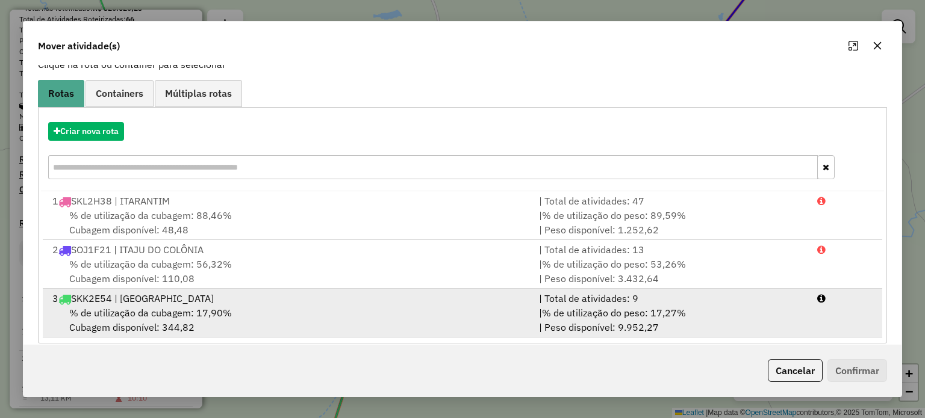
scroll to position [96, 0]
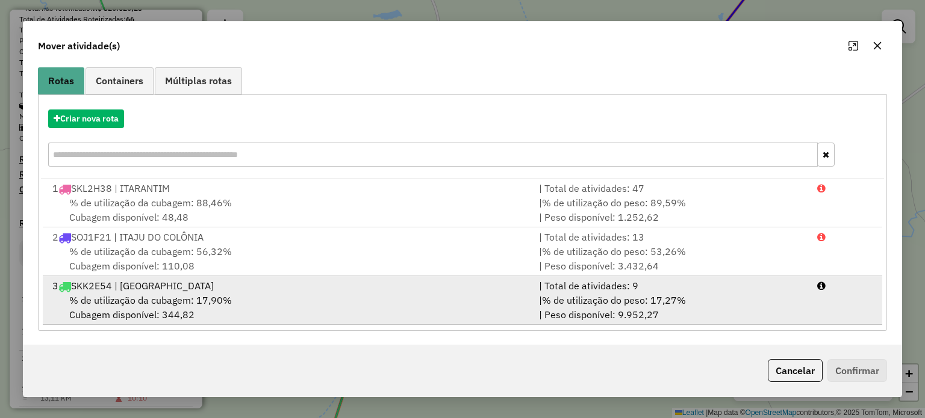
click at [601, 301] on span "% de utilização do peso: 17,27%" at bounding box center [614, 300] width 144 height 12
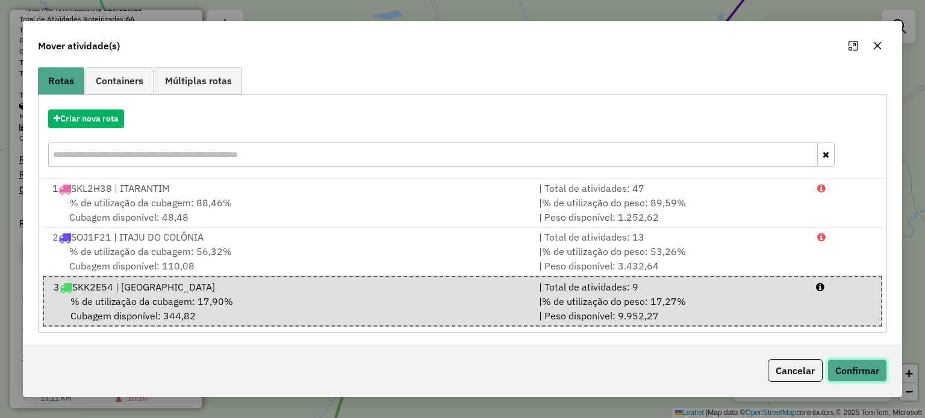
click at [868, 374] on button "Confirmar" at bounding box center [857, 370] width 60 height 23
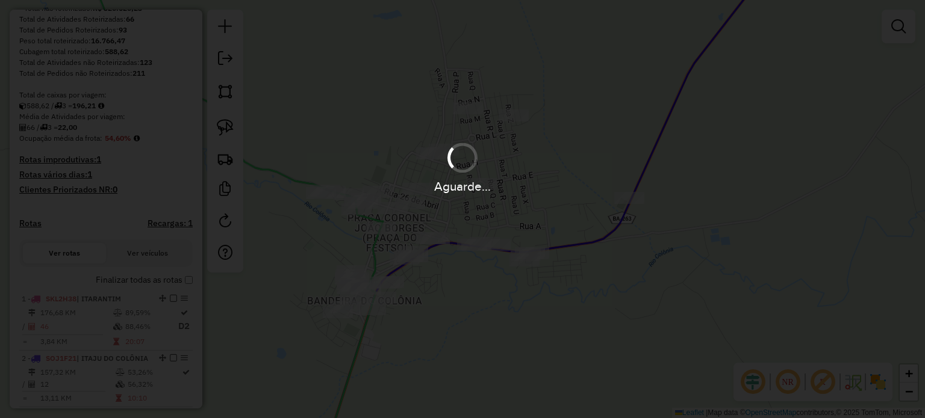
scroll to position [0, 0]
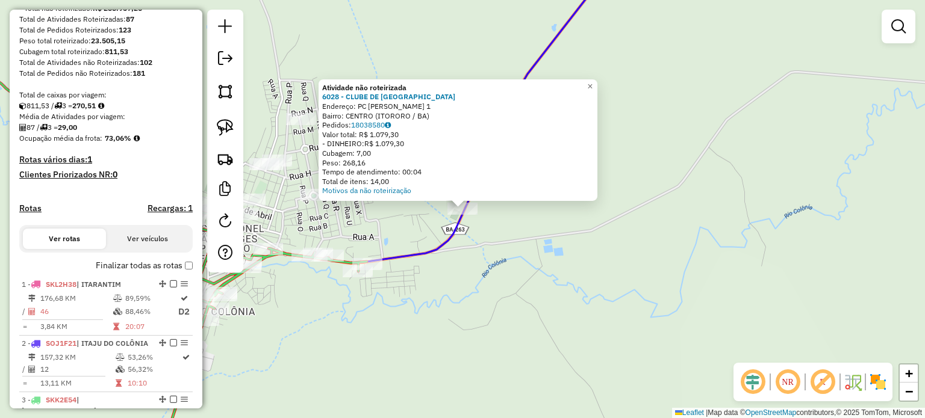
click at [514, 233] on div "Atividade não roteirizada 6028 - CLUBE DE [GEOGRAPHIC_DATA] Endereço: PC CEL [P…" at bounding box center [462, 209] width 925 height 418
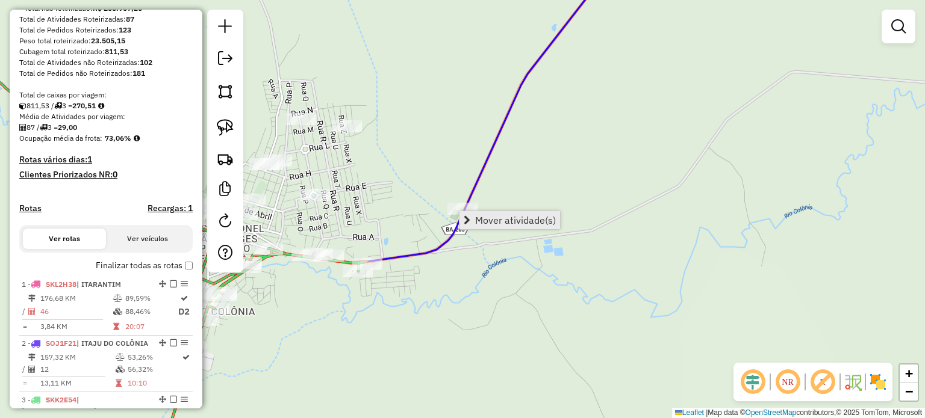
click at [496, 218] on span "Mover atividade(s)" at bounding box center [515, 221] width 81 height 10
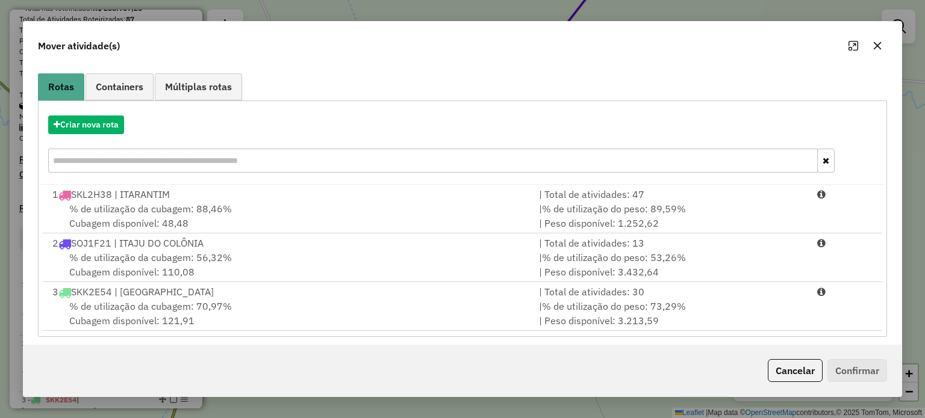
scroll to position [96, 0]
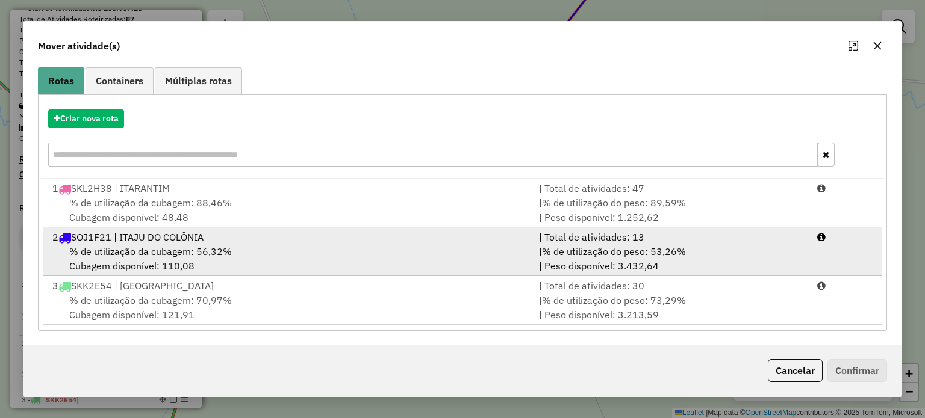
click at [161, 247] on span "% de utilização da cubagem: 56,32%" at bounding box center [150, 252] width 163 height 12
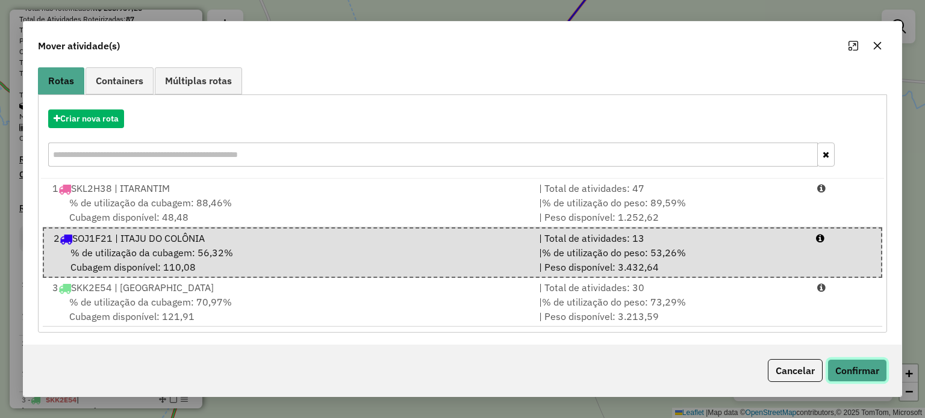
click at [848, 371] on button "Confirmar" at bounding box center [857, 370] width 60 height 23
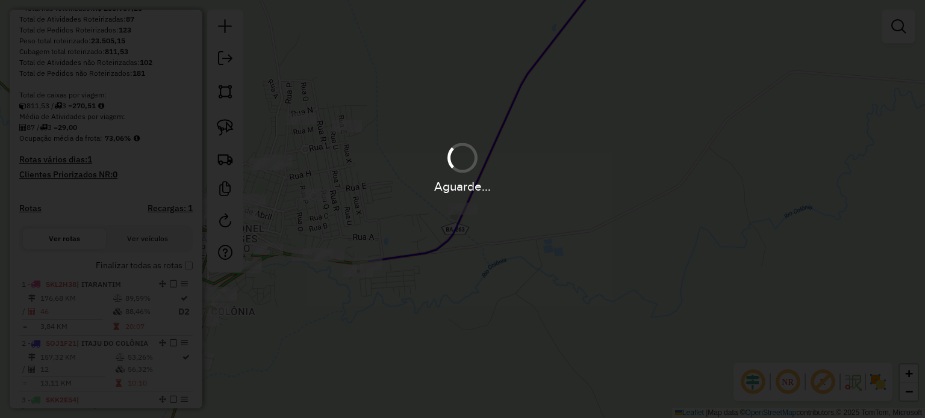
scroll to position [0, 0]
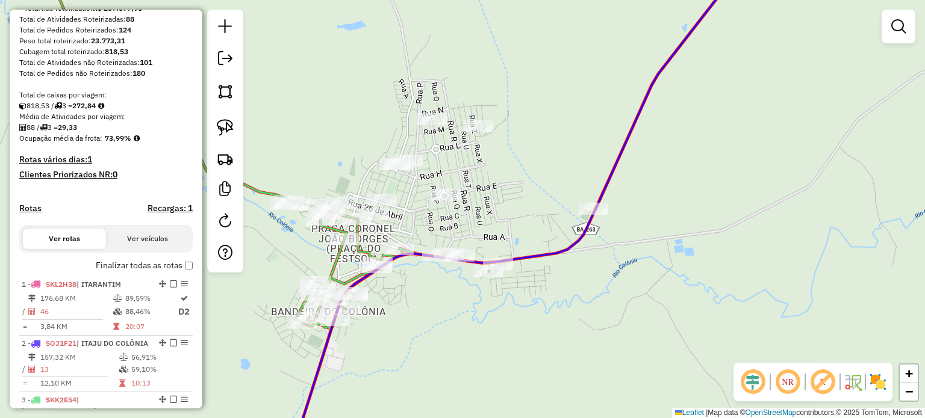
drag, startPoint x: 284, startPoint y: 308, endPoint x: 518, endPoint y: 317, distance: 234.4
click at [518, 317] on div "Janela de atendimento Grade de atendimento Capacidade Transportadoras Veículos …" at bounding box center [462, 209] width 925 height 418
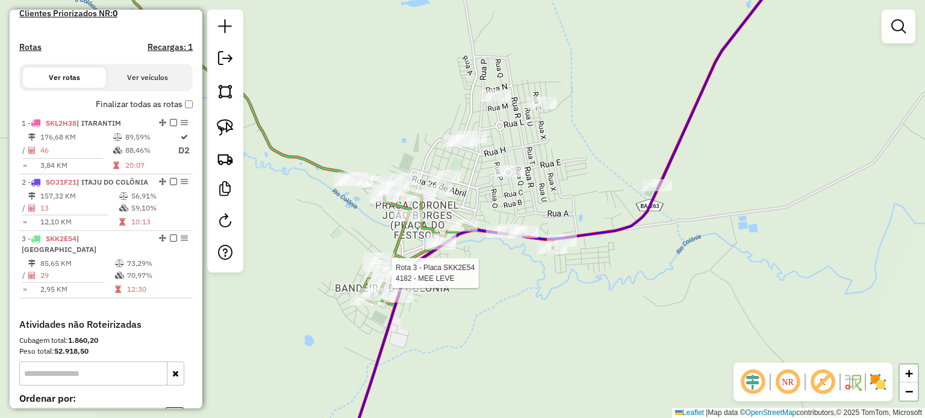
select select "**********"
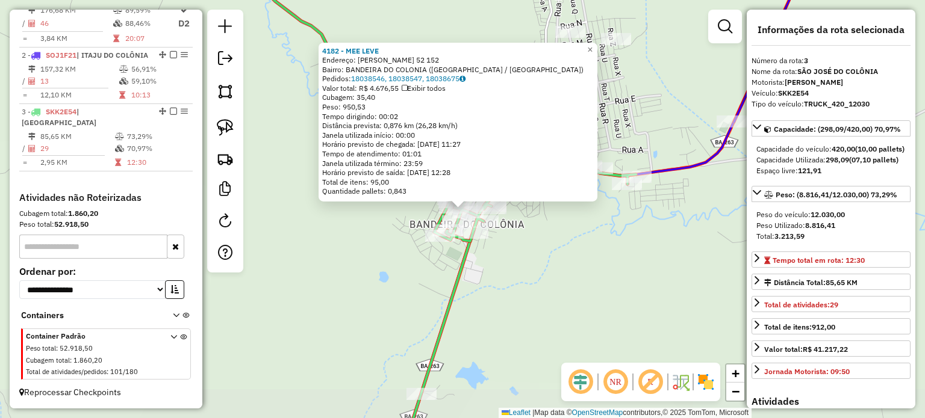
scroll to position [482, 0]
click at [597, 278] on div "4182 - MEE LEVE Endereço: [PERSON_NAME] 52 152 Bairro: BANDEIRA DO COLONIA ([GE…" at bounding box center [462, 209] width 925 height 418
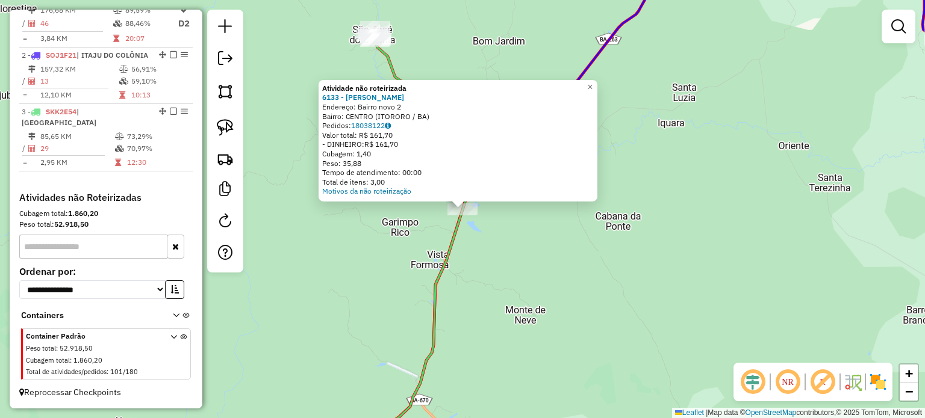
click at [523, 272] on div "Atividade não roteirizada 6133 - JURACI RODRIGUES FER Endereço: Bairro novo 2 B…" at bounding box center [462, 209] width 925 height 418
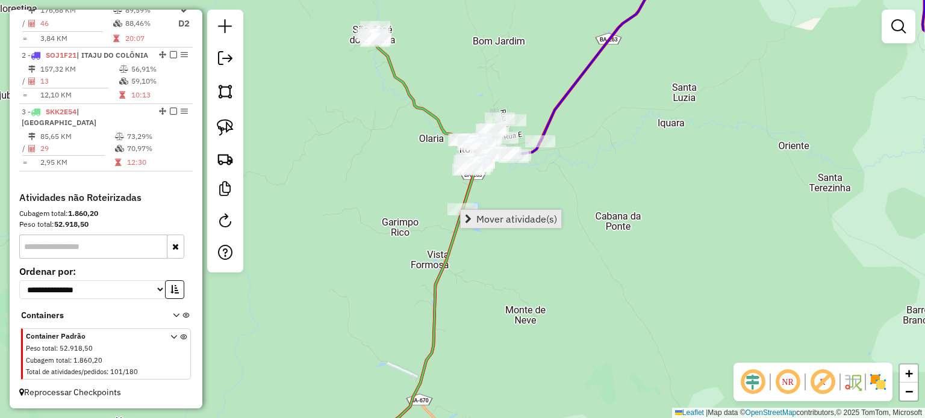
click at [502, 223] on span "Mover atividade(s)" at bounding box center [516, 219] width 81 height 10
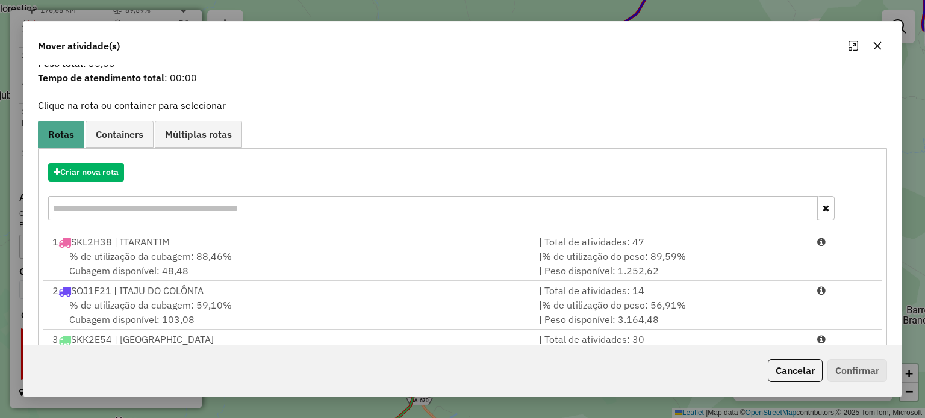
scroll to position [96, 0]
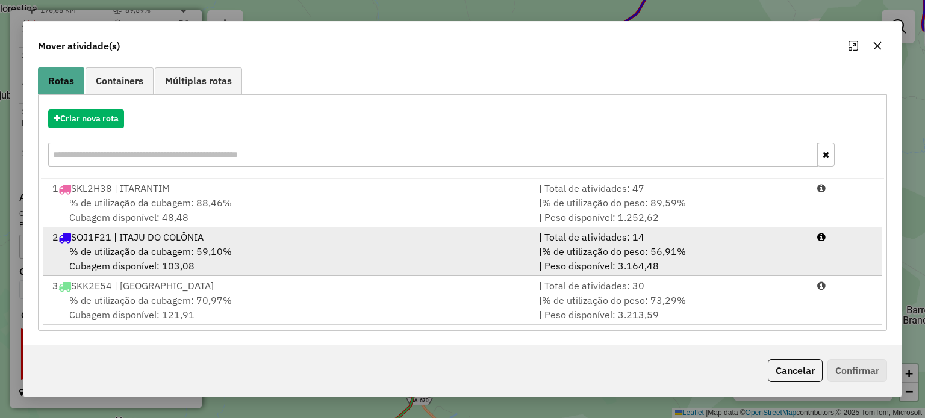
drag, startPoint x: 211, startPoint y: 258, endPoint x: 231, endPoint y: 259, distance: 19.3
click at [212, 258] on div "% de utilização da cubagem: 59,10% Cubagem disponível: 103,08" at bounding box center [288, 258] width 486 height 29
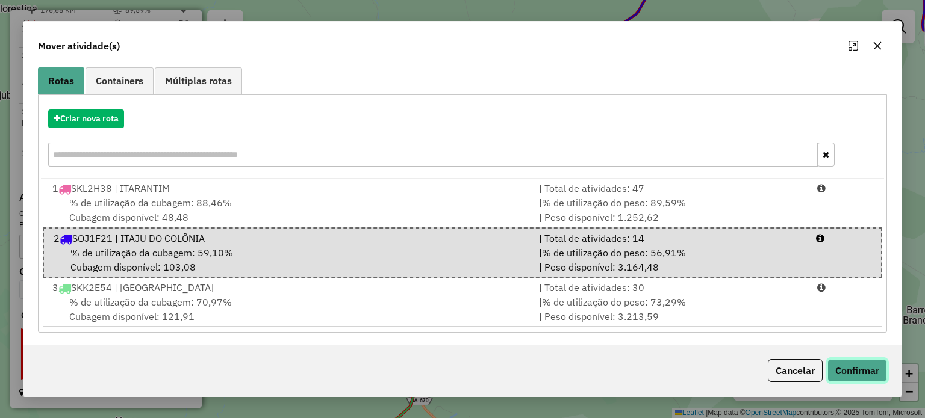
click at [862, 377] on button "Confirmar" at bounding box center [857, 370] width 60 height 23
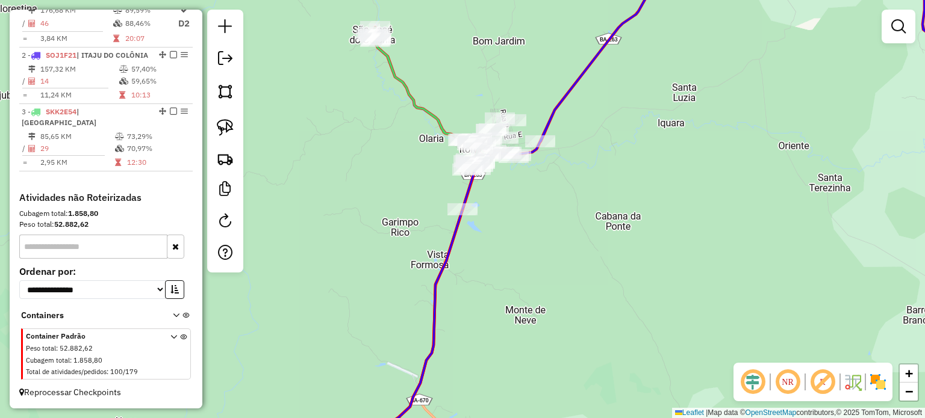
scroll to position [0, 0]
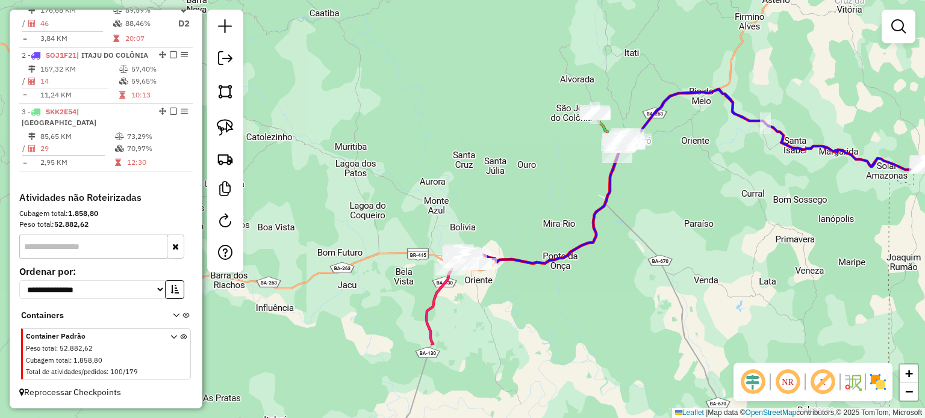
drag, startPoint x: 587, startPoint y: 317, endPoint x: 717, endPoint y: 190, distance: 182.2
click at [717, 190] on div "Janela de atendimento Grade de atendimento Capacidade Transportadoras Veículos …" at bounding box center [462, 209] width 925 height 418
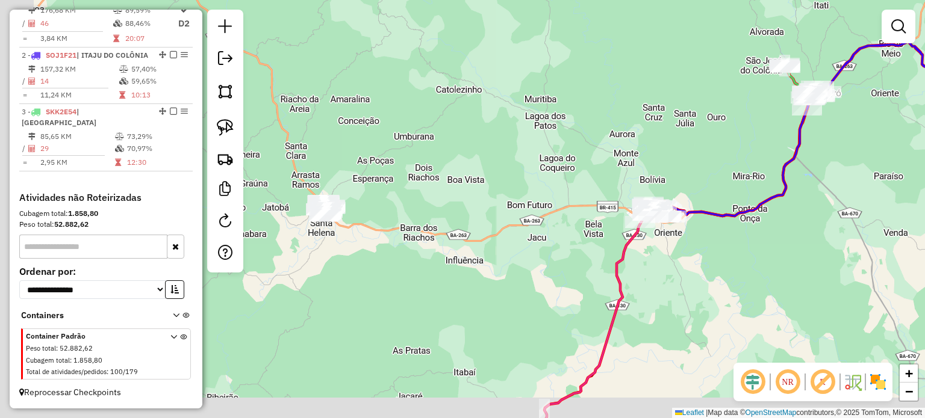
drag, startPoint x: 509, startPoint y: 308, endPoint x: 685, endPoint y: 271, distance: 179.5
click at [716, 267] on div "Janela de atendimento Grade de atendimento Capacidade Transportadoras Veículos …" at bounding box center [462, 209] width 925 height 418
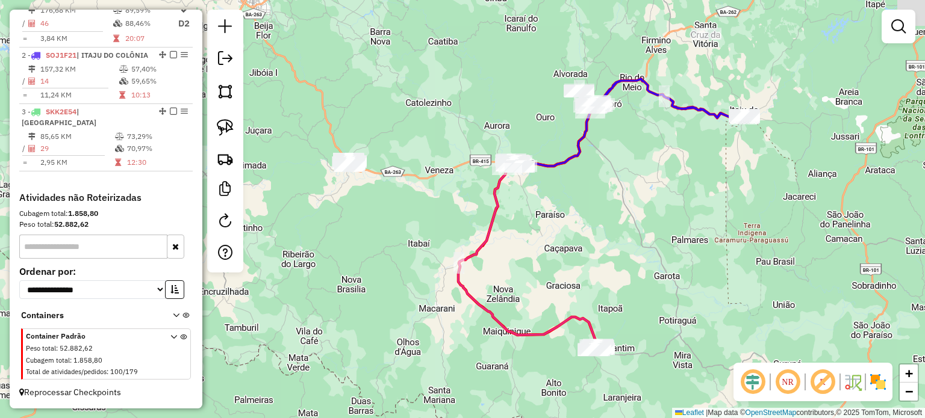
drag, startPoint x: 706, startPoint y: 298, endPoint x: 581, endPoint y: 259, distance: 130.4
click at [584, 264] on div "Janela de atendimento Grade de atendimento Capacidade Transportadoras Veículos …" at bounding box center [462, 209] width 925 height 418
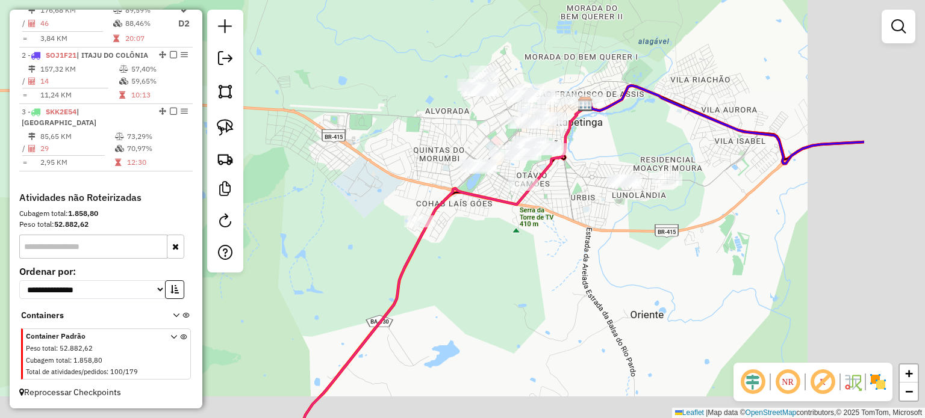
drag, startPoint x: 736, startPoint y: 261, endPoint x: 474, endPoint y: 197, distance: 269.4
click at [474, 197] on div "Janela de atendimento Grade de atendimento Capacidade Transportadoras Veículos …" at bounding box center [462, 209] width 925 height 418
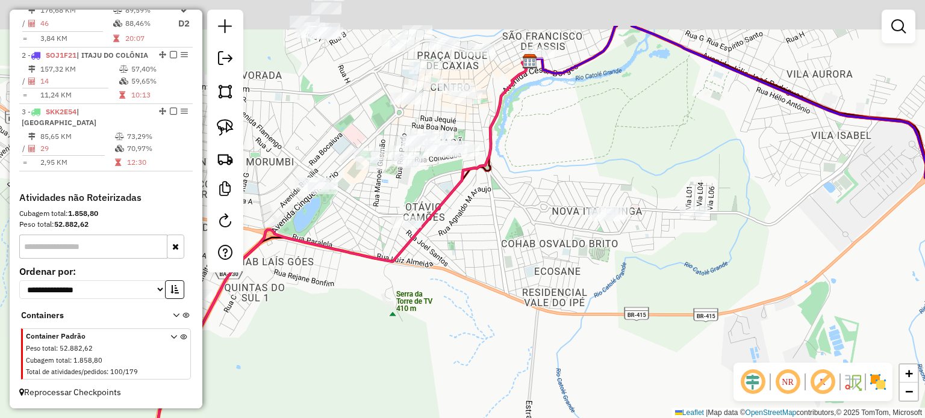
drag, startPoint x: 470, startPoint y: 226, endPoint x: 458, endPoint y: 296, distance: 70.9
click at [458, 294] on div "Janela de atendimento Grade de atendimento Capacidade Transportadoras Veículos …" at bounding box center [462, 209] width 925 height 418
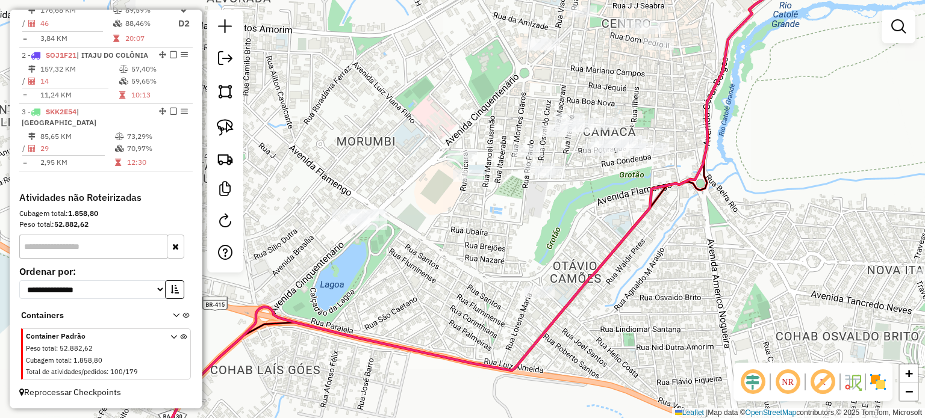
drag, startPoint x: 358, startPoint y: 214, endPoint x: 575, endPoint y: 206, distance: 216.8
click at [575, 206] on div "Janela de atendimento Grade de atendimento Capacidade Transportadoras Veículos …" at bounding box center [462, 209] width 925 height 418
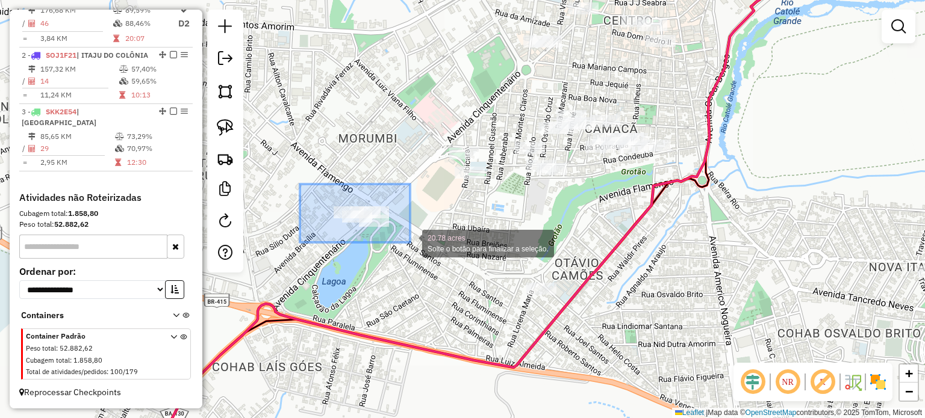
drag, startPoint x: 300, startPoint y: 184, endPoint x: 423, endPoint y: 261, distance: 144.7
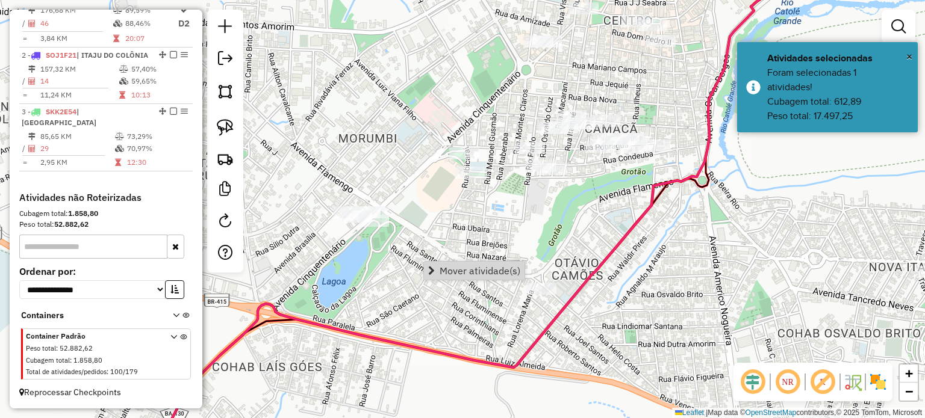
click at [438, 233] on div "Janela de atendimento Grade de atendimento Capacidade Transportadoras Veículos …" at bounding box center [462, 209] width 925 height 418
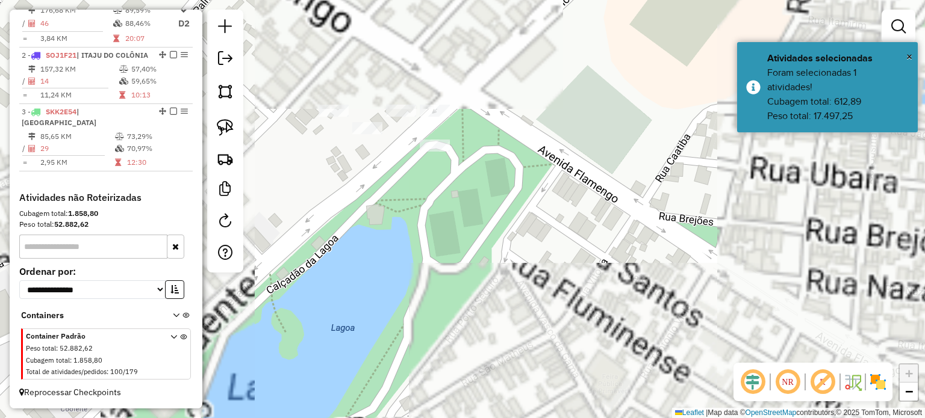
drag, startPoint x: 387, startPoint y: 163, endPoint x: 379, endPoint y: 200, distance: 38.3
click at [380, 200] on div "Janela de atendimento Grade de atendimento Capacidade Transportadoras Veículos …" at bounding box center [462, 209] width 925 height 418
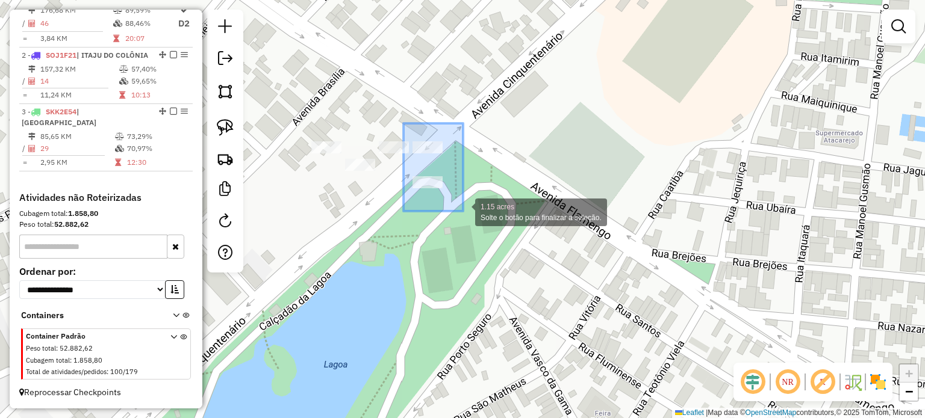
drag, startPoint x: 403, startPoint y: 123, endPoint x: 477, endPoint y: 208, distance: 111.8
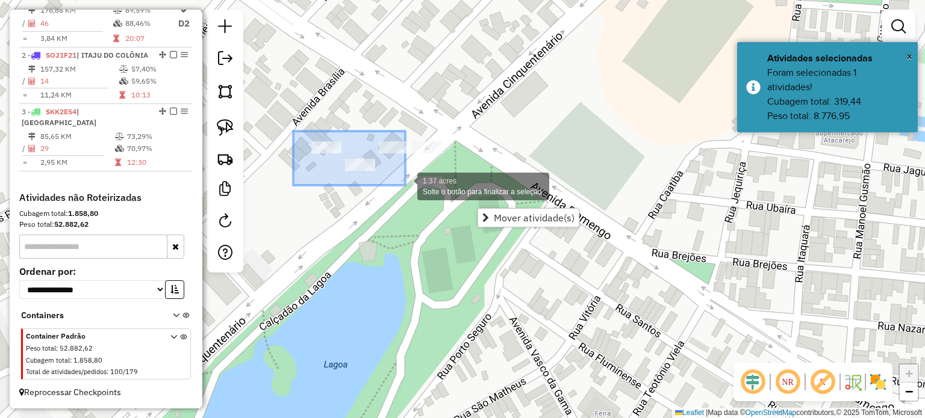
drag, startPoint x: 293, startPoint y: 131, endPoint x: 405, endPoint y: 185, distance: 124.4
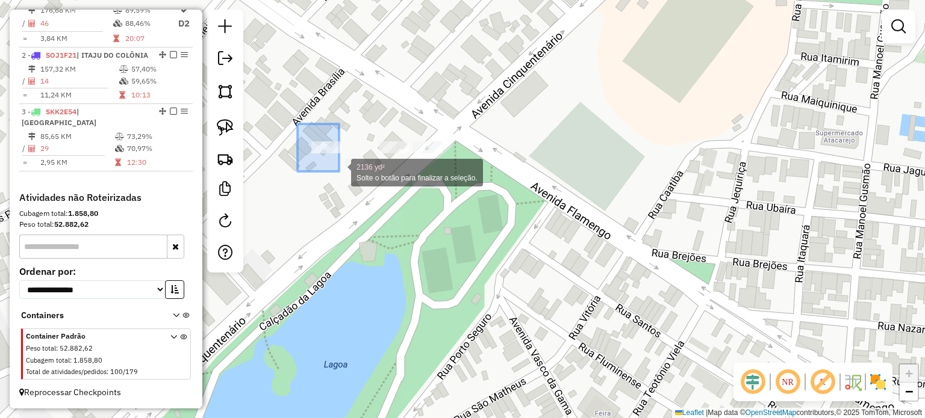
drag, startPoint x: 297, startPoint y: 124, endPoint x: 339, endPoint y: 173, distance: 64.1
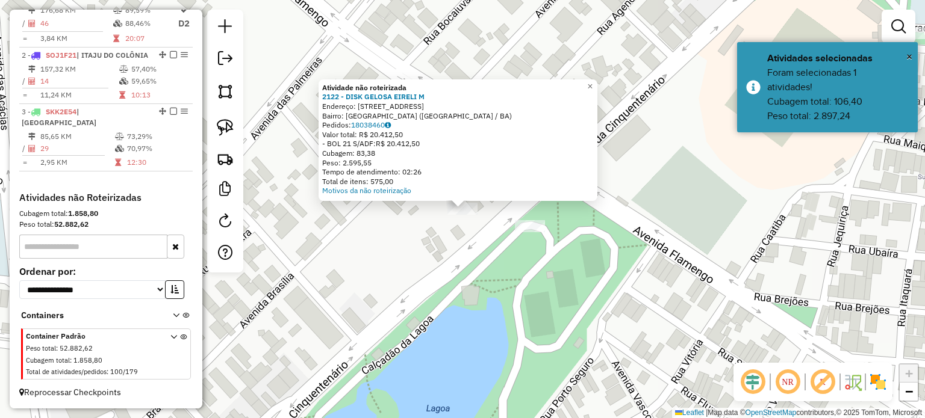
click at [392, 219] on div "Atividade não roteirizada 2122 - DISK GELOSA EIRELI M Endereço: AV CINQUETENARI…" at bounding box center [462, 209] width 925 height 418
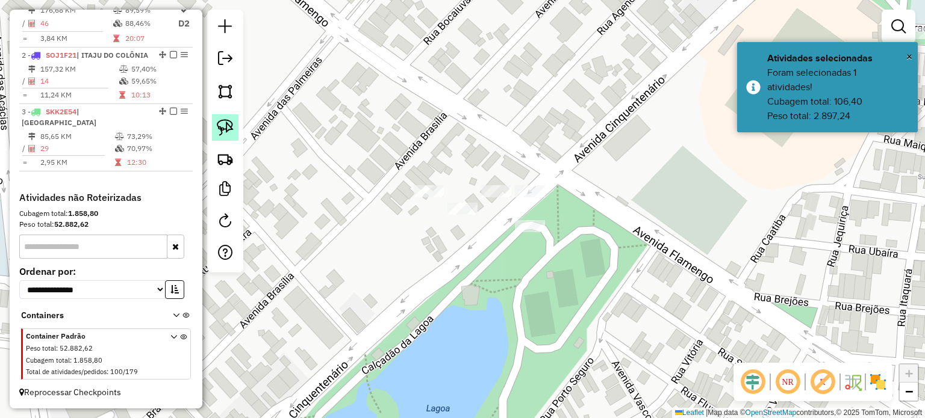
click at [236, 135] on link at bounding box center [225, 127] width 26 height 26
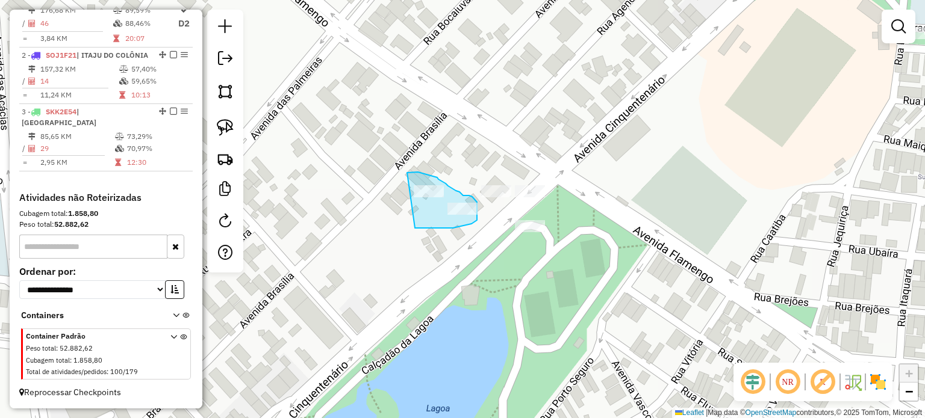
drag, startPoint x: 407, startPoint y: 173, endPoint x: 415, endPoint y: 228, distance: 55.9
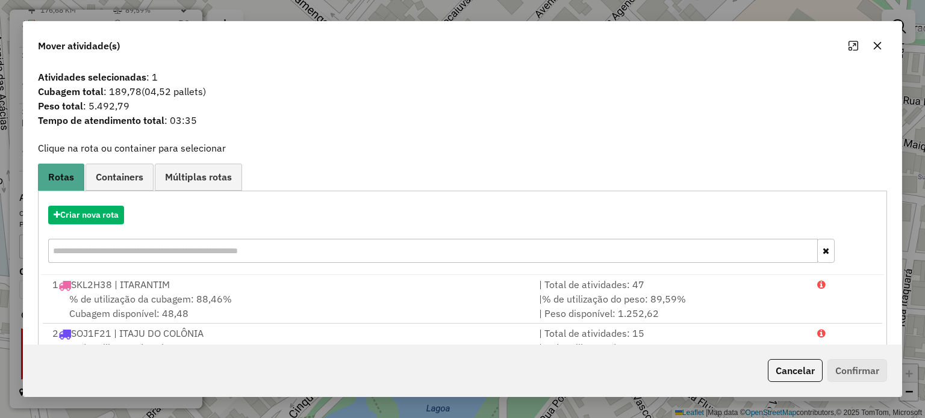
click at [877, 51] on button "button" at bounding box center [876, 45] width 19 height 19
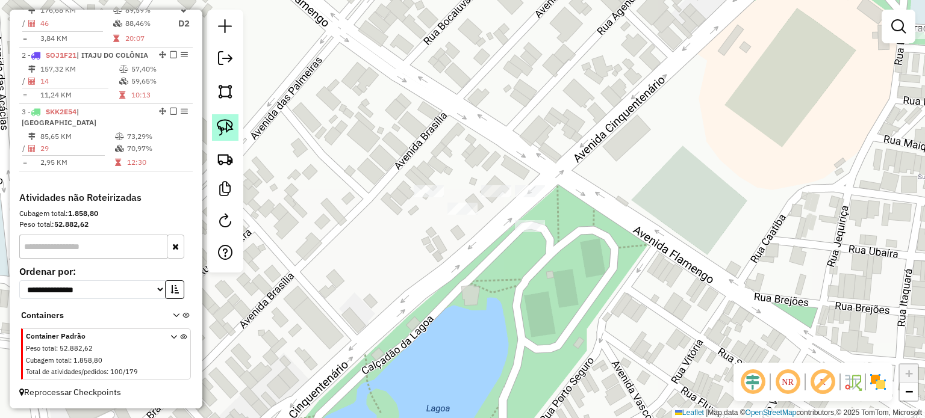
click at [221, 130] on img at bounding box center [225, 127] width 17 height 17
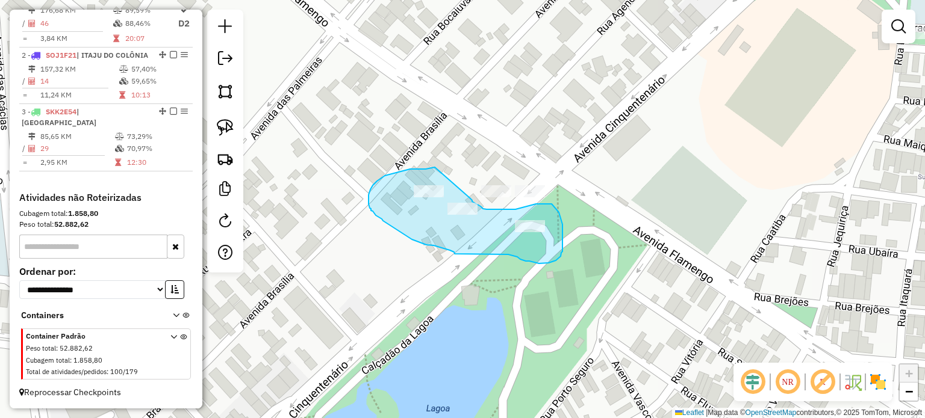
drag, startPoint x: 433, startPoint y: 167, endPoint x: 470, endPoint y: 198, distance: 47.4
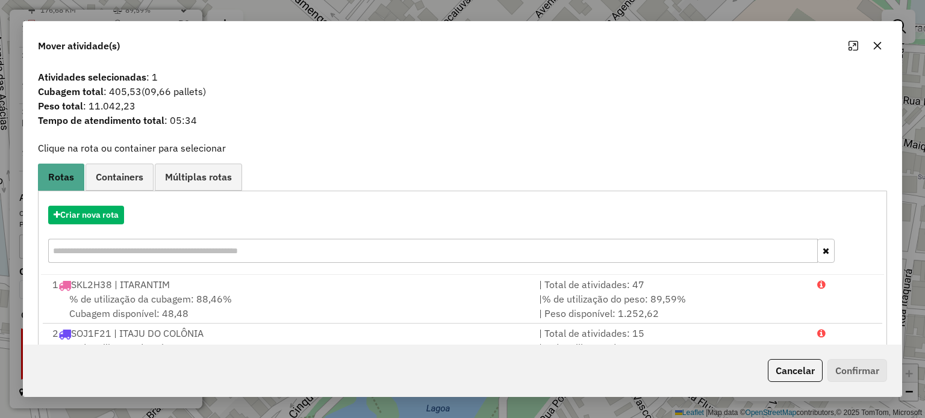
click at [872, 46] on icon "button" at bounding box center [877, 46] width 10 height 10
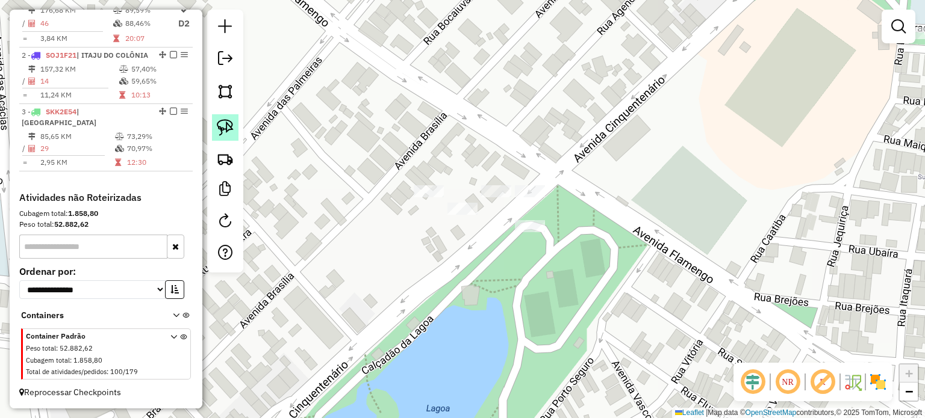
click at [223, 124] on img at bounding box center [225, 127] width 17 height 17
drag, startPoint x: 551, startPoint y: 214, endPoint x: 547, endPoint y: 247, distance: 33.4
click at [547, 247] on div "Janela de atendimento Grade de atendimento Capacidade Transportadoras Veículos …" at bounding box center [462, 209] width 925 height 418
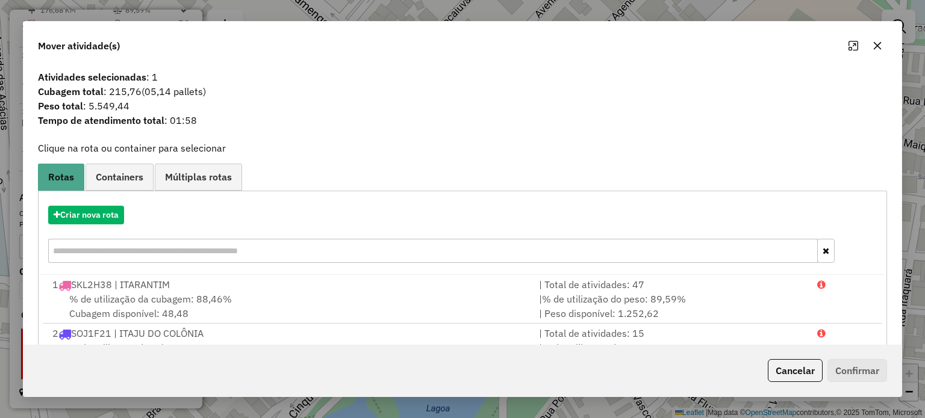
click at [880, 48] on icon "button" at bounding box center [877, 46] width 10 height 10
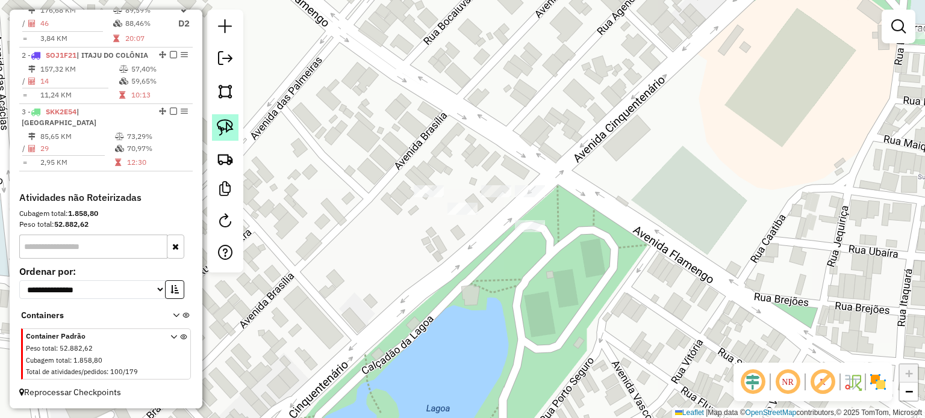
click at [226, 124] on img at bounding box center [225, 127] width 17 height 17
drag, startPoint x: 549, startPoint y: 175, endPoint x: 546, endPoint y: 198, distance: 23.1
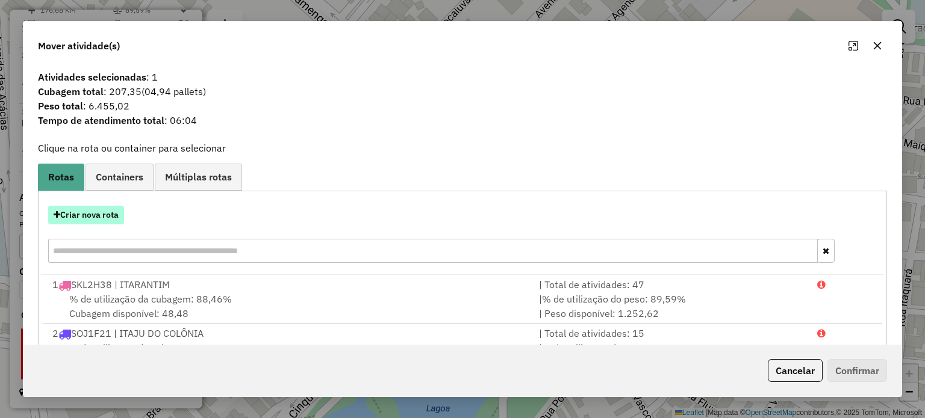
click at [104, 214] on button "Criar nova rota" at bounding box center [86, 215] width 76 height 19
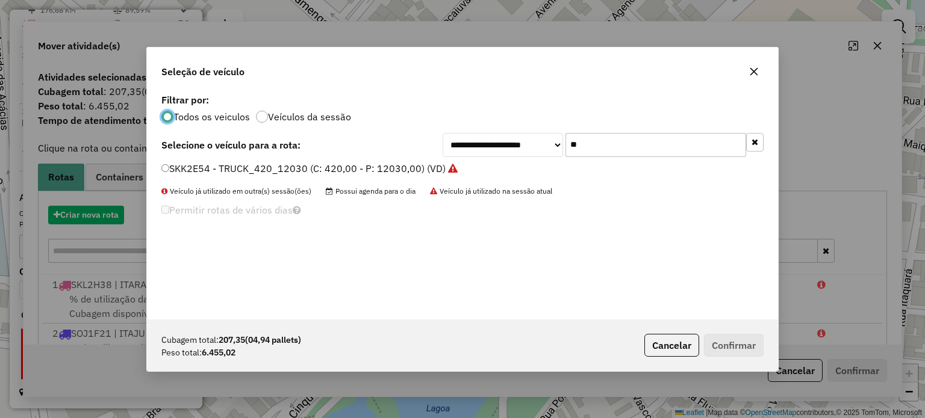
scroll to position [6, 4]
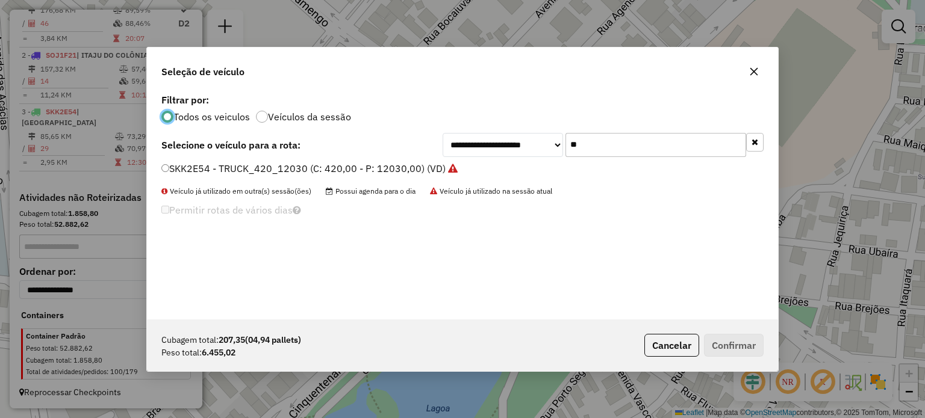
click at [615, 151] on input "**" at bounding box center [655, 145] width 181 height 24
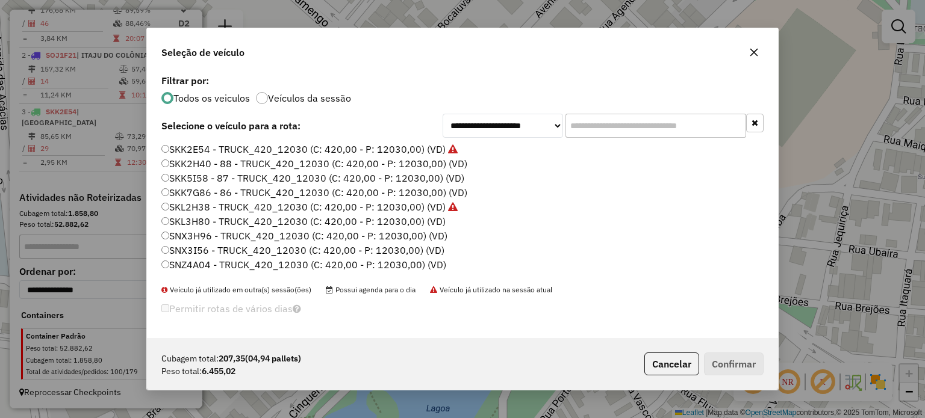
click at [751, 55] on icon "button" at bounding box center [754, 53] width 10 height 10
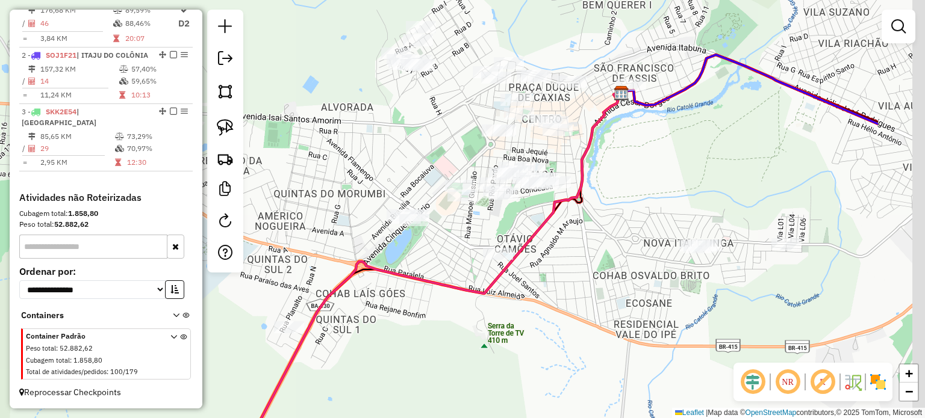
drag, startPoint x: 777, startPoint y: 296, endPoint x: 638, endPoint y: 270, distance: 141.4
click at [638, 270] on div "Janela de atendimento Grade de atendimento Capacidade Transportadoras Veículos …" at bounding box center [462, 209] width 925 height 418
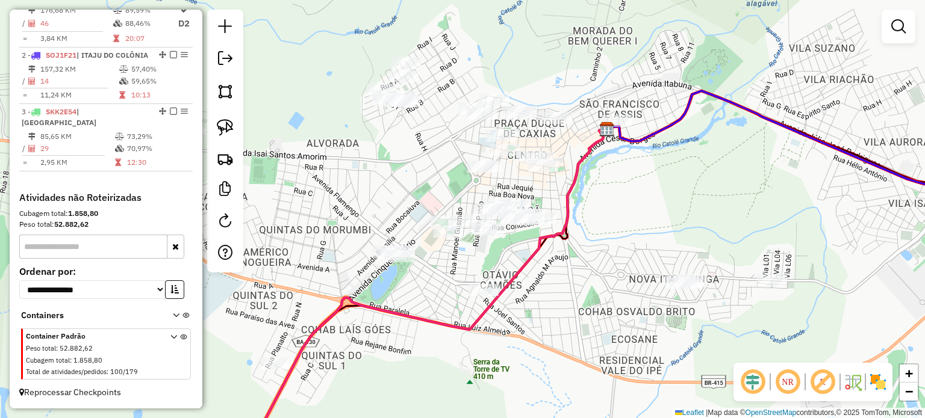
drag, startPoint x: 636, startPoint y: 211, endPoint x: 621, endPoint y: 247, distance: 38.9
click at [621, 247] on div "Janela de atendimento Grade de atendimento Capacidade Transportadoras Veículos …" at bounding box center [462, 209] width 925 height 418
click at [231, 123] on img at bounding box center [225, 127] width 17 height 17
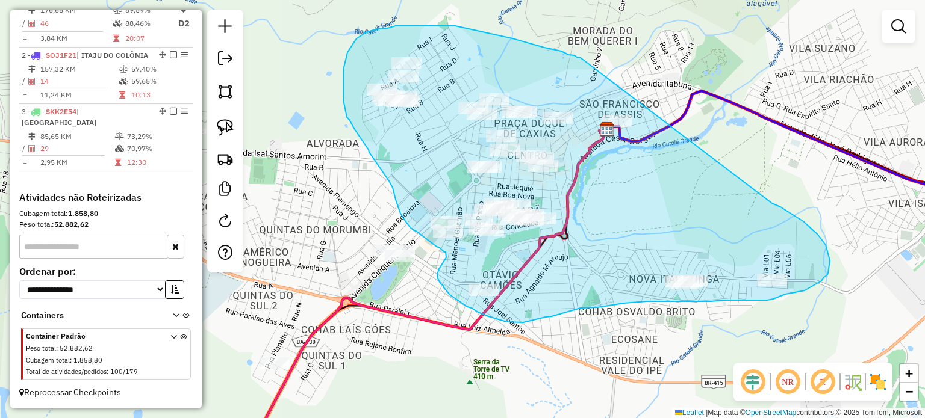
drag, startPoint x: 572, startPoint y: 55, endPoint x: 771, endPoint y: 202, distance: 246.6
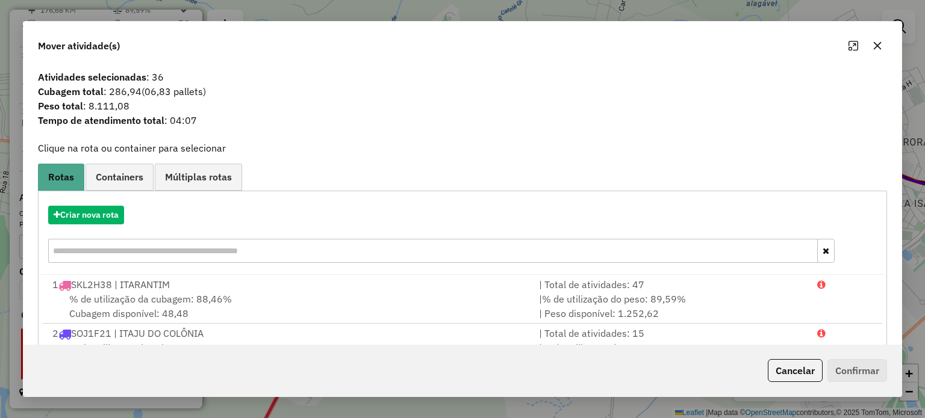
click at [879, 49] on icon "button" at bounding box center [877, 46] width 8 height 8
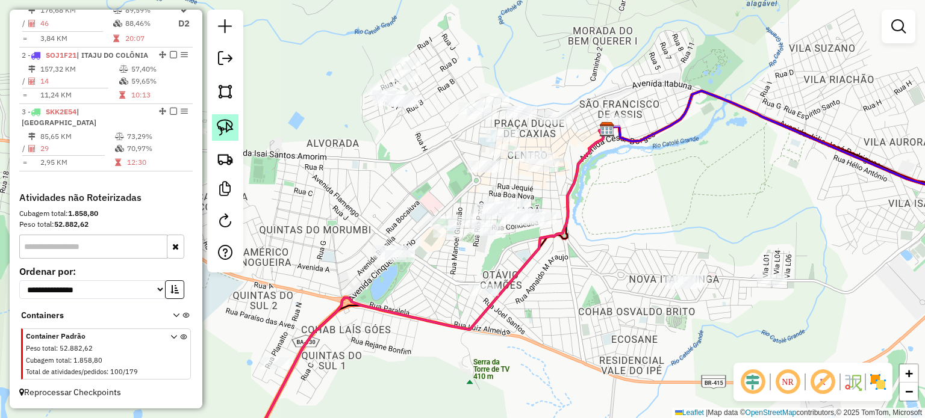
click at [234, 132] on link at bounding box center [225, 127] width 26 height 26
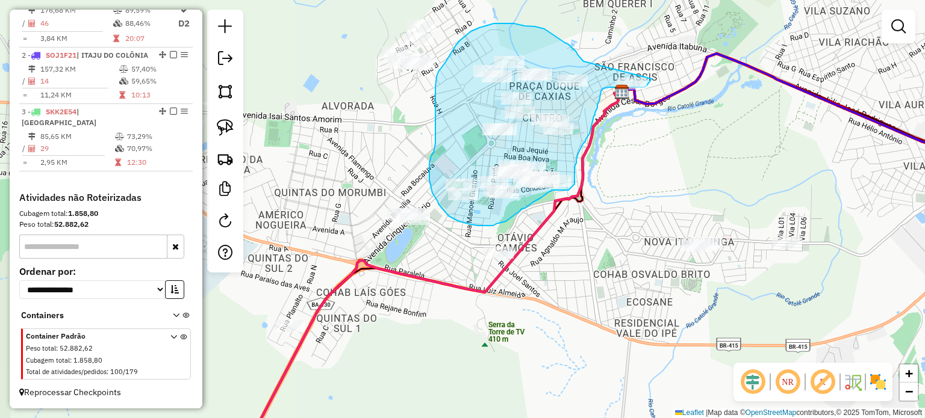
drag, startPoint x: 583, startPoint y: 61, endPoint x: 654, endPoint y: 72, distance: 71.9
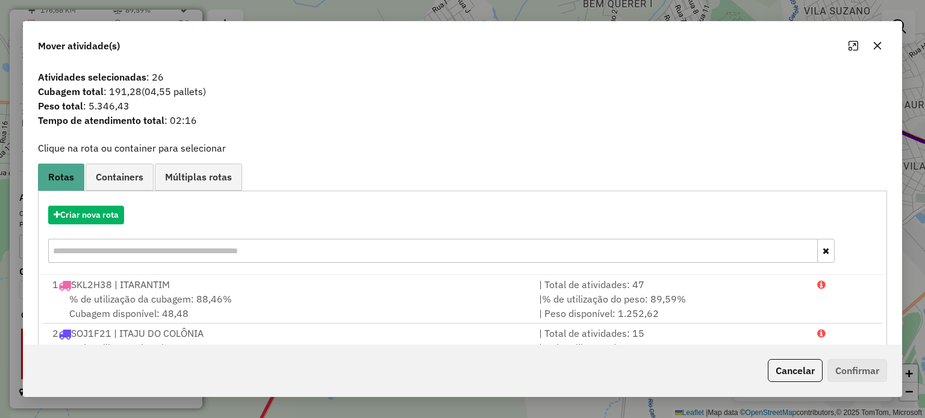
click at [877, 48] on icon "button" at bounding box center [877, 46] width 10 height 10
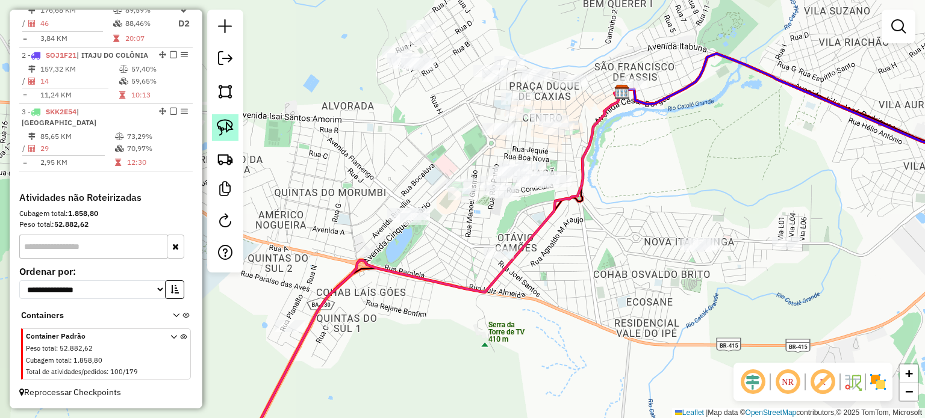
click at [225, 125] on img at bounding box center [225, 127] width 17 height 17
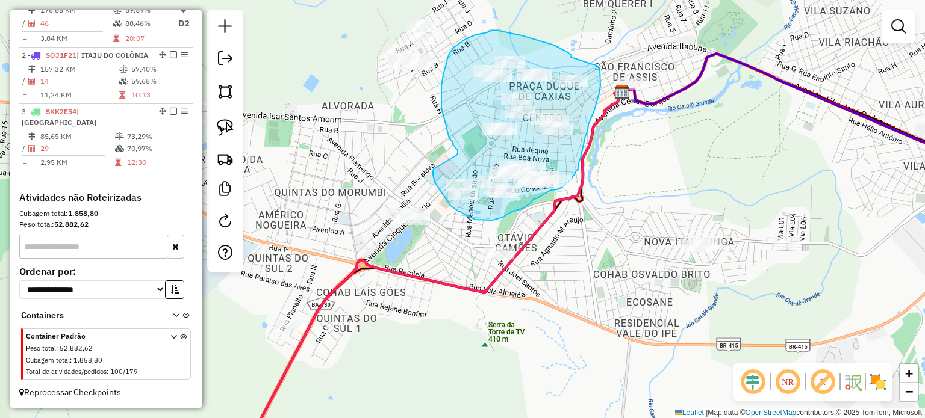
drag, startPoint x: 571, startPoint y: 57, endPoint x: 592, endPoint y: 64, distance: 22.8
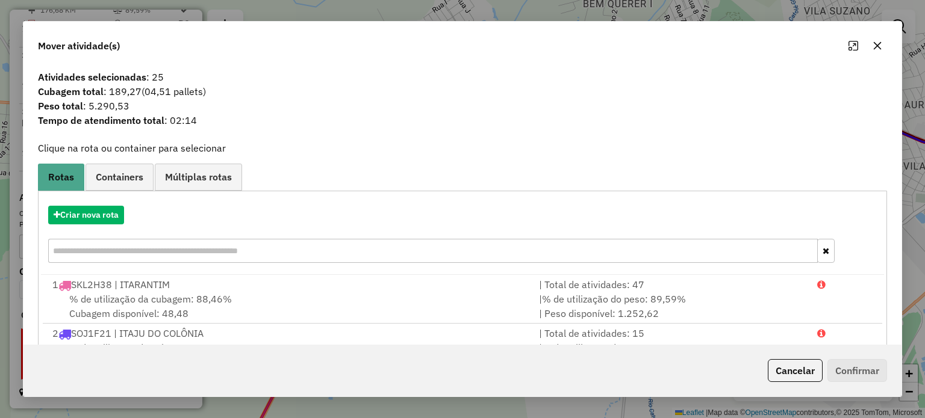
click at [875, 50] on icon "button" at bounding box center [877, 46] width 10 height 10
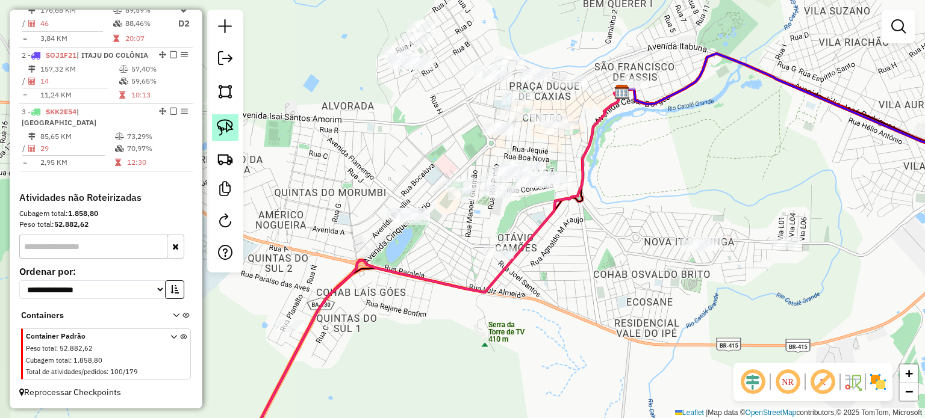
click at [219, 126] on img at bounding box center [225, 127] width 17 height 17
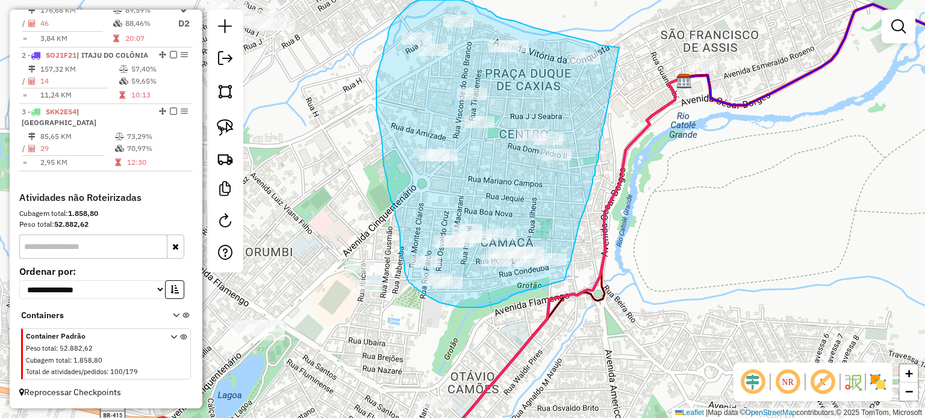
drag, startPoint x: 619, startPoint y: 48, endPoint x: 604, endPoint y: 125, distance: 78.5
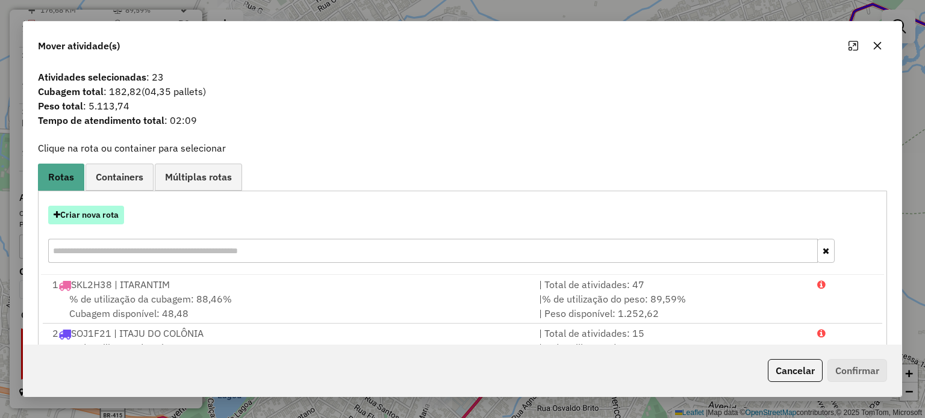
click at [84, 211] on button "Criar nova rota" at bounding box center [86, 215] width 76 height 19
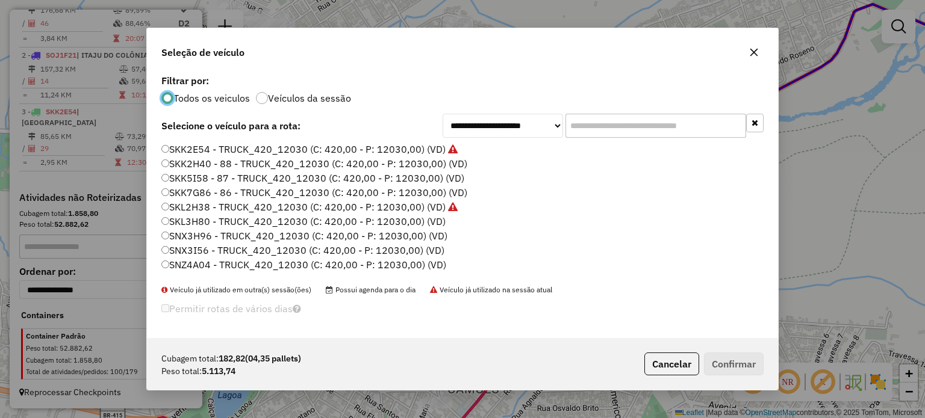
click at [615, 122] on input "text" at bounding box center [655, 126] width 181 height 24
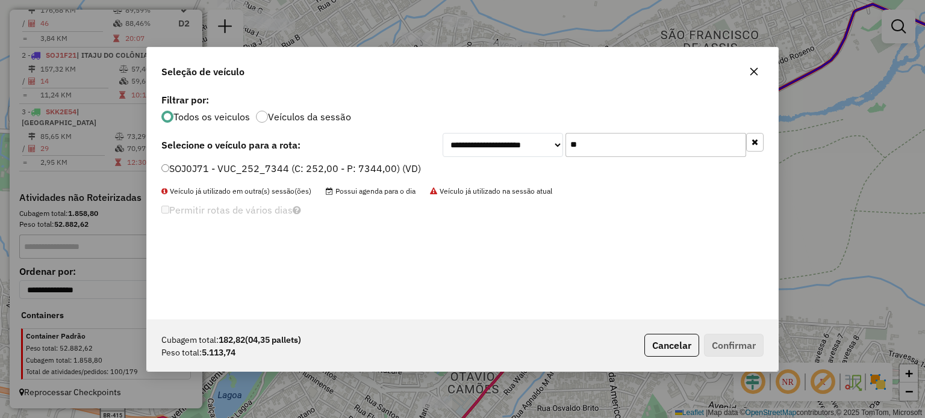
type input "**"
click at [185, 170] on label "SOJ0J71 - VUC_252_7344 (C: 252,00 - P: 7344,00) (VD)" at bounding box center [290, 168] width 259 height 14
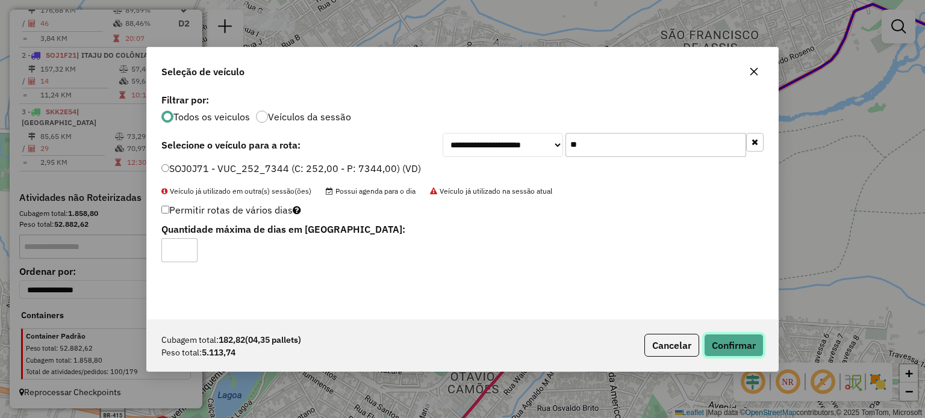
click at [720, 342] on button "Confirmar" at bounding box center [734, 345] width 60 height 23
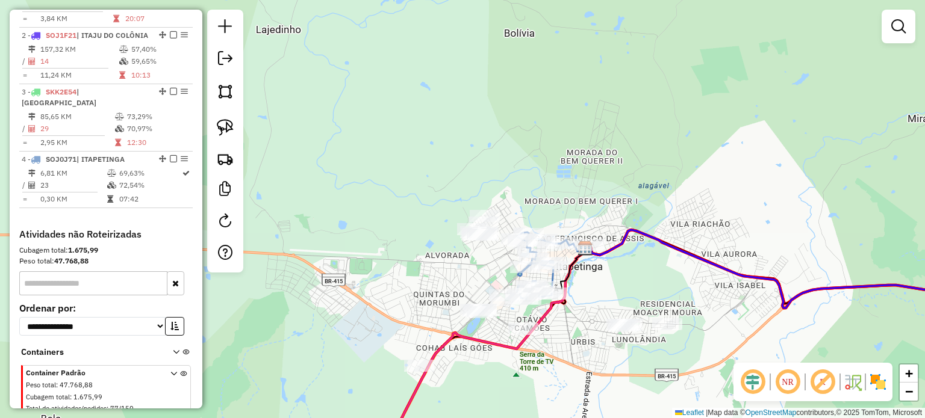
drag, startPoint x: 579, startPoint y: 330, endPoint x: 576, endPoint y: 212, distance: 118.0
click at [576, 220] on div "Janela de atendimento Grade de atendimento Capacidade Transportadoras Veículos …" at bounding box center [462, 209] width 925 height 418
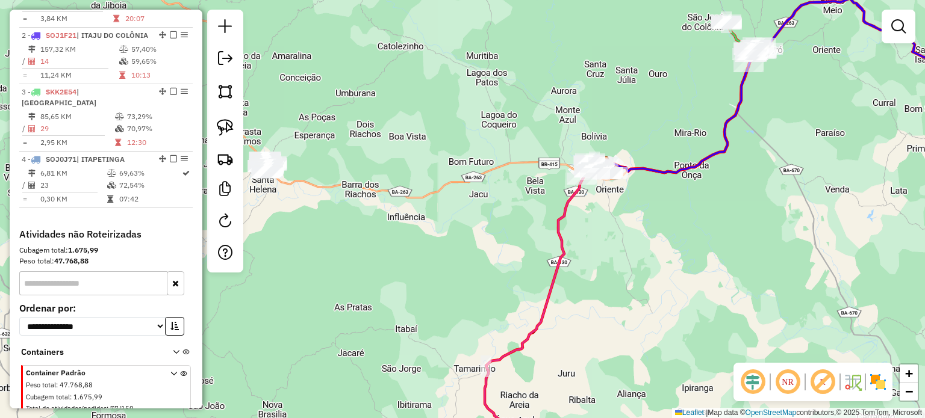
drag, startPoint x: 489, startPoint y: 262, endPoint x: 614, endPoint y: 235, distance: 128.0
click at [614, 235] on div "Janela de atendimento Grade de atendimento Capacidade Transportadoras Veículos …" at bounding box center [462, 209] width 925 height 418
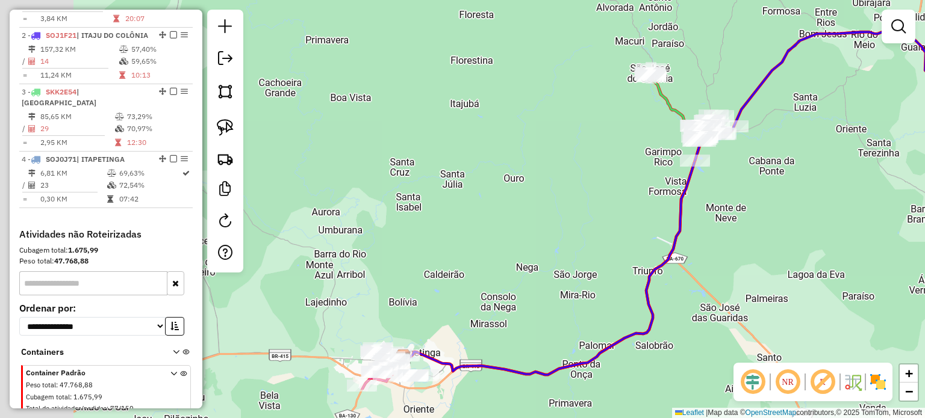
drag, startPoint x: 483, startPoint y: 255, endPoint x: 609, endPoint y: 166, distance: 153.8
click at [604, 170] on div "Janela de atendimento Grade de atendimento Capacidade Transportadoras Veículos …" at bounding box center [462, 209] width 925 height 418
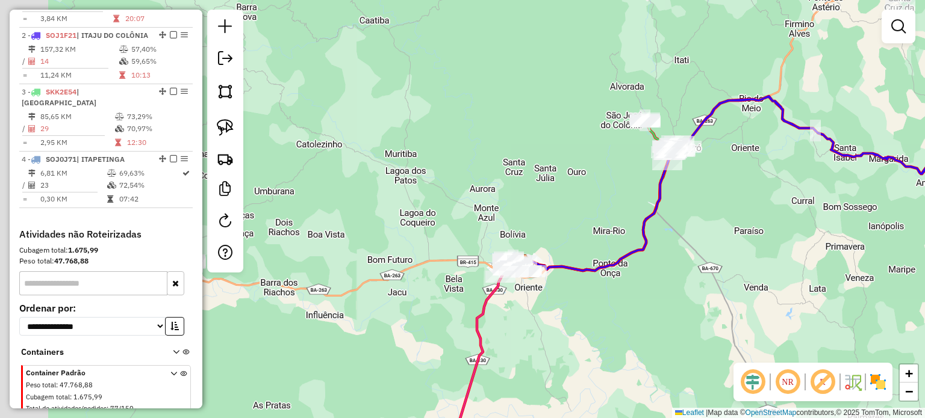
drag, startPoint x: 409, startPoint y: 228, endPoint x: 613, endPoint y: 220, distance: 204.2
click at [616, 219] on div "Janela de atendimento Grade de atendimento Capacidade Transportadoras Veículos …" at bounding box center [462, 209] width 925 height 418
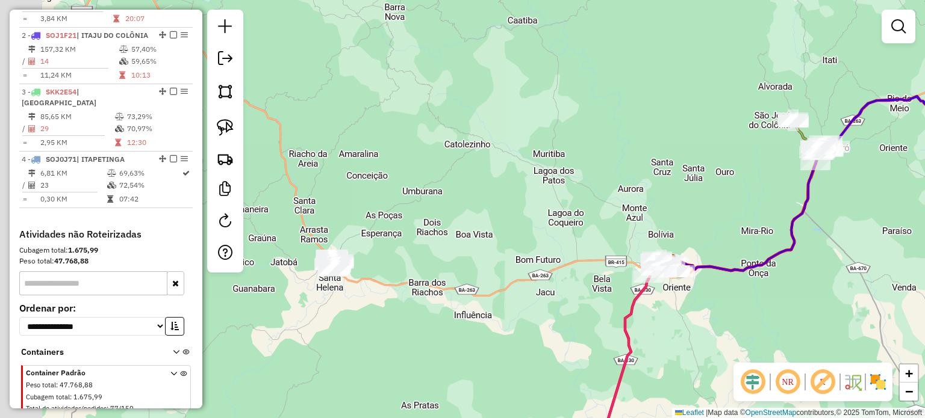
drag, startPoint x: 275, startPoint y: 298, endPoint x: 406, endPoint y: 290, distance: 131.5
click at [406, 290] on div "Janela de atendimento Grade de atendimento Capacidade Transportadoras Veículos …" at bounding box center [462, 209] width 925 height 418
